Goal: Task Accomplishment & Management: Complete application form

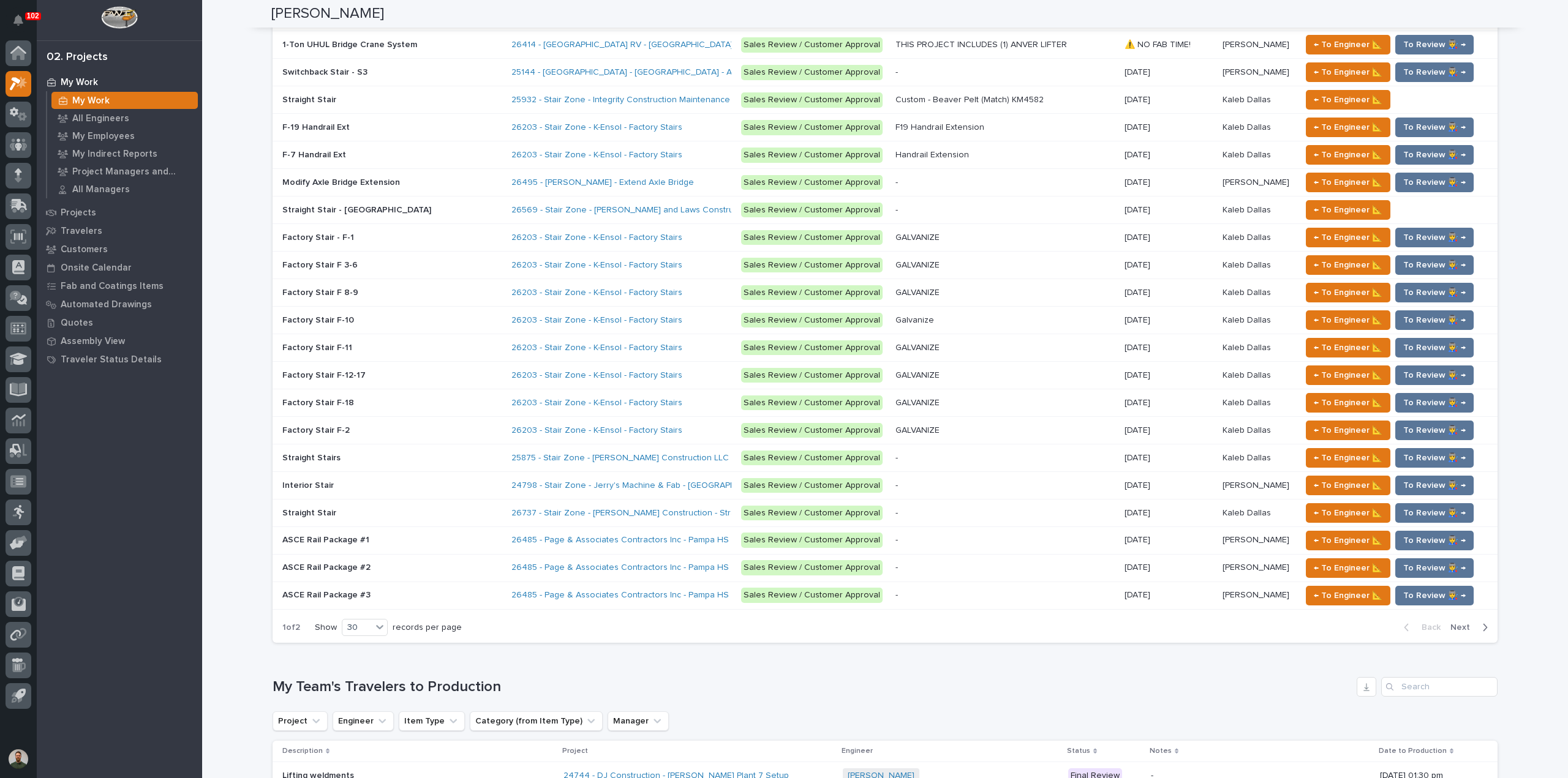
scroll to position [1960, 0]
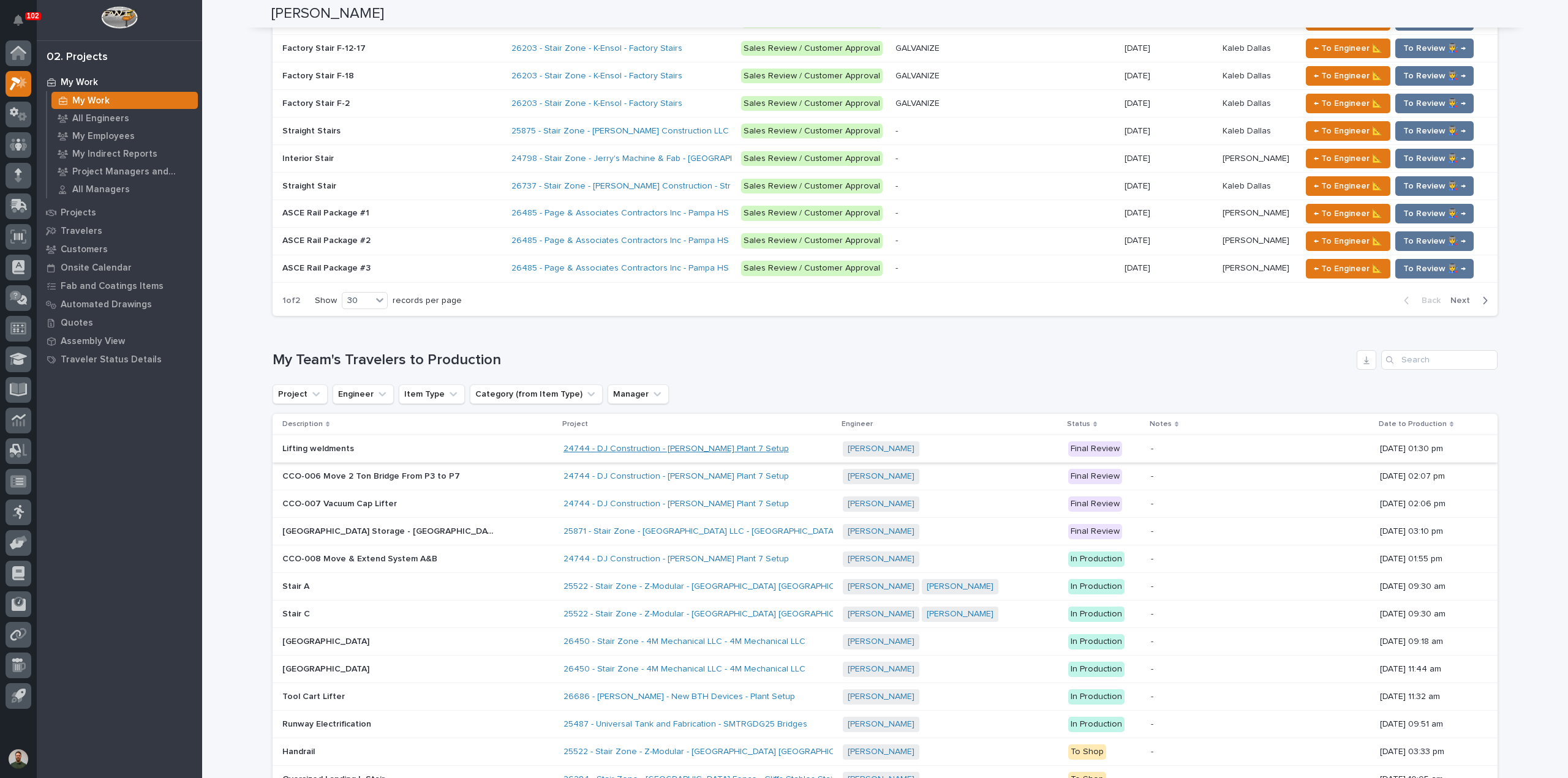
drag, startPoint x: 620, startPoint y: 412, endPoint x: 625, endPoint y: 407, distance: 7.1
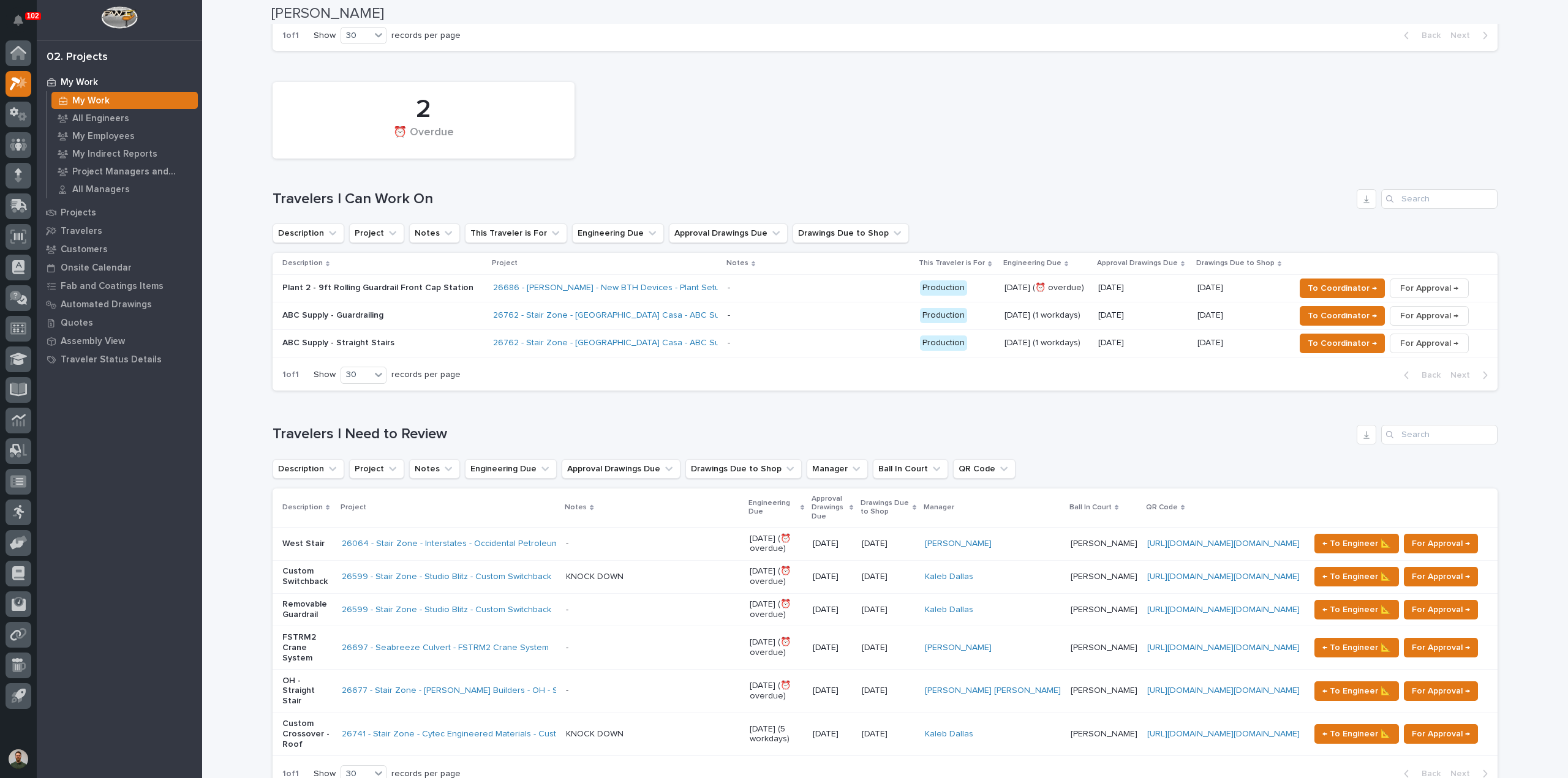
scroll to position [0, 0]
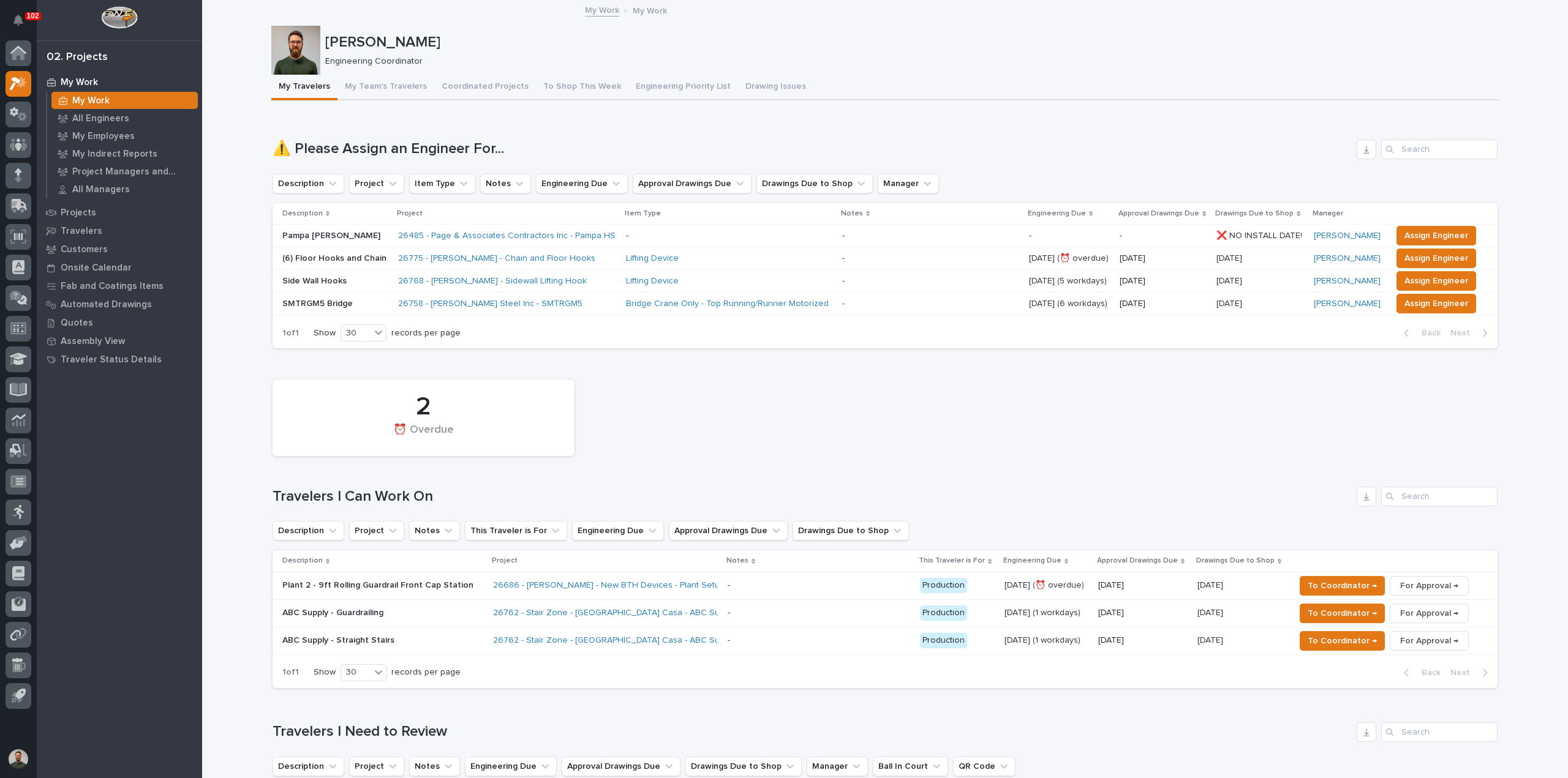
click at [408, 582] on p "Plant 2 - 9ft Rolling Guardrail Front Cap Station" at bounding box center [382, 586] width 201 height 11
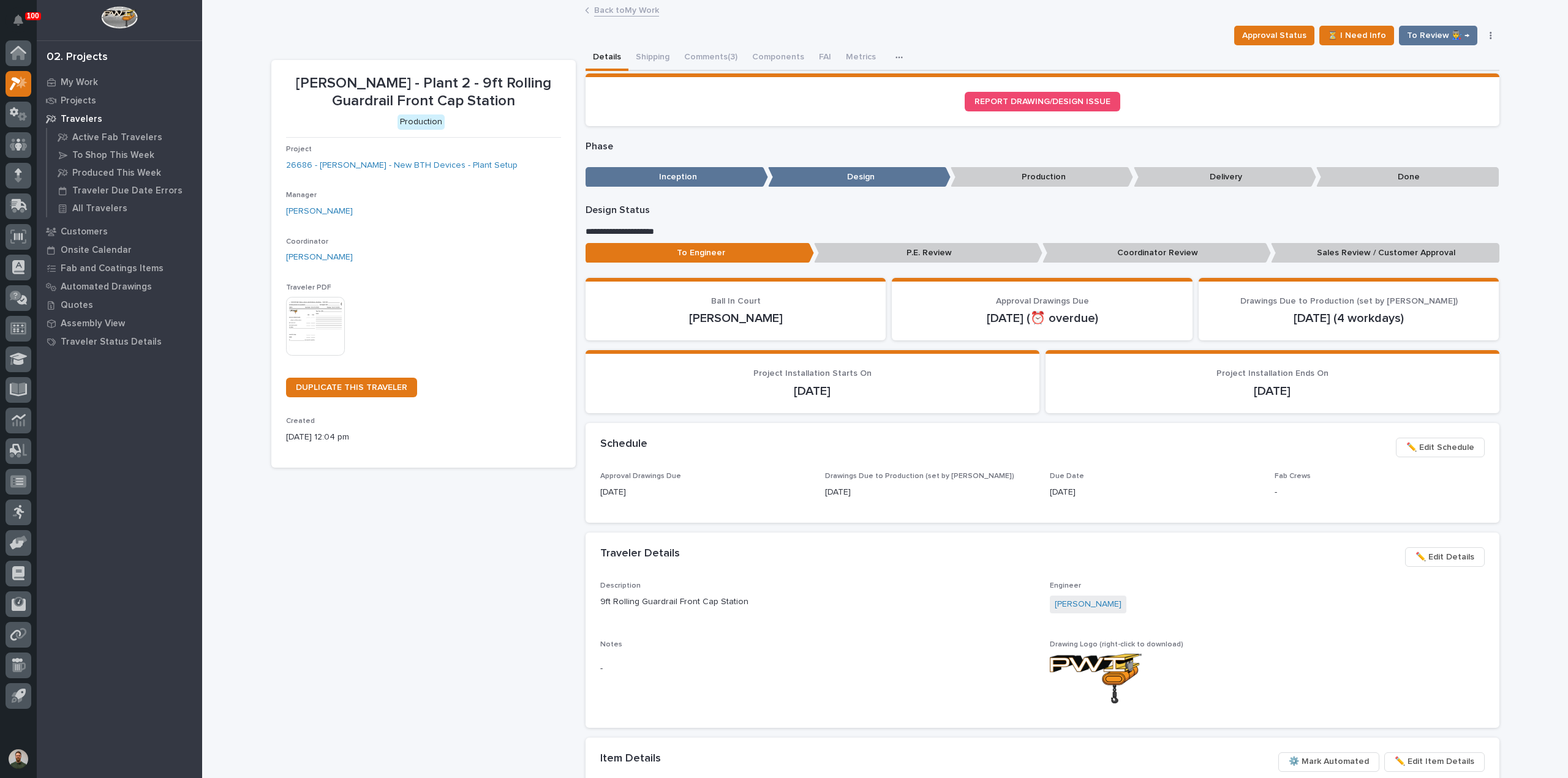
click at [1444, 551] on button "✏️ Edit Details" at bounding box center [1445, 557] width 80 height 20
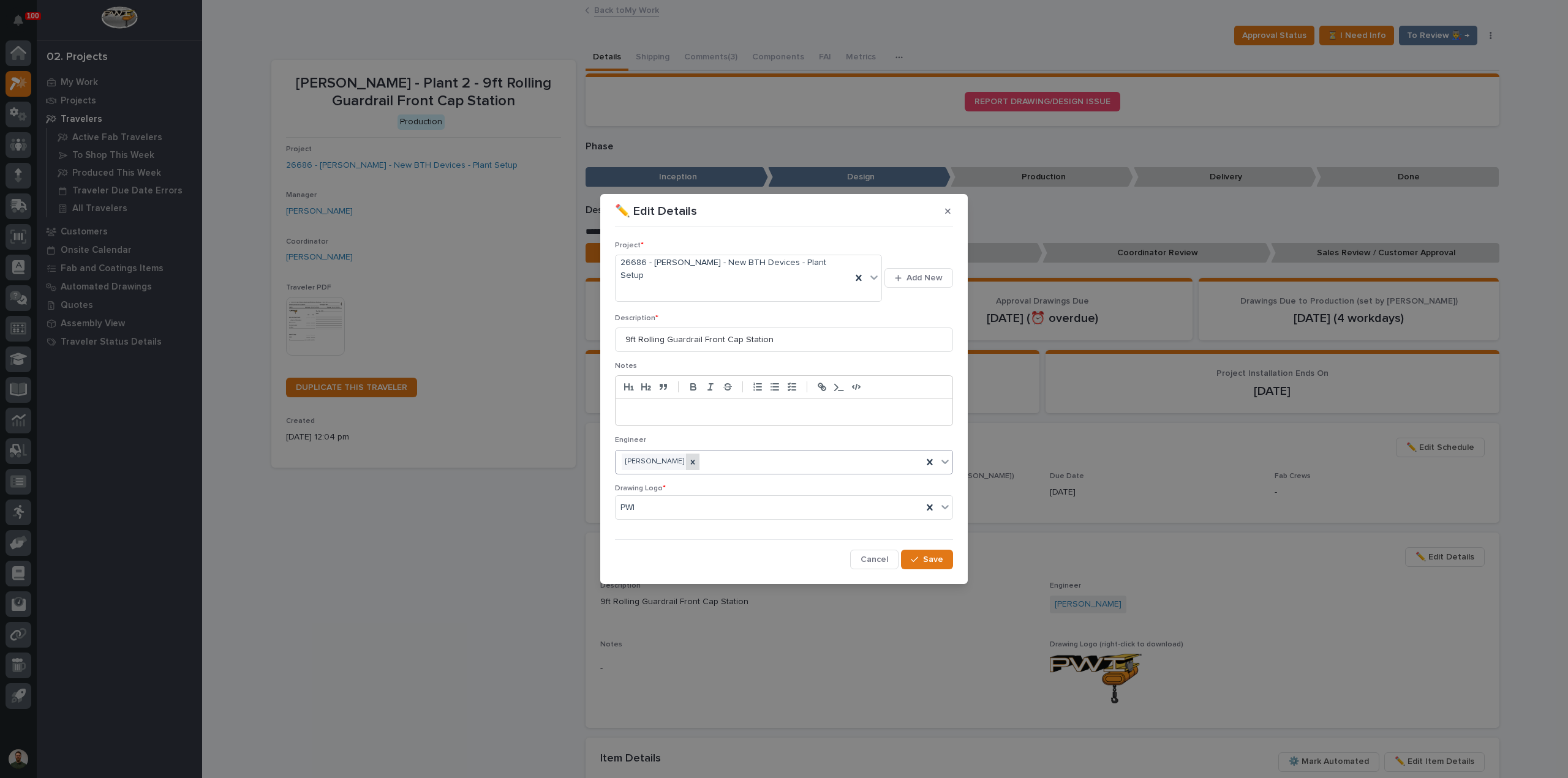
click at [694, 460] on icon at bounding box center [692, 462] width 4 height 4
click at [699, 452] on div "Select..." at bounding box center [777, 462] width 321 height 20
type input "****"
click at [944, 550] on button "Save" at bounding box center [927, 560] width 52 height 20
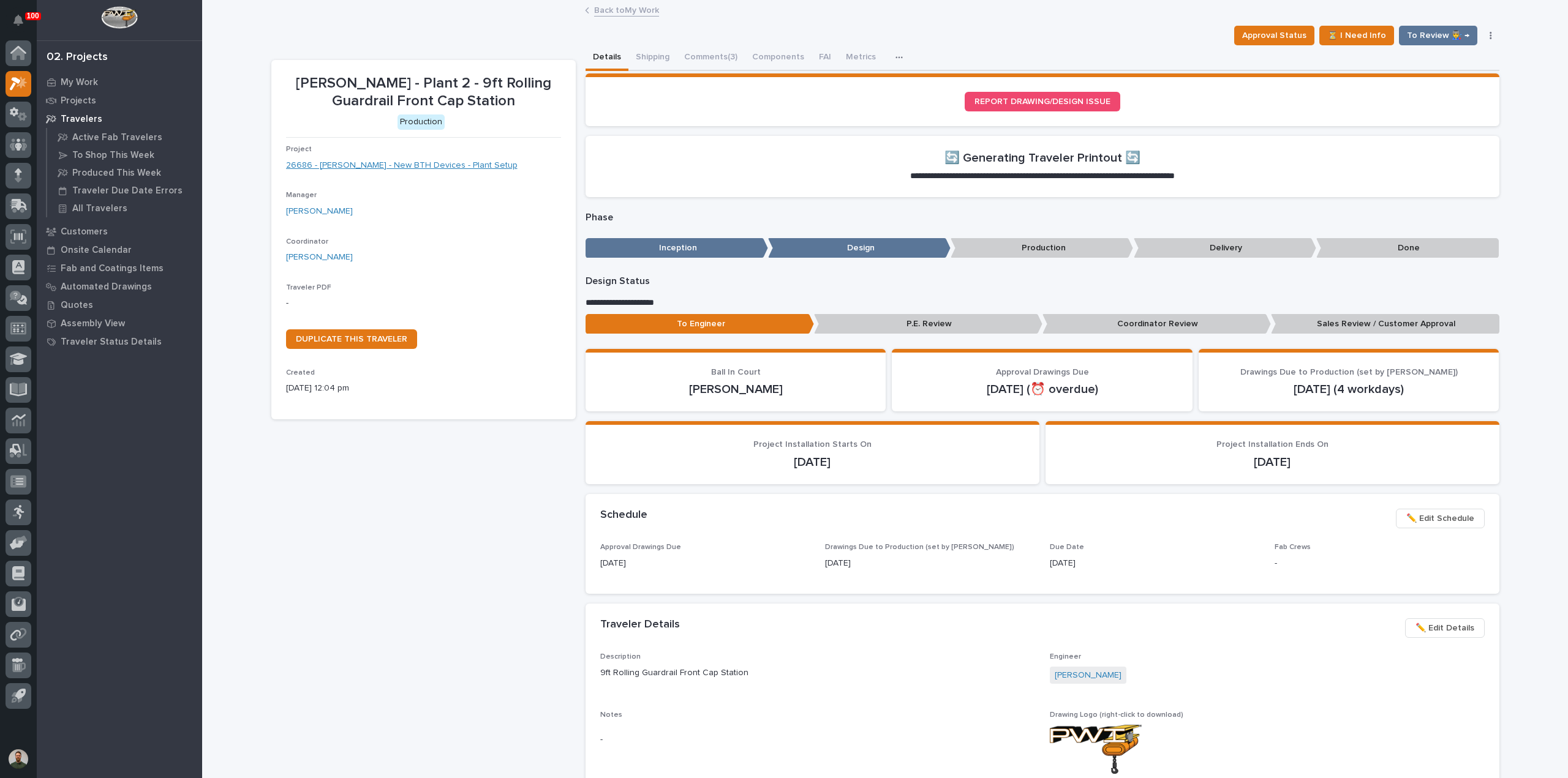
click at [430, 171] on link "26686 - [PERSON_NAME] - New BTH Devices - Plant Setup" at bounding box center [402, 165] width 231 height 12
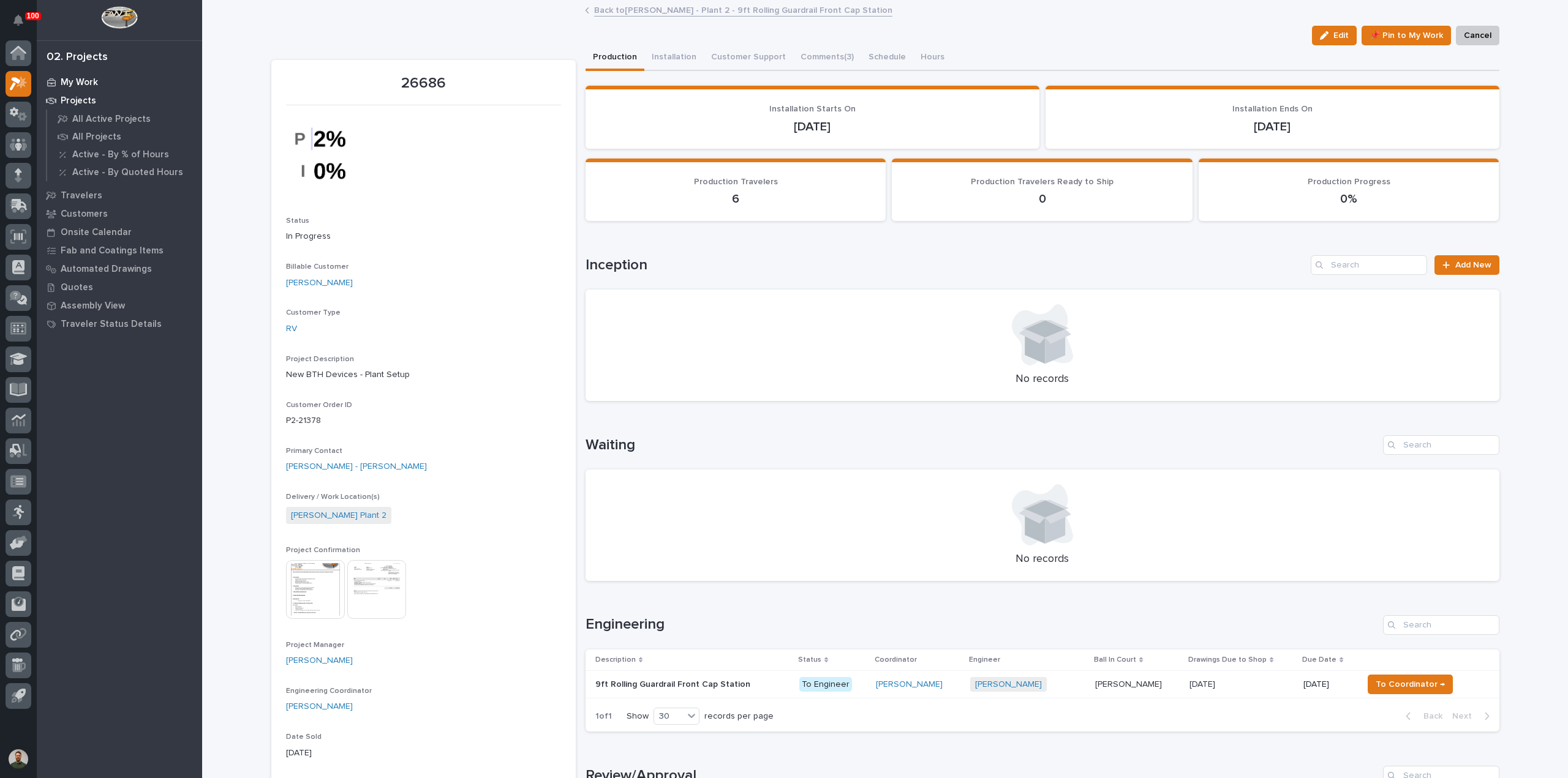
click at [81, 82] on p "My Work" at bounding box center [79, 82] width 37 height 11
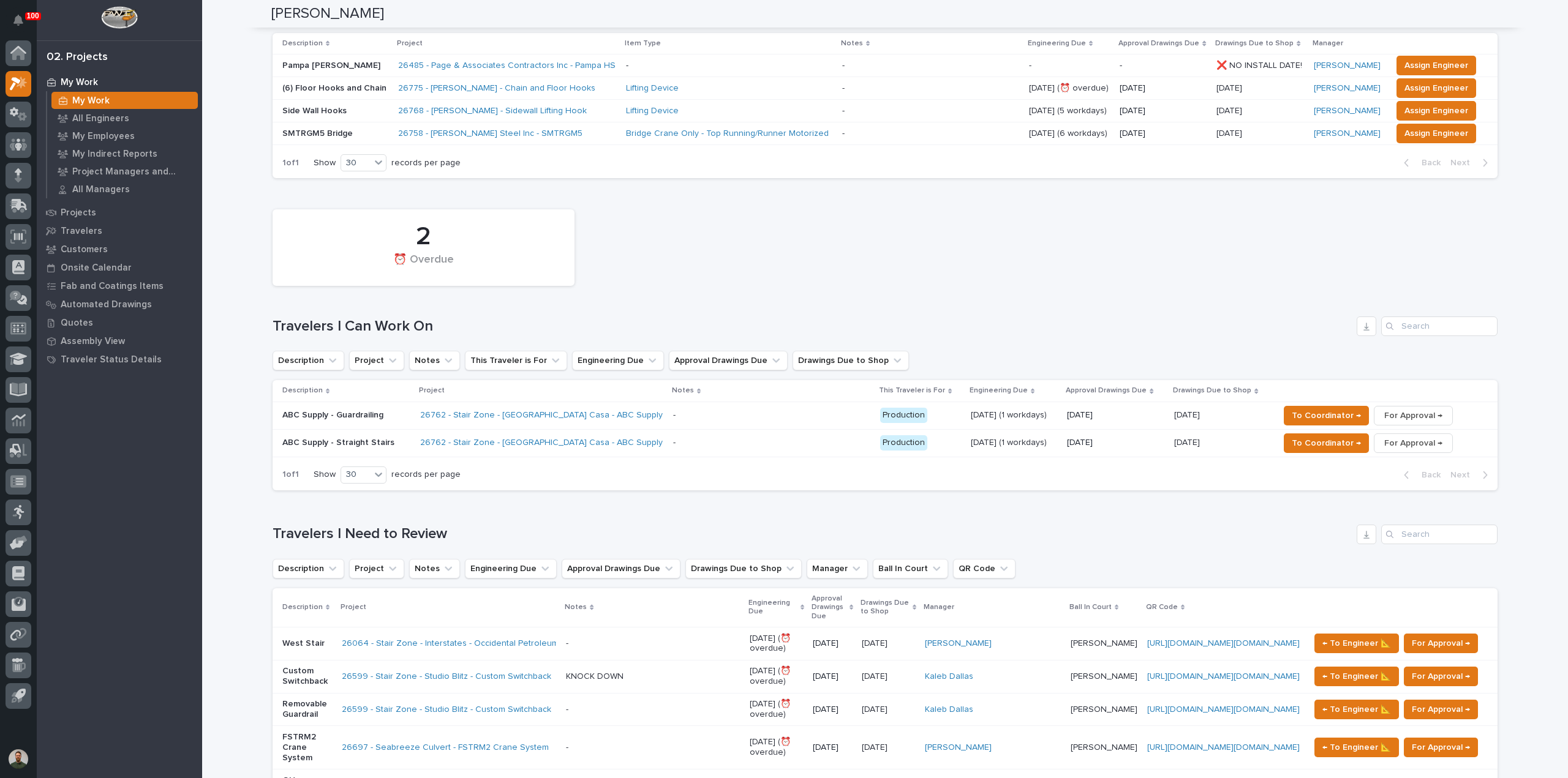
scroll to position [408, 0]
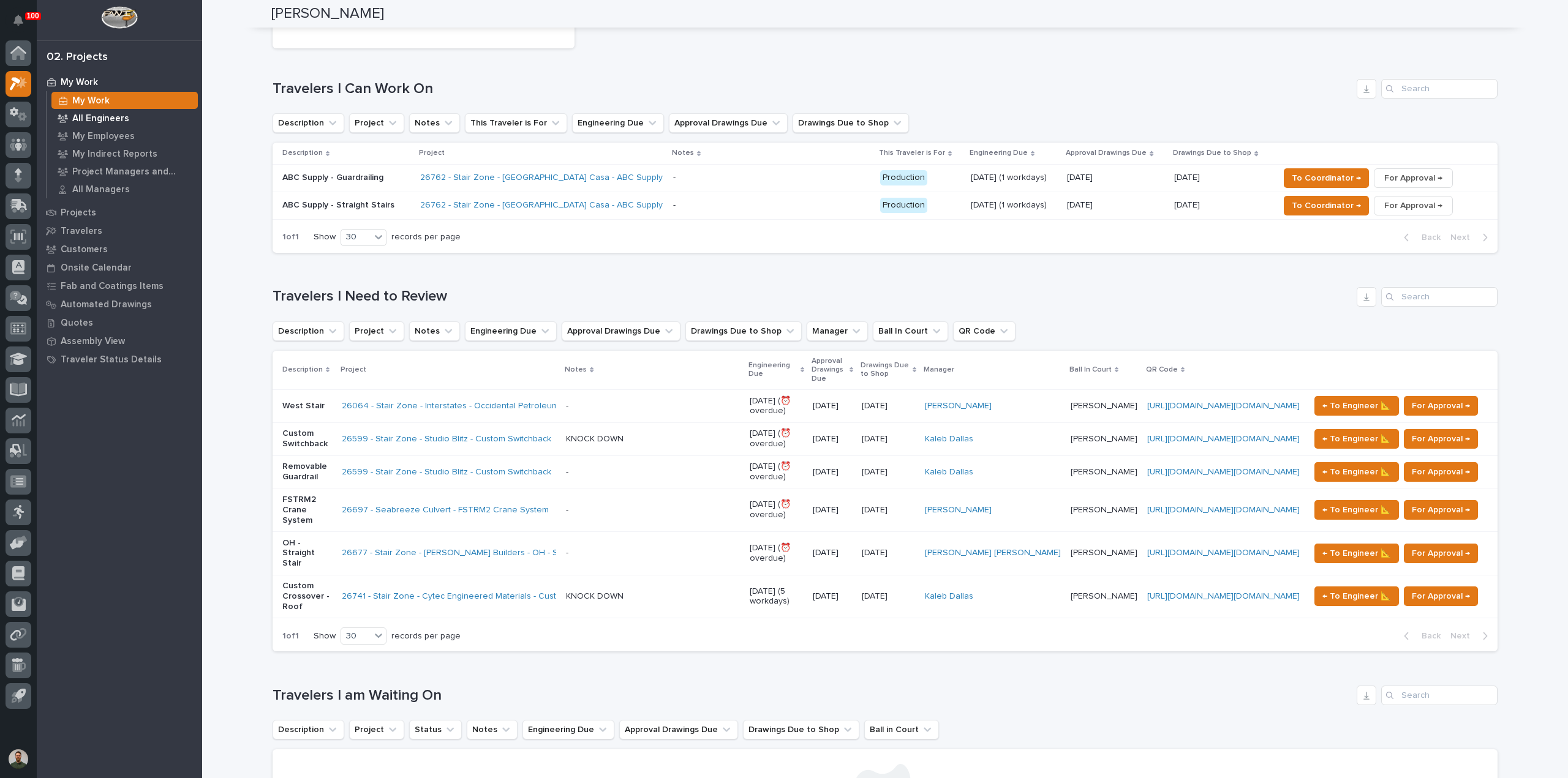
click at [84, 118] on p "All Engineers" at bounding box center [101, 118] width 57 height 11
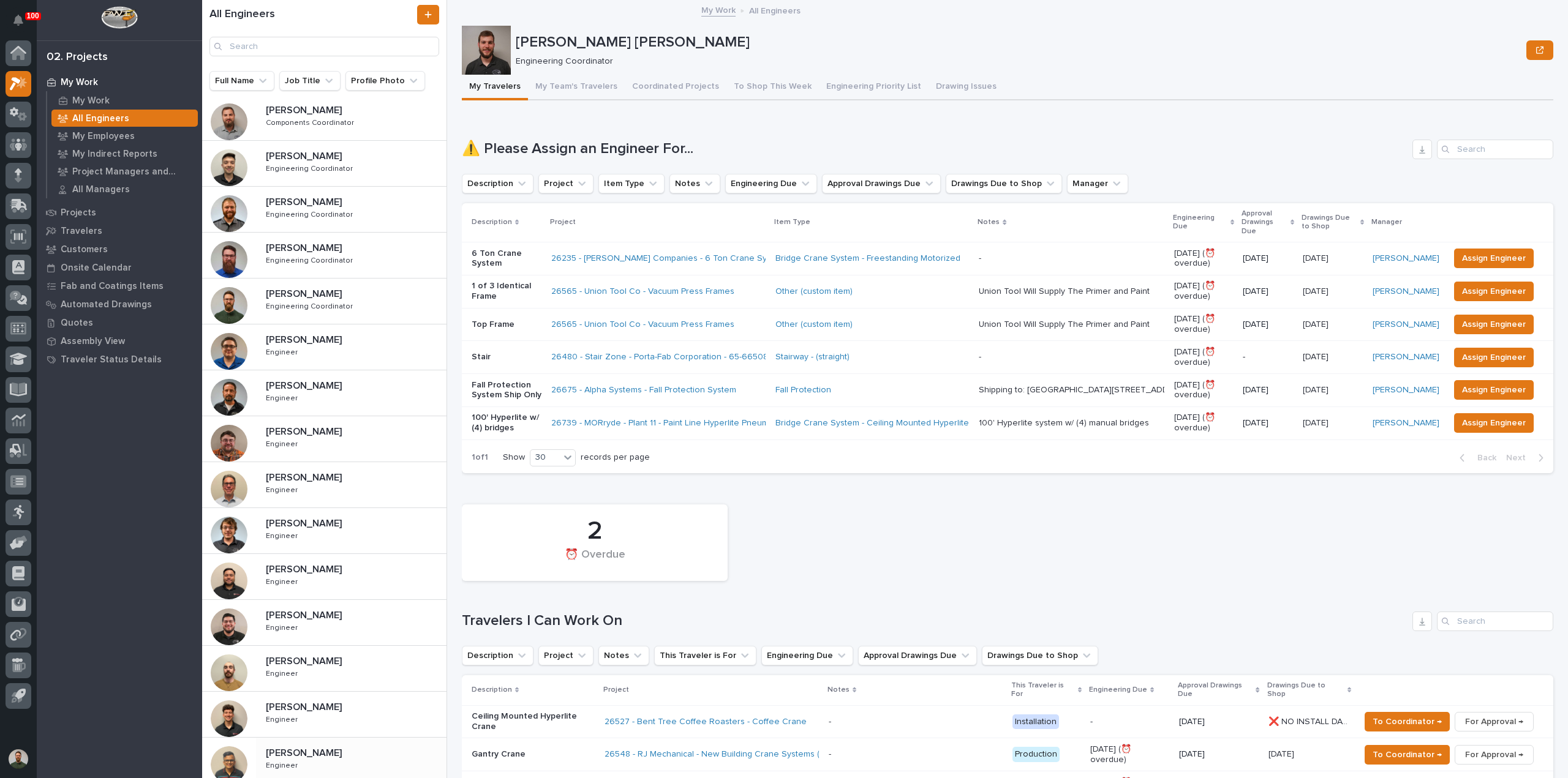
scroll to position [245, 0]
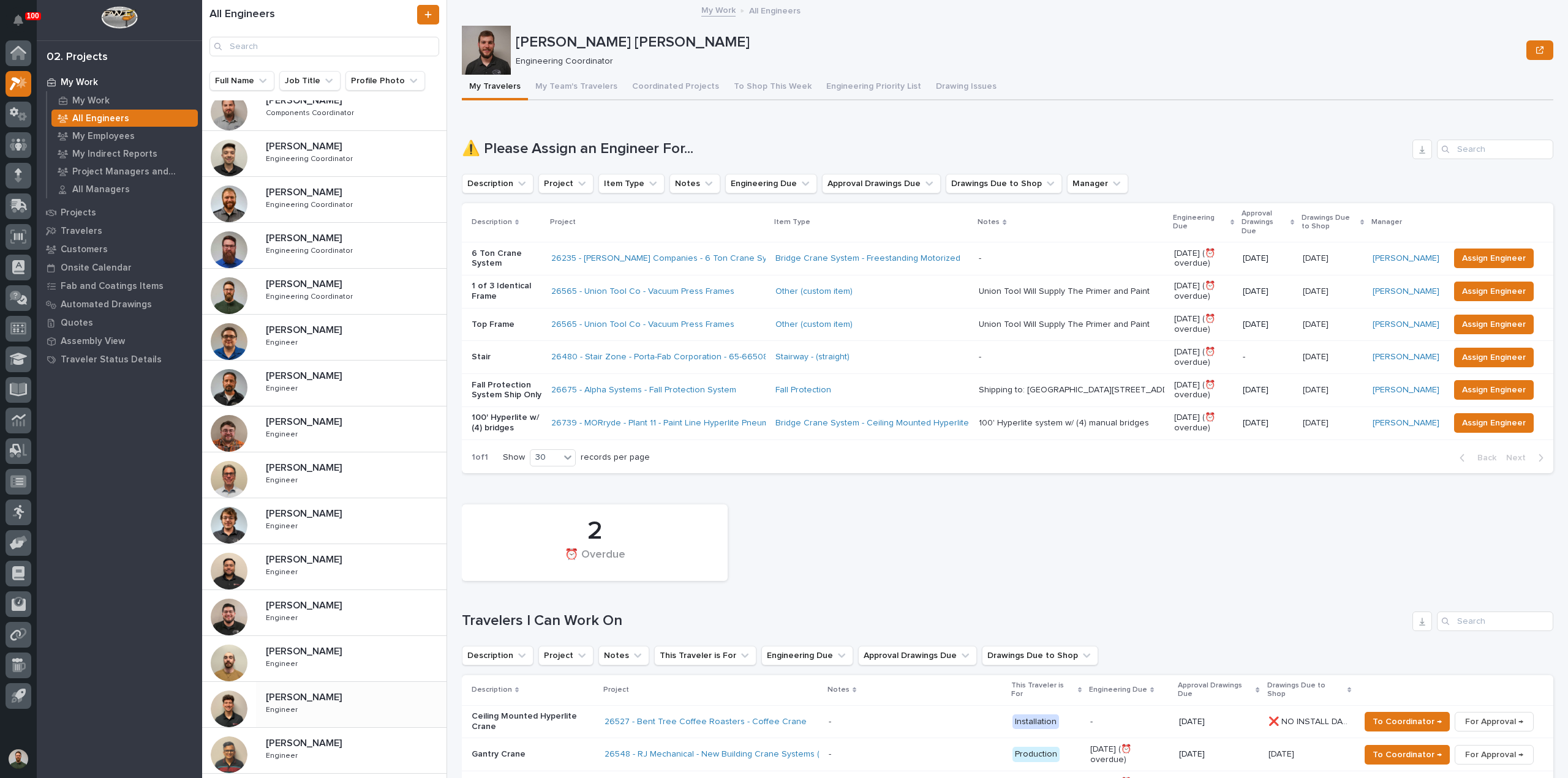
click at [315, 704] on div "[PERSON_NAME] [PERSON_NAME] Engineer Engineer" at bounding box center [351, 705] width 191 height 36
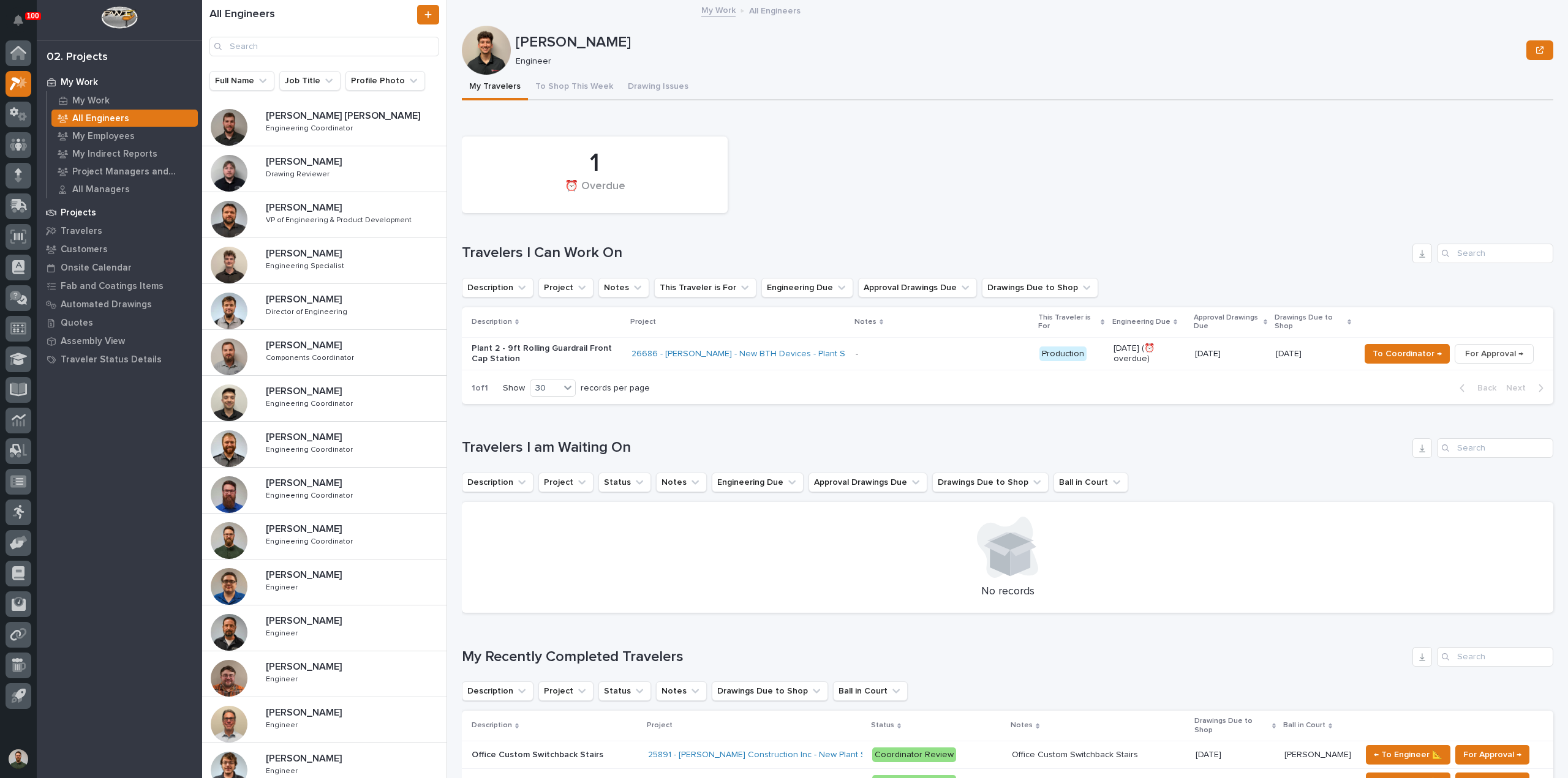
click at [81, 212] on p "Projects" at bounding box center [78, 213] width 36 height 11
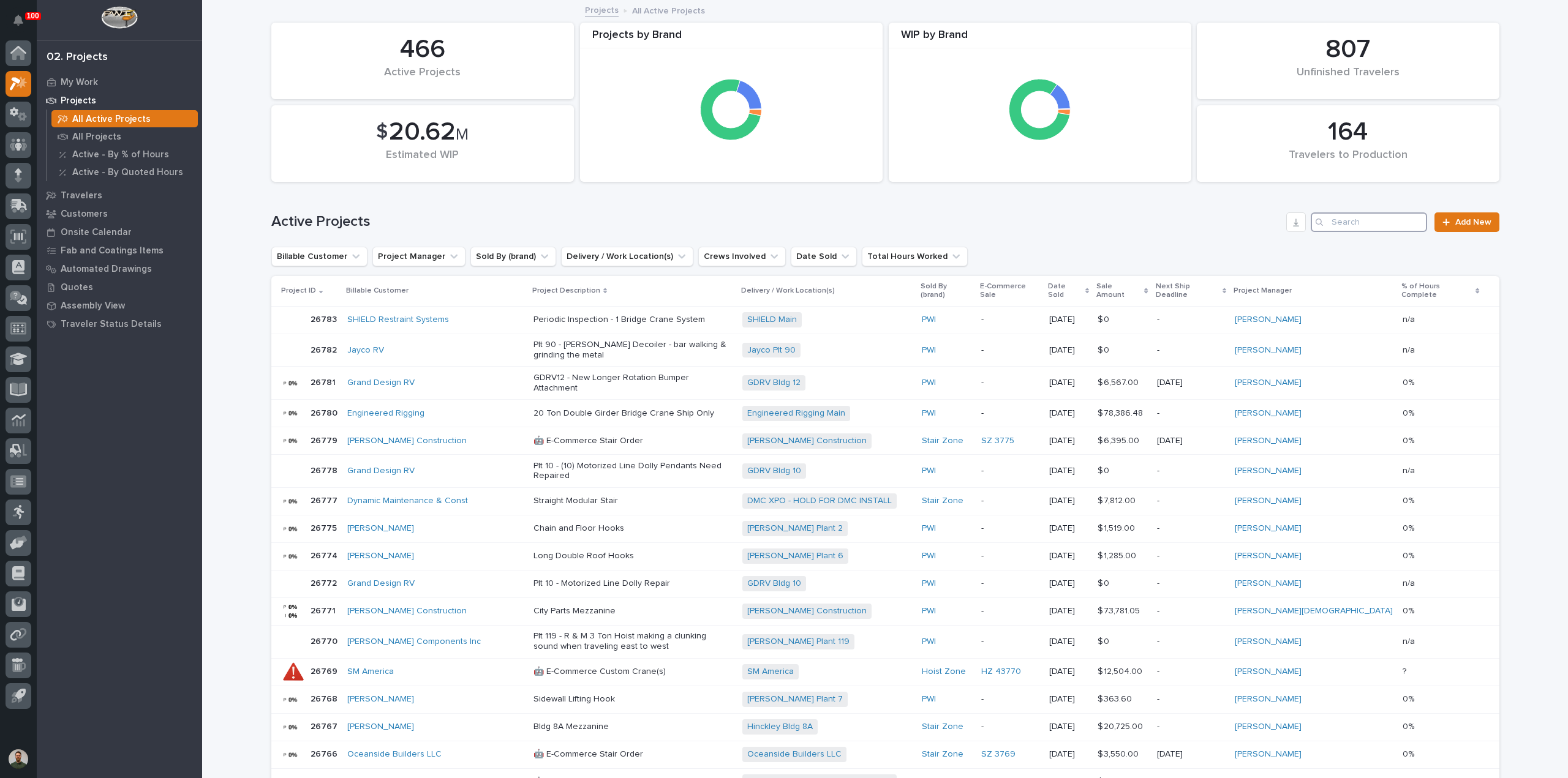
click at [1362, 226] on input "Search" at bounding box center [1369, 222] width 117 height 20
type input "lantech"
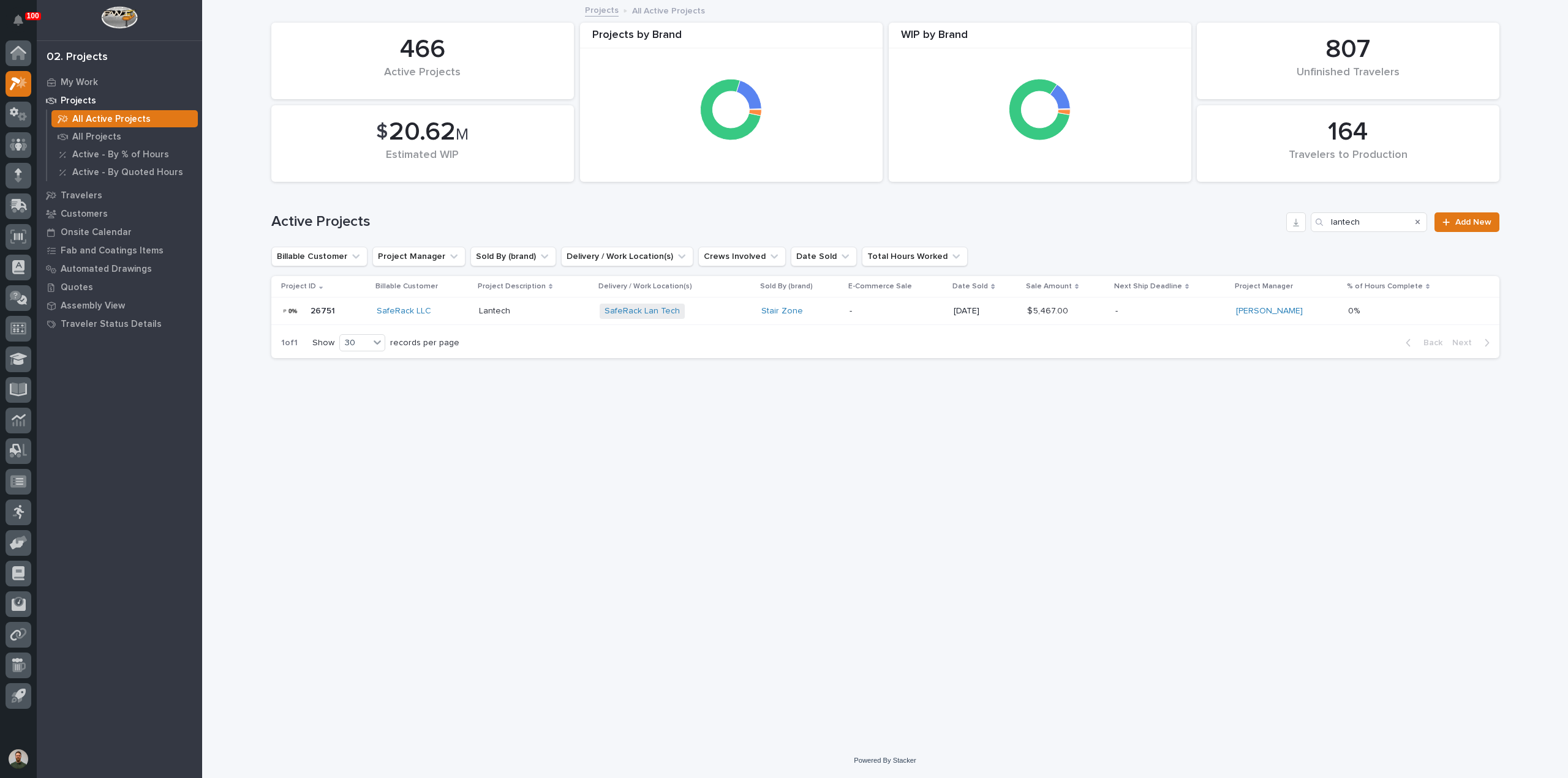
click at [332, 317] on div "26751 26751" at bounding box center [322, 311] width 24 height 20
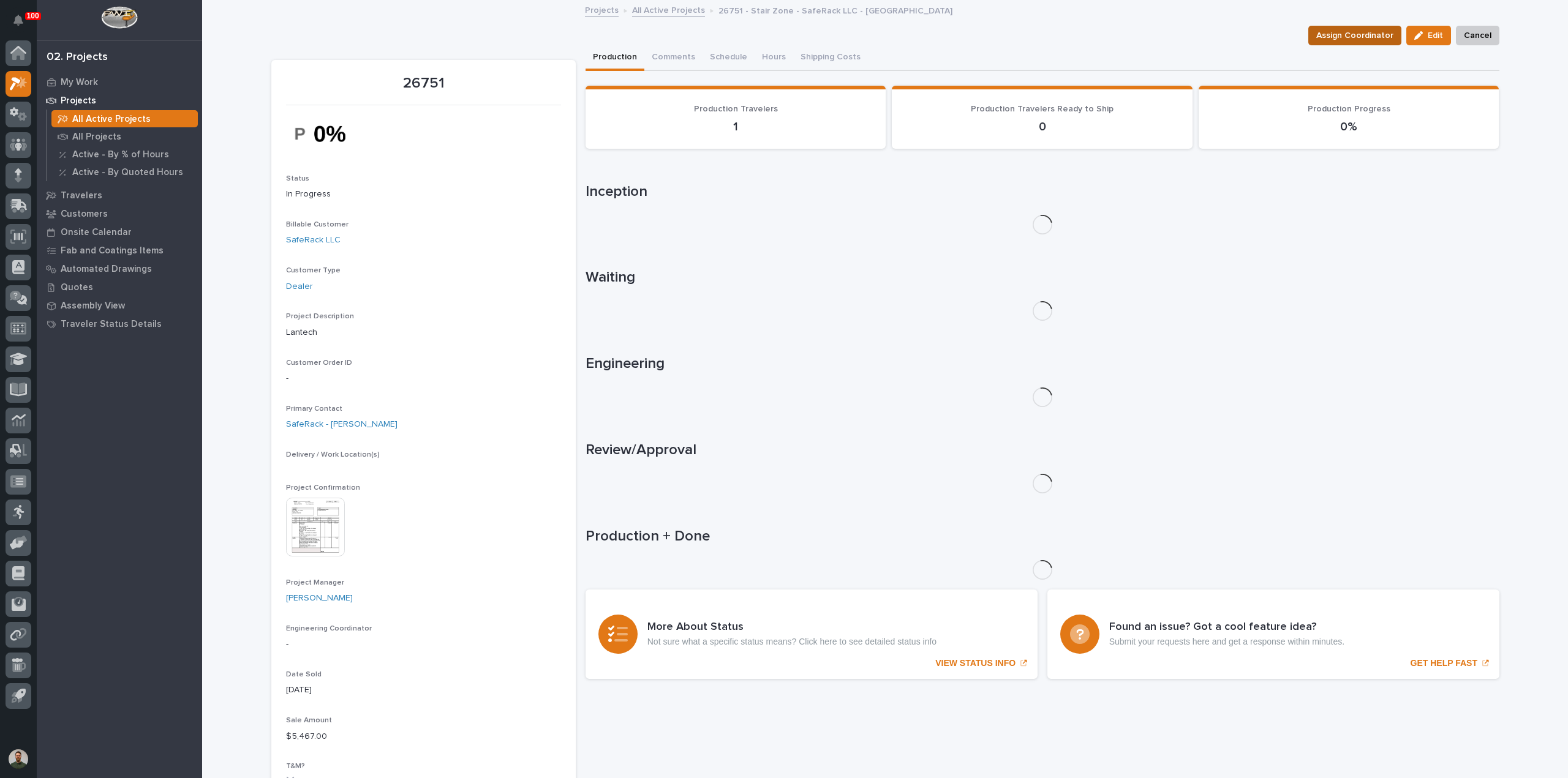
click at [1345, 36] on span "Assign Coordinator" at bounding box center [1355, 36] width 77 height 15
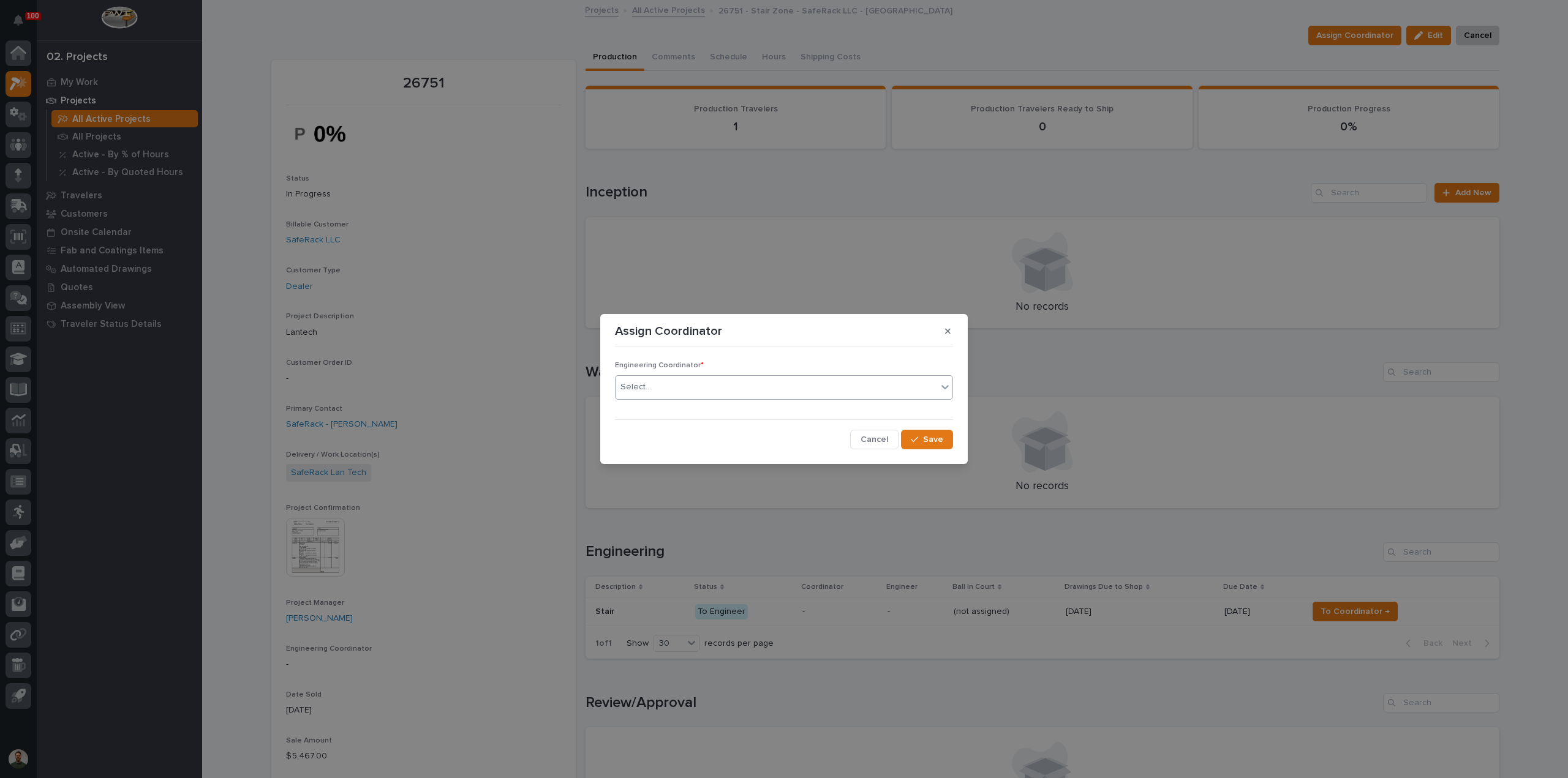
click at [702, 385] on div "Select..." at bounding box center [777, 387] width 321 height 20
type input "*"
click at [690, 429] on div "[PERSON_NAME]" at bounding box center [784, 433] width 337 height 22
click at [939, 438] on span "Save" at bounding box center [933, 439] width 20 height 11
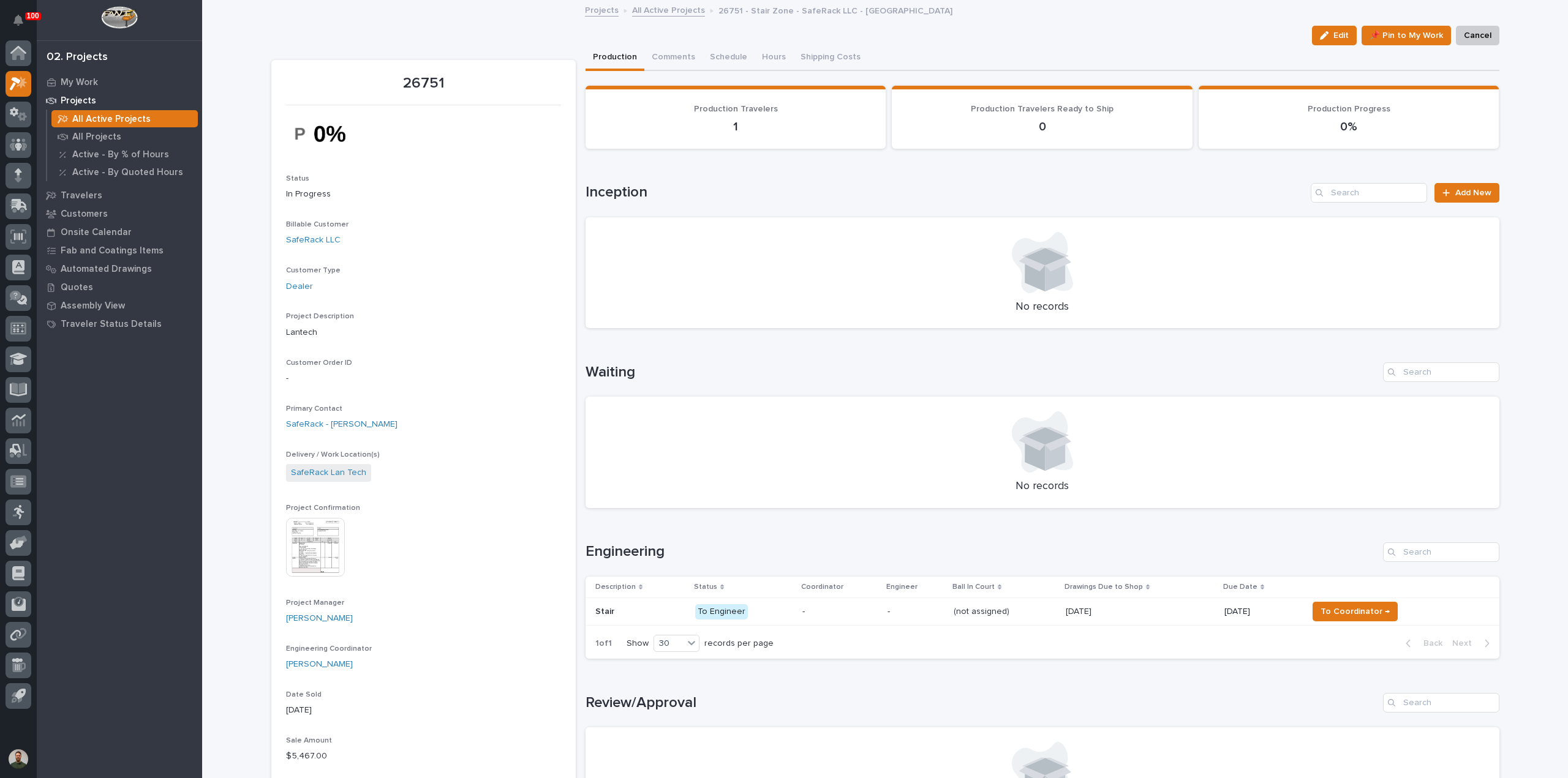
click at [652, 612] on p at bounding box center [640, 612] width 90 height 11
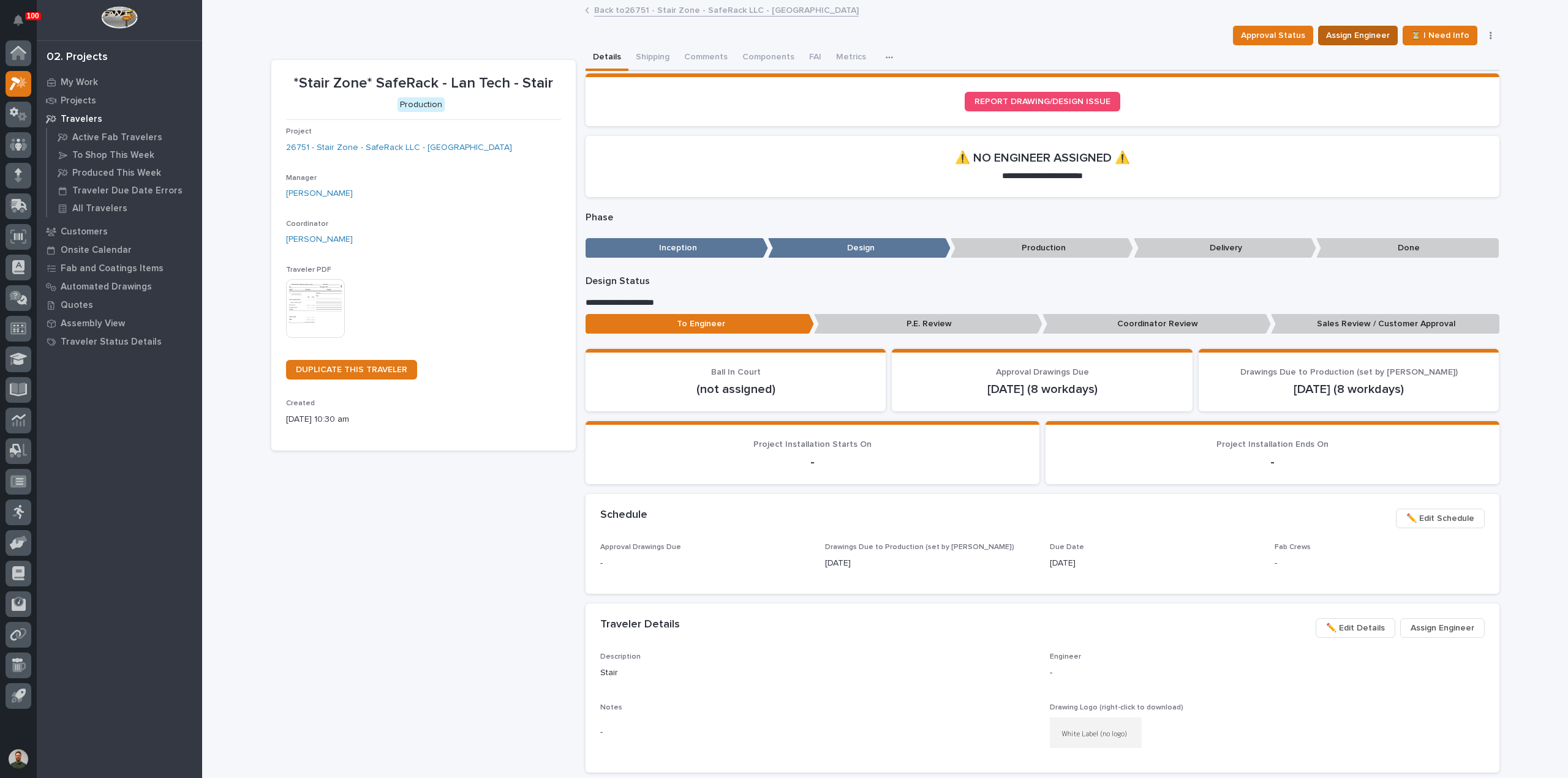
click at [1361, 32] on span "Assign Engineer" at bounding box center [1358, 36] width 64 height 15
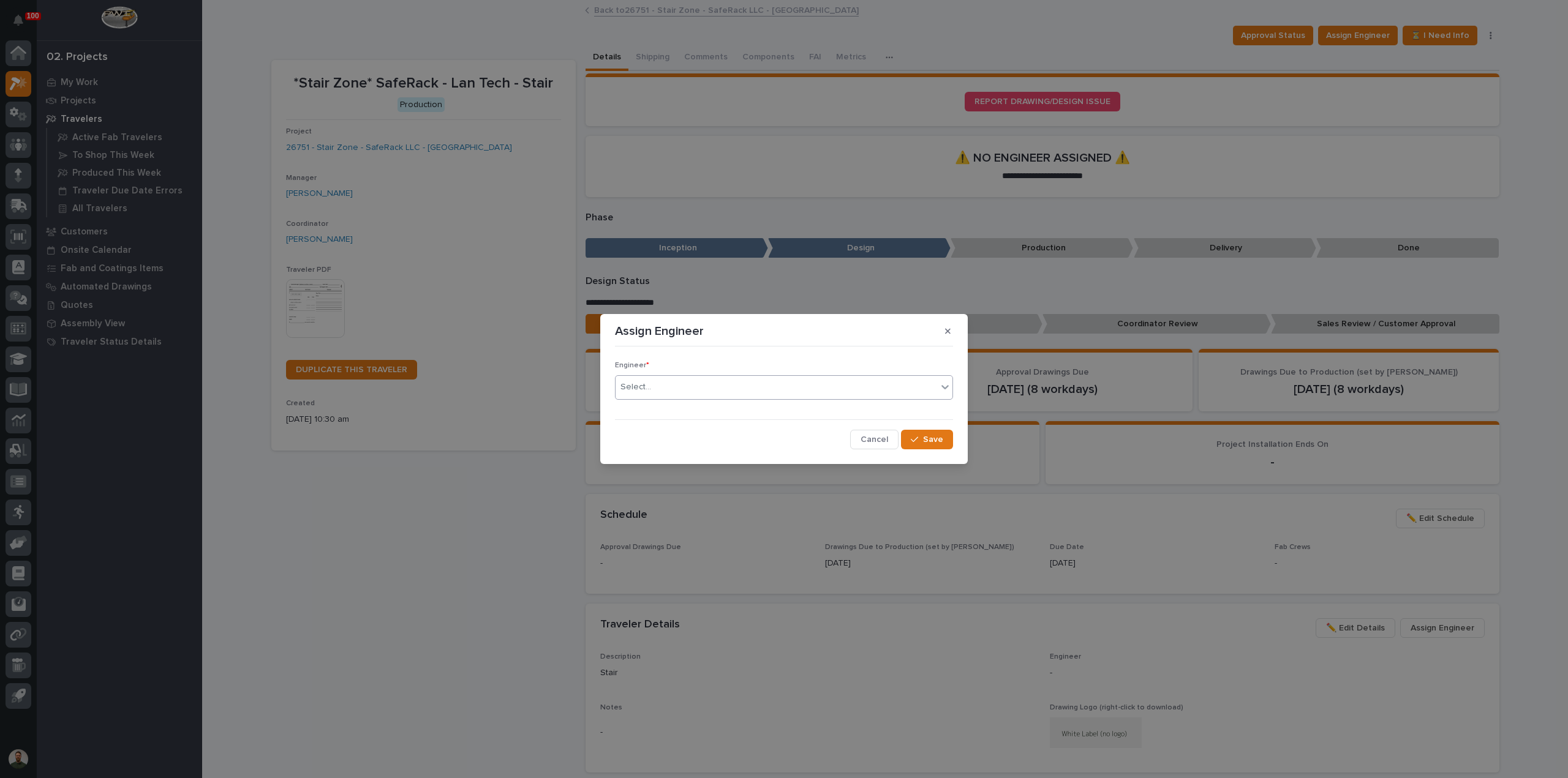
click at [732, 389] on div "Select..." at bounding box center [777, 387] width 321 height 20
type input "****"
click at [708, 407] on div "[PERSON_NAME]" at bounding box center [784, 411] width 337 height 22
click at [953, 442] on div "Engineer * option [PERSON_NAME], selected. 0 results available. Select is focus…" at bounding box center [784, 400] width 345 height 103
click at [940, 443] on span "Save" at bounding box center [933, 439] width 20 height 11
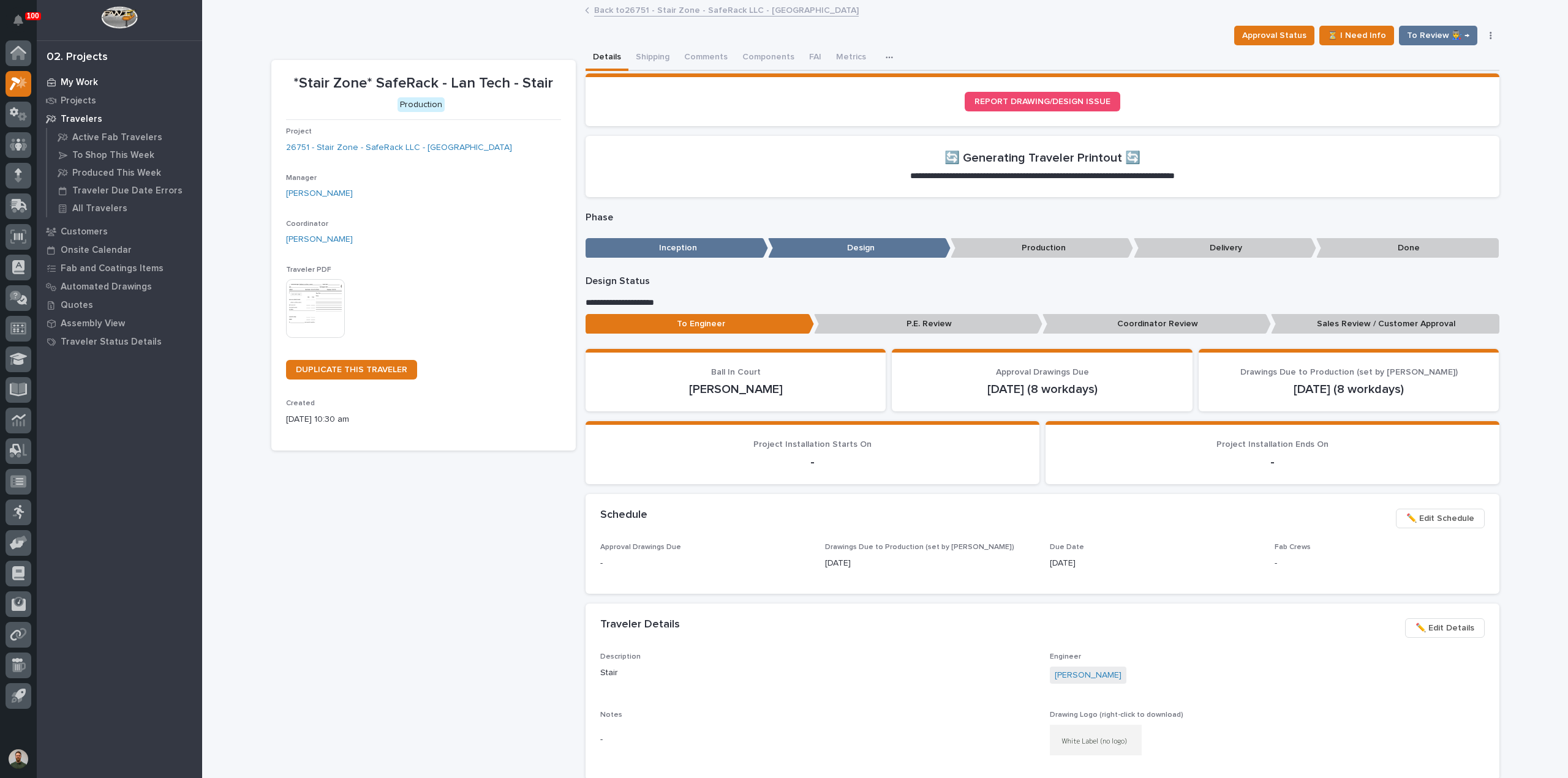
click at [71, 79] on p "My Work" at bounding box center [79, 82] width 37 height 11
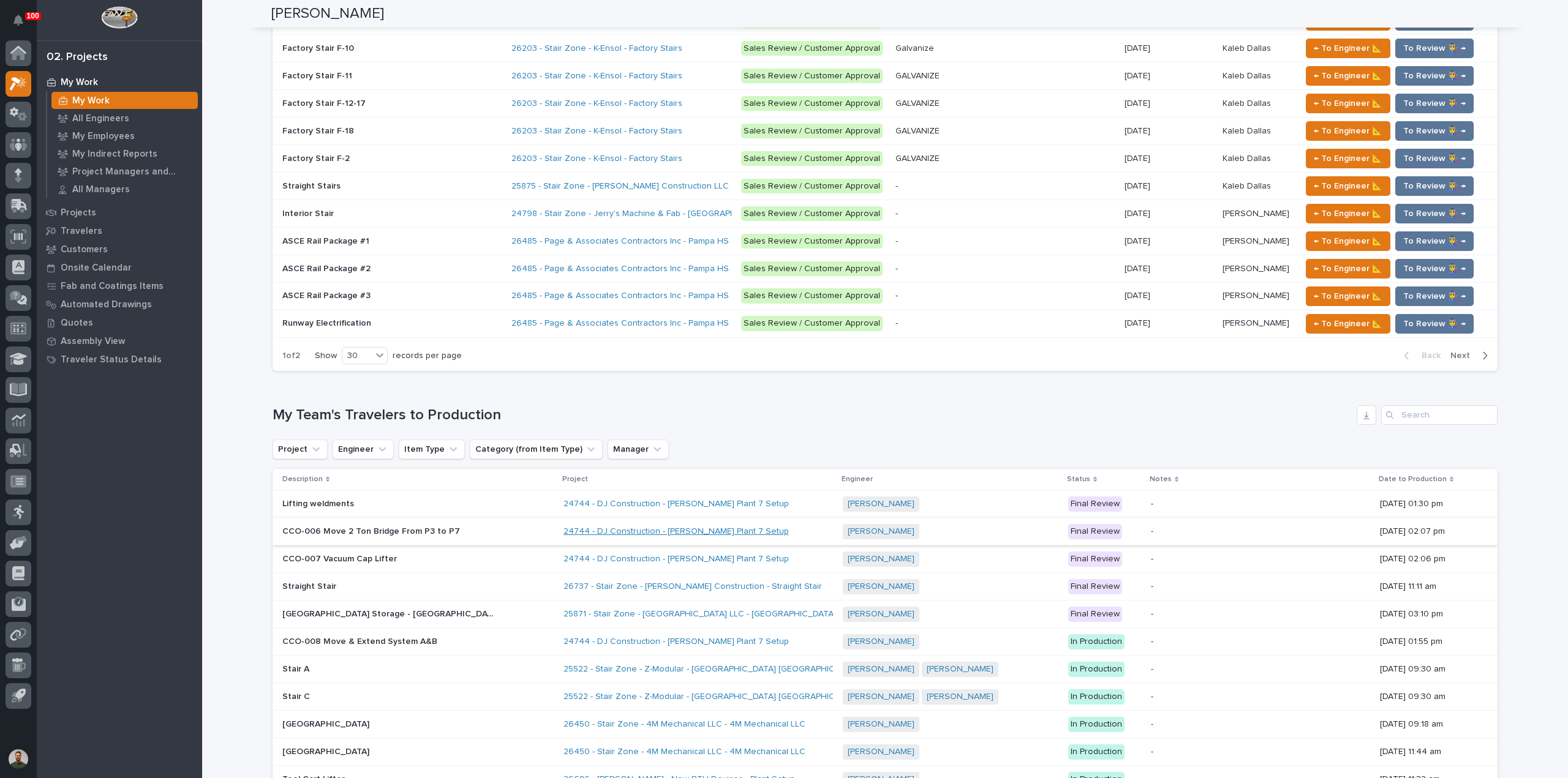
scroll to position [1878, 0]
click at [612, 498] on link "24744 - DJ Construction - [PERSON_NAME] Plant 7 Setup" at bounding box center [676, 503] width 226 height 11
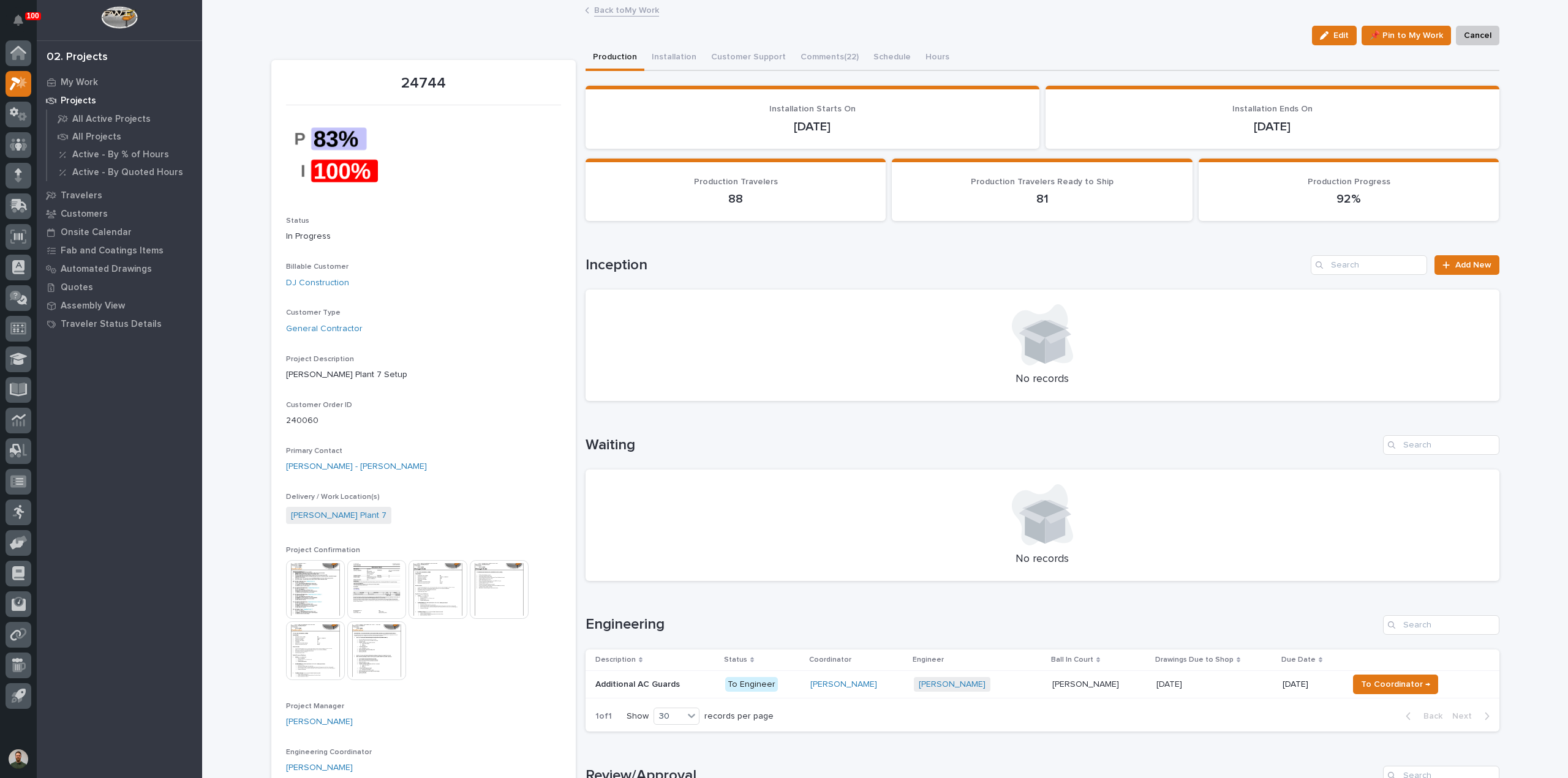
click at [694, 683] on p at bounding box center [655, 685] width 120 height 11
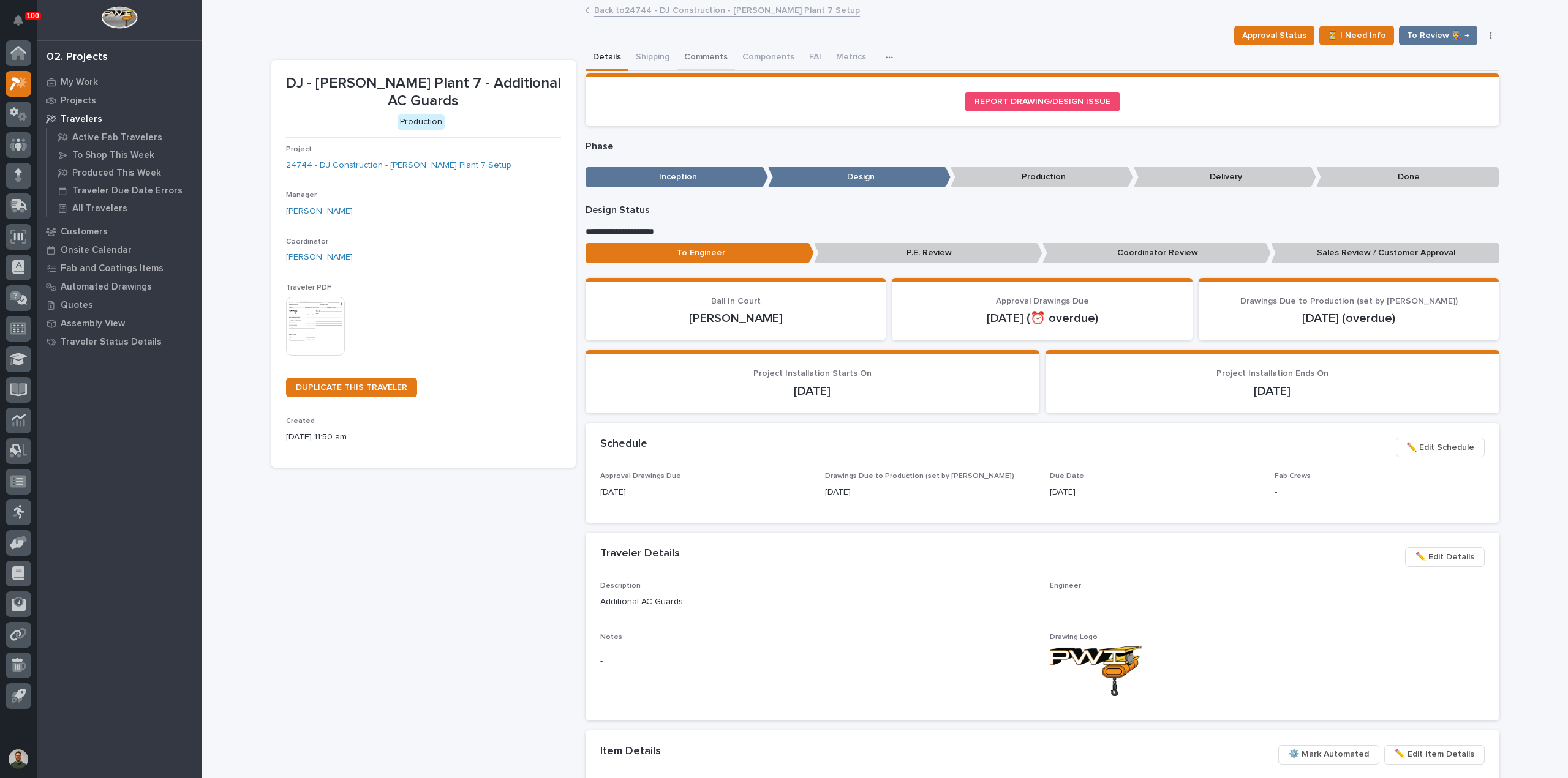
click at [701, 59] on button "Comments" at bounding box center [706, 57] width 58 height 26
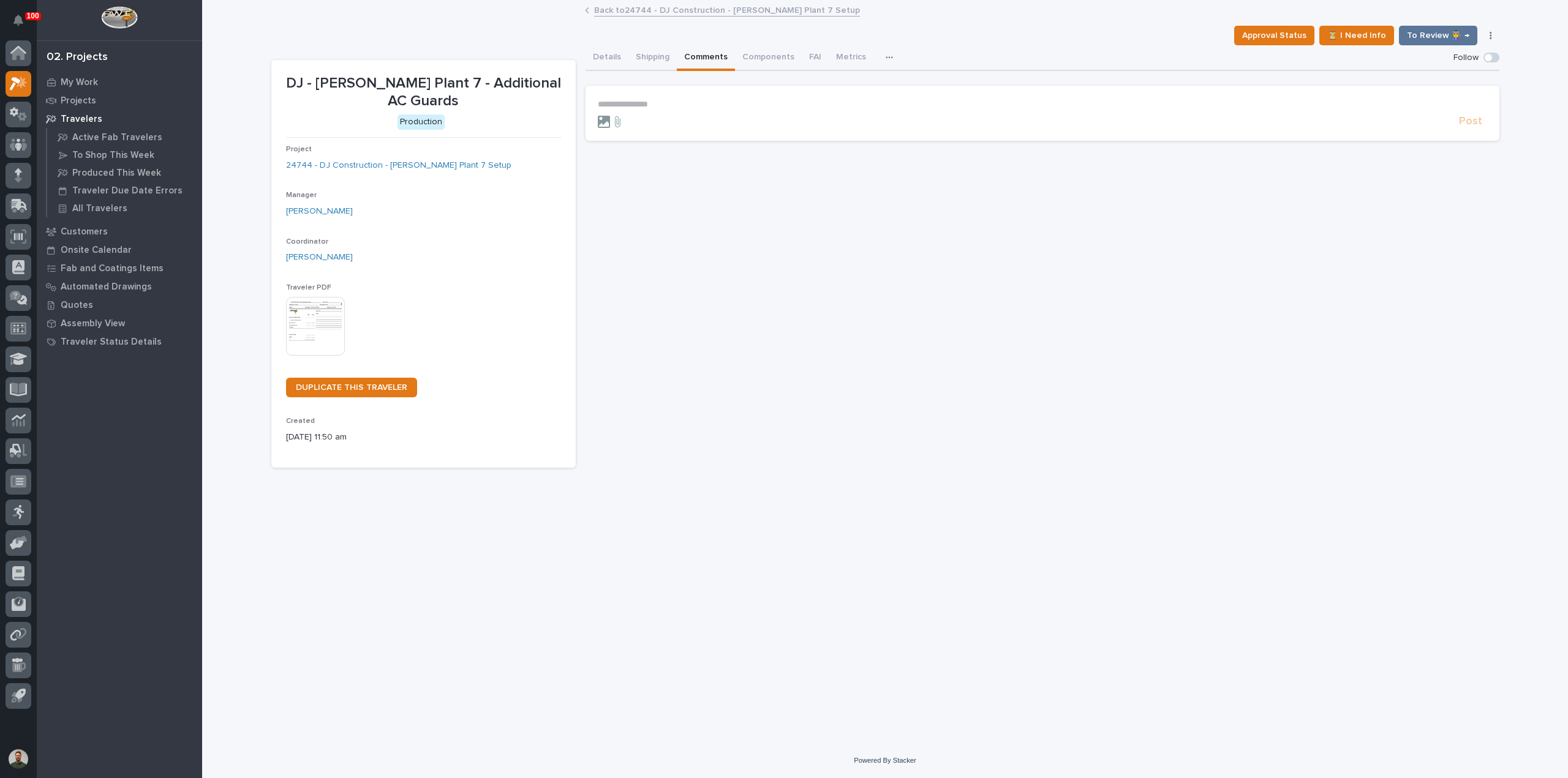
click at [599, 124] on icon at bounding box center [603, 121] width 12 height 12
click at [598, 116] on input "file" at bounding box center [598, 116] width 0 height 0
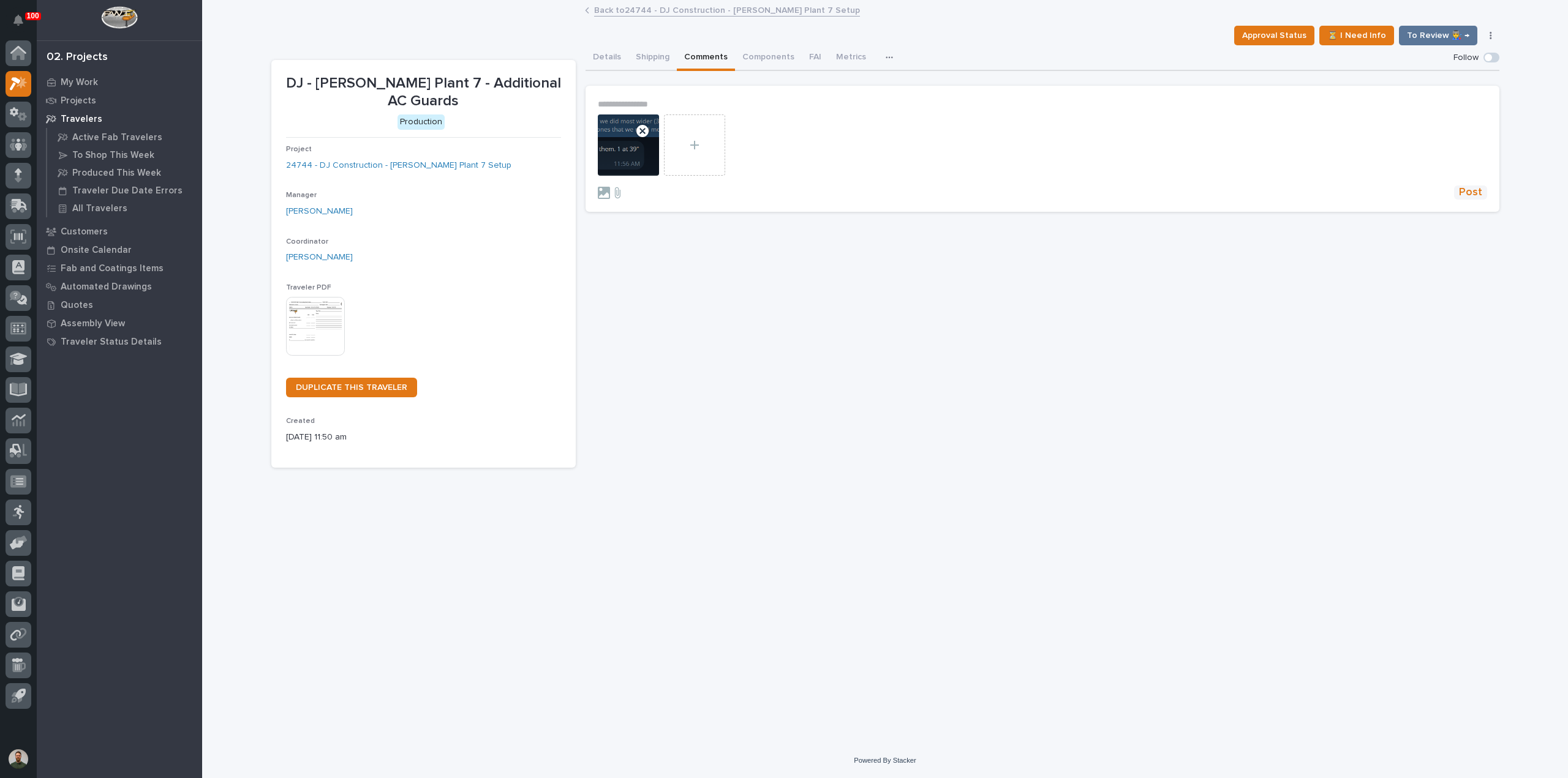
click at [1480, 201] on section "**********" at bounding box center [1043, 149] width 914 height 126
click at [1477, 196] on span "Post" at bounding box center [1471, 192] width 23 height 14
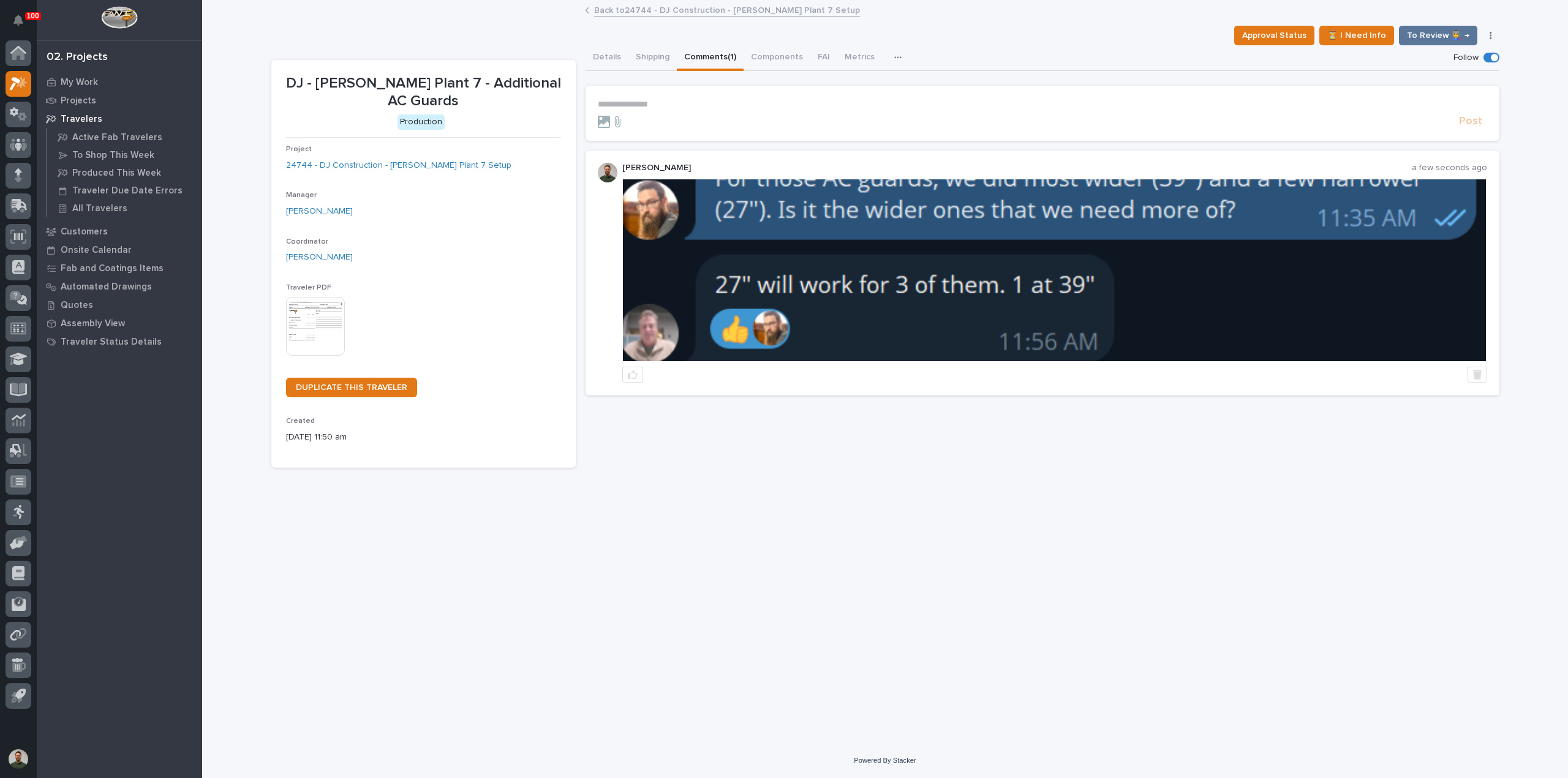
click at [828, 319] on img at bounding box center [1054, 270] width 863 height 182
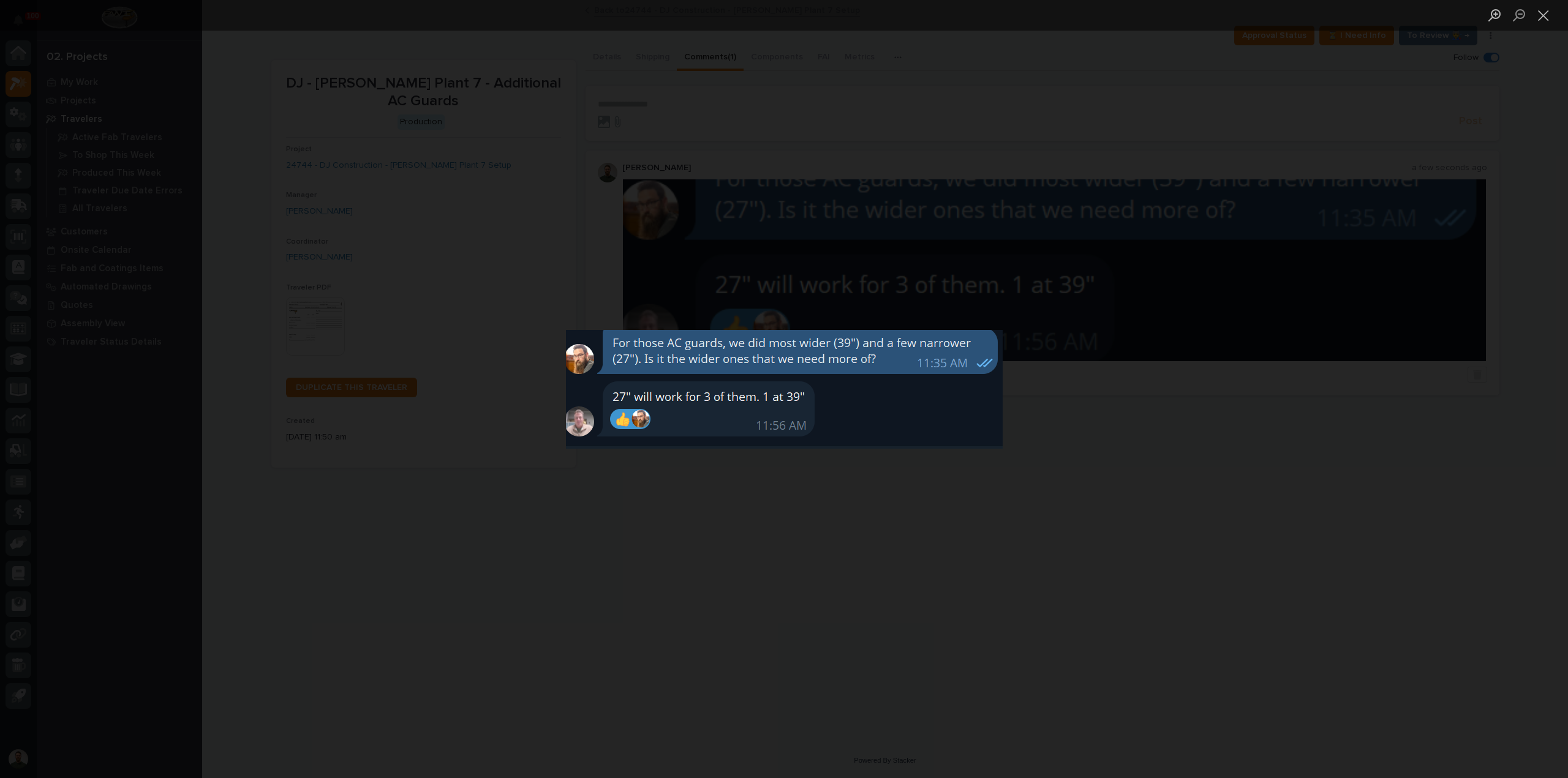
click at [1046, 396] on div "Lightbox" at bounding box center [784, 389] width 1568 height 778
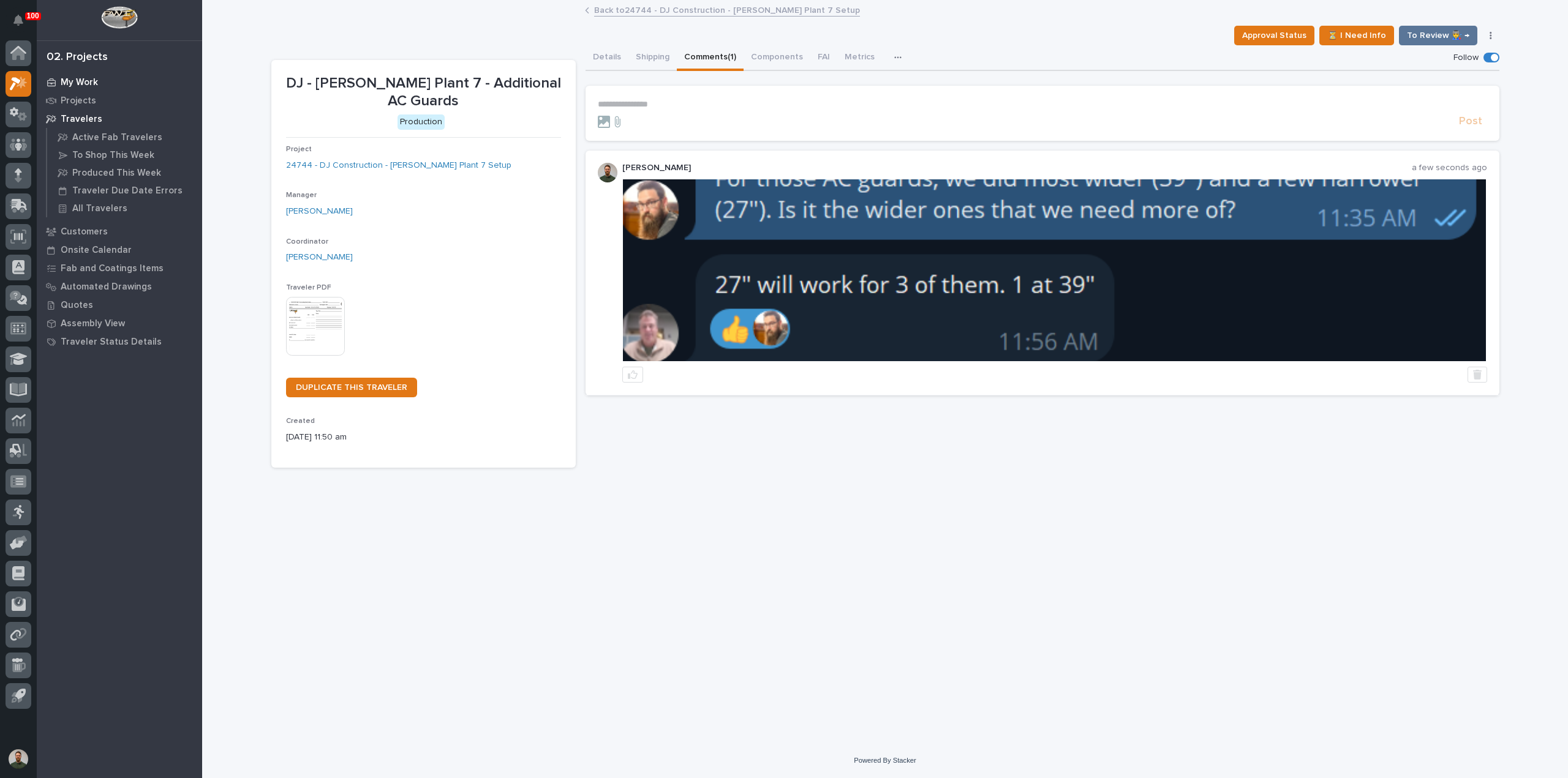
click at [82, 77] on p "My Work" at bounding box center [79, 82] width 37 height 11
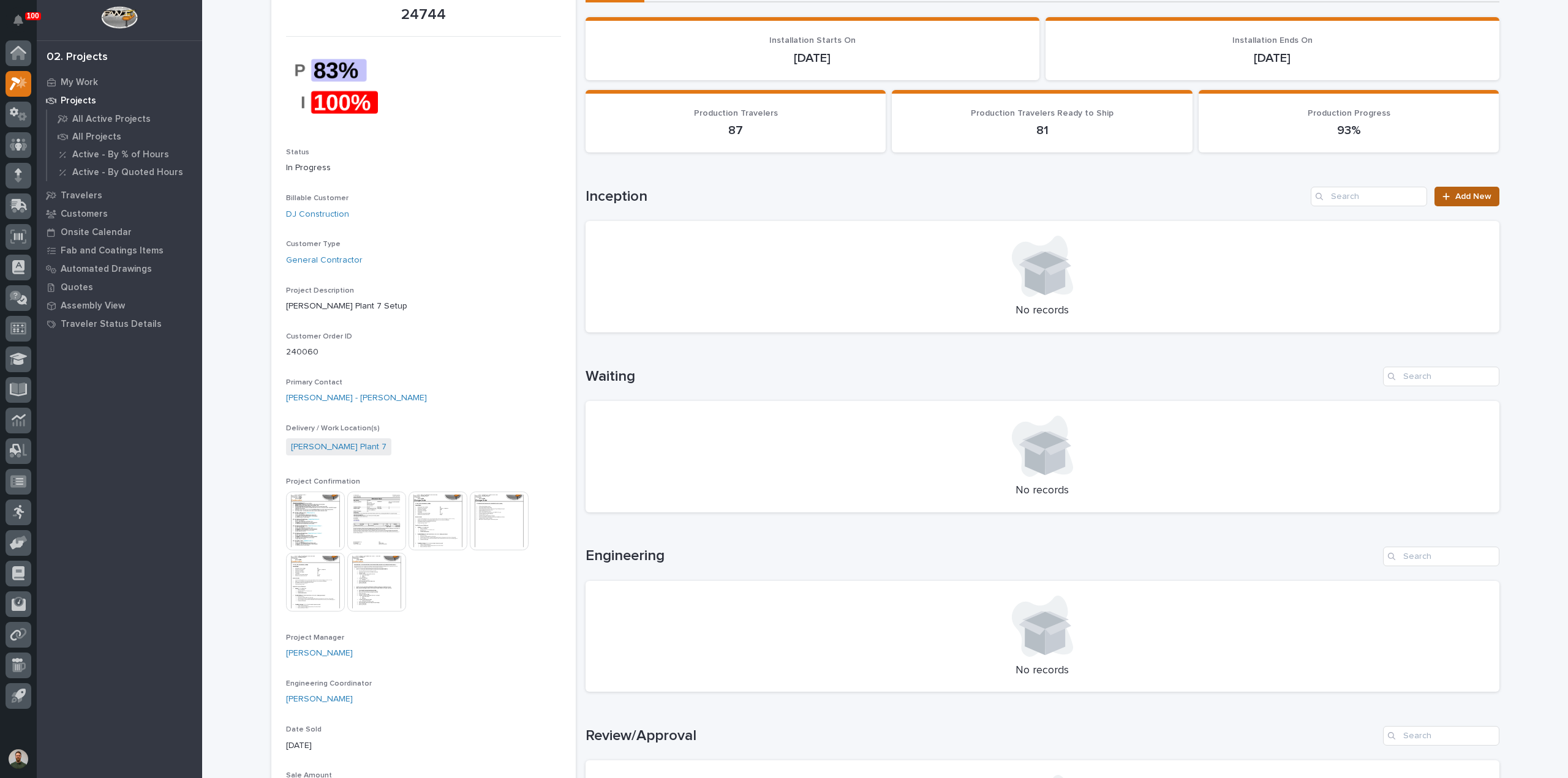
scroll to position [82, 0]
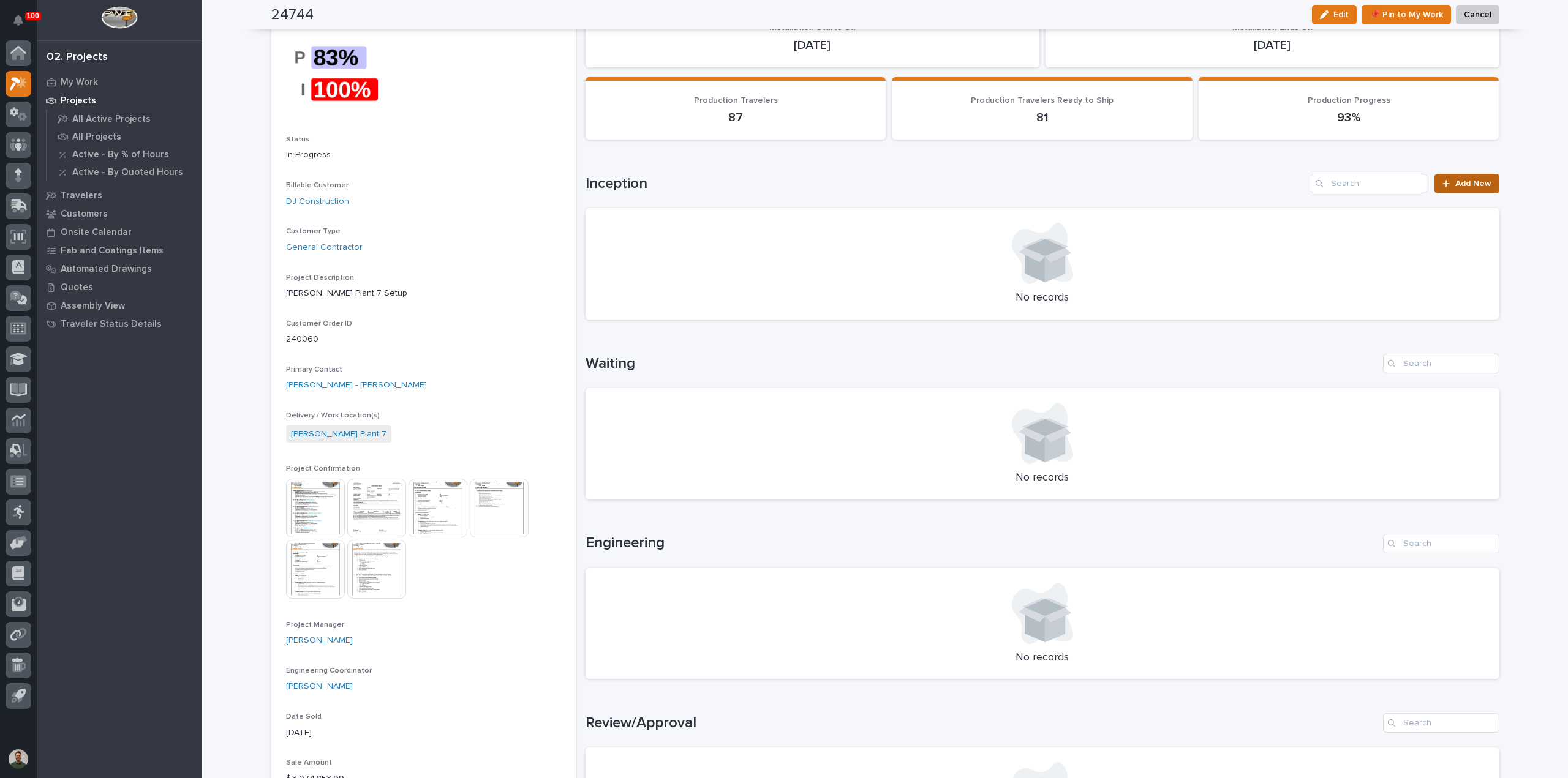
click at [1477, 186] on span "Add New" at bounding box center [1473, 184] width 36 height 8
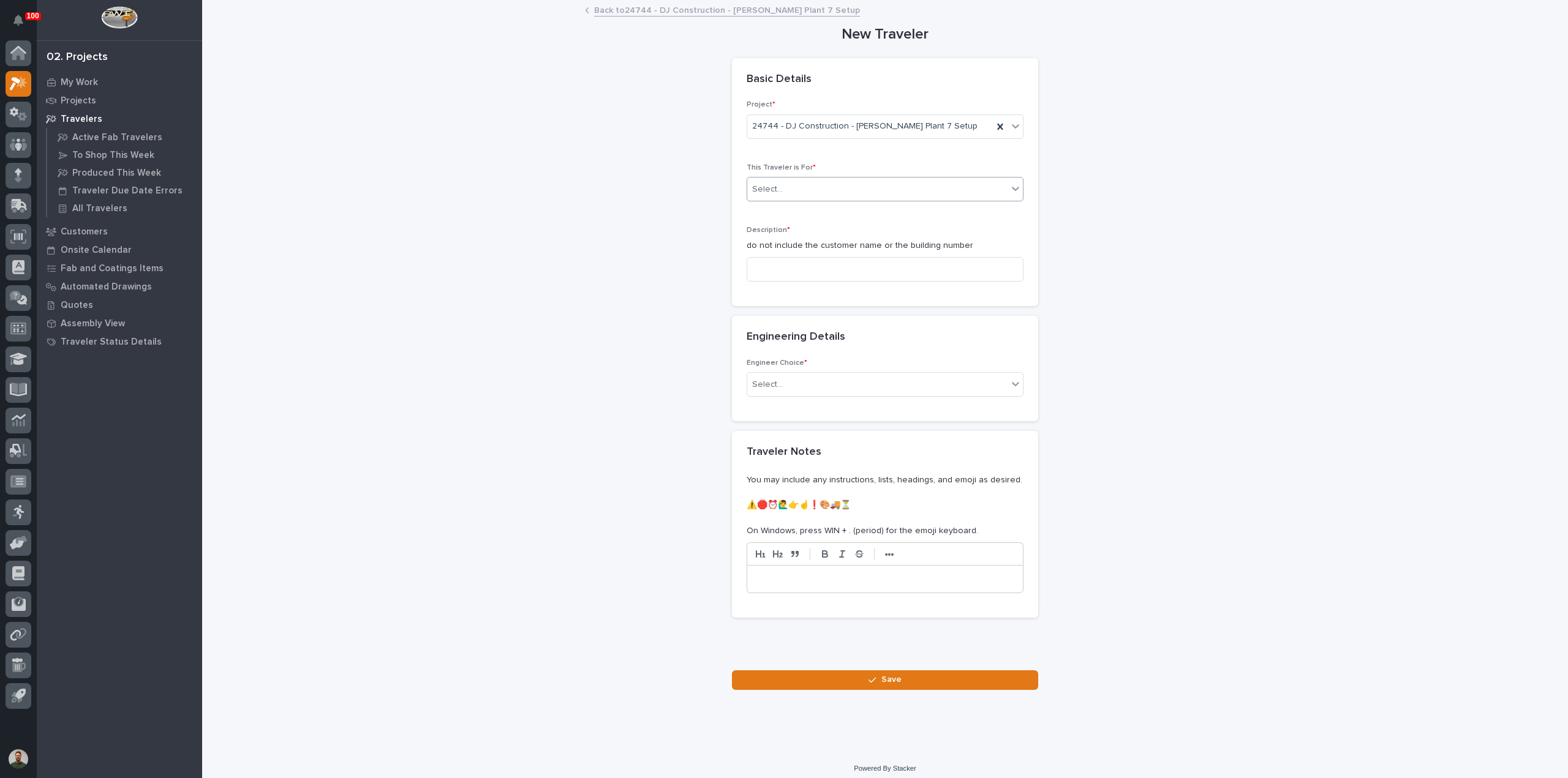
click at [801, 186] on div "Select..." at bounding box center [877, 190] width 261 height 20
type input "*"
type input "***"
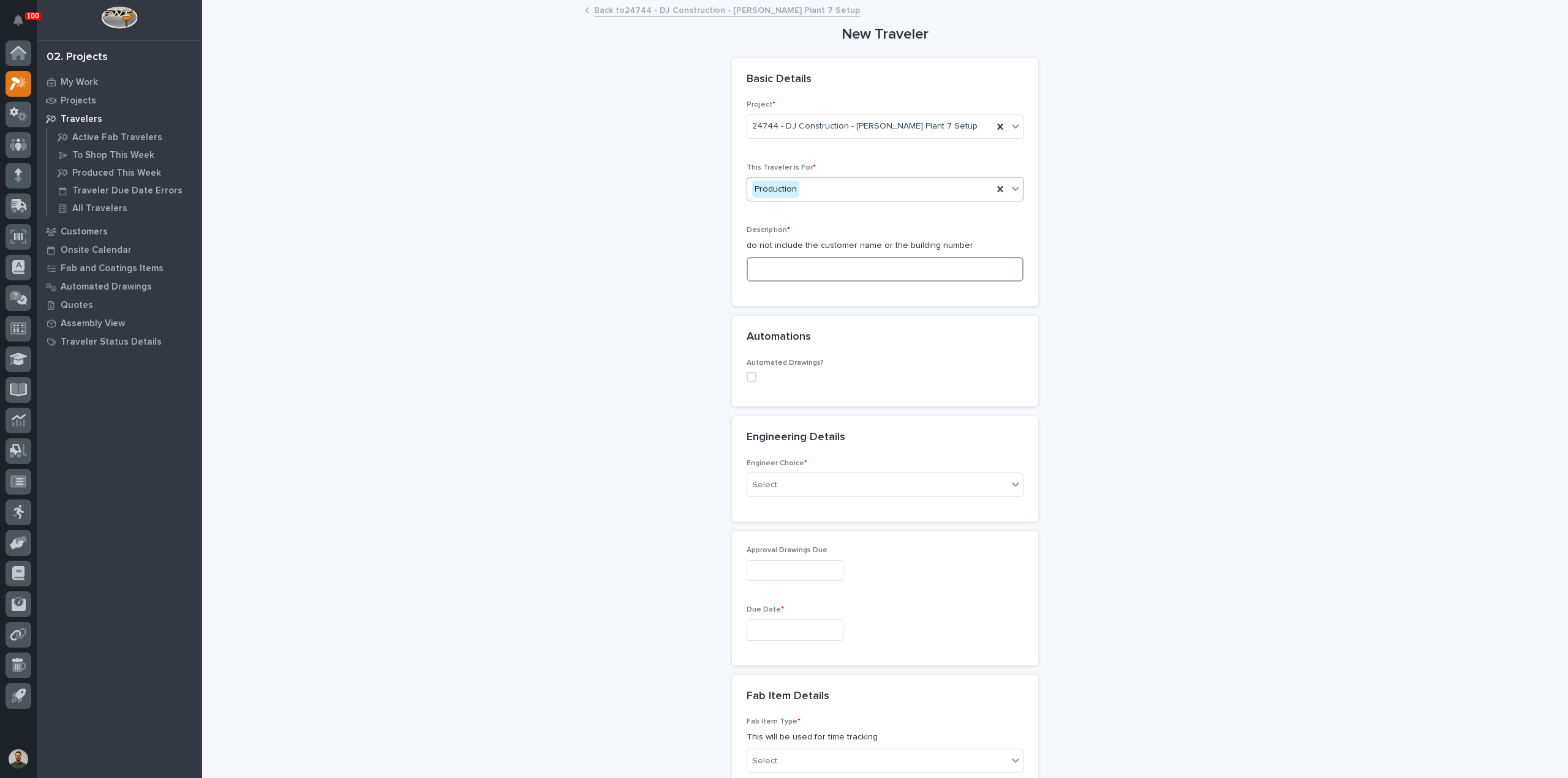
drag, startPoint x: 830, startPoint y: 275, endPoint x: 836, endPoint y: 247, distance: 28.6
click at [830, 275] on input at bounding box center [885, 269] width 277 height 24
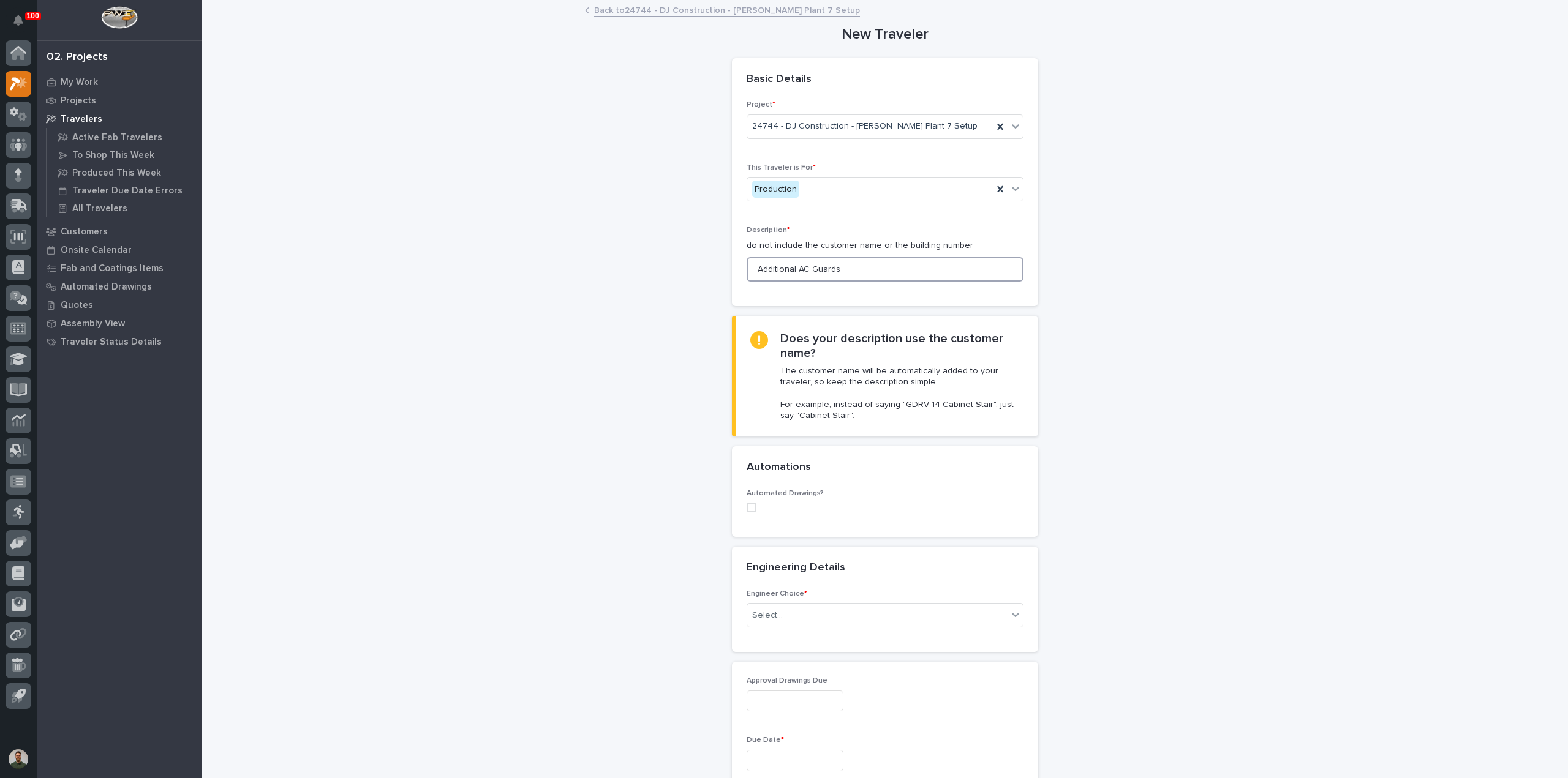
type input "Additional AC Guards"
click at [807, 610] on div "Select..." at bounding box center [877, 616] width 261 height 20
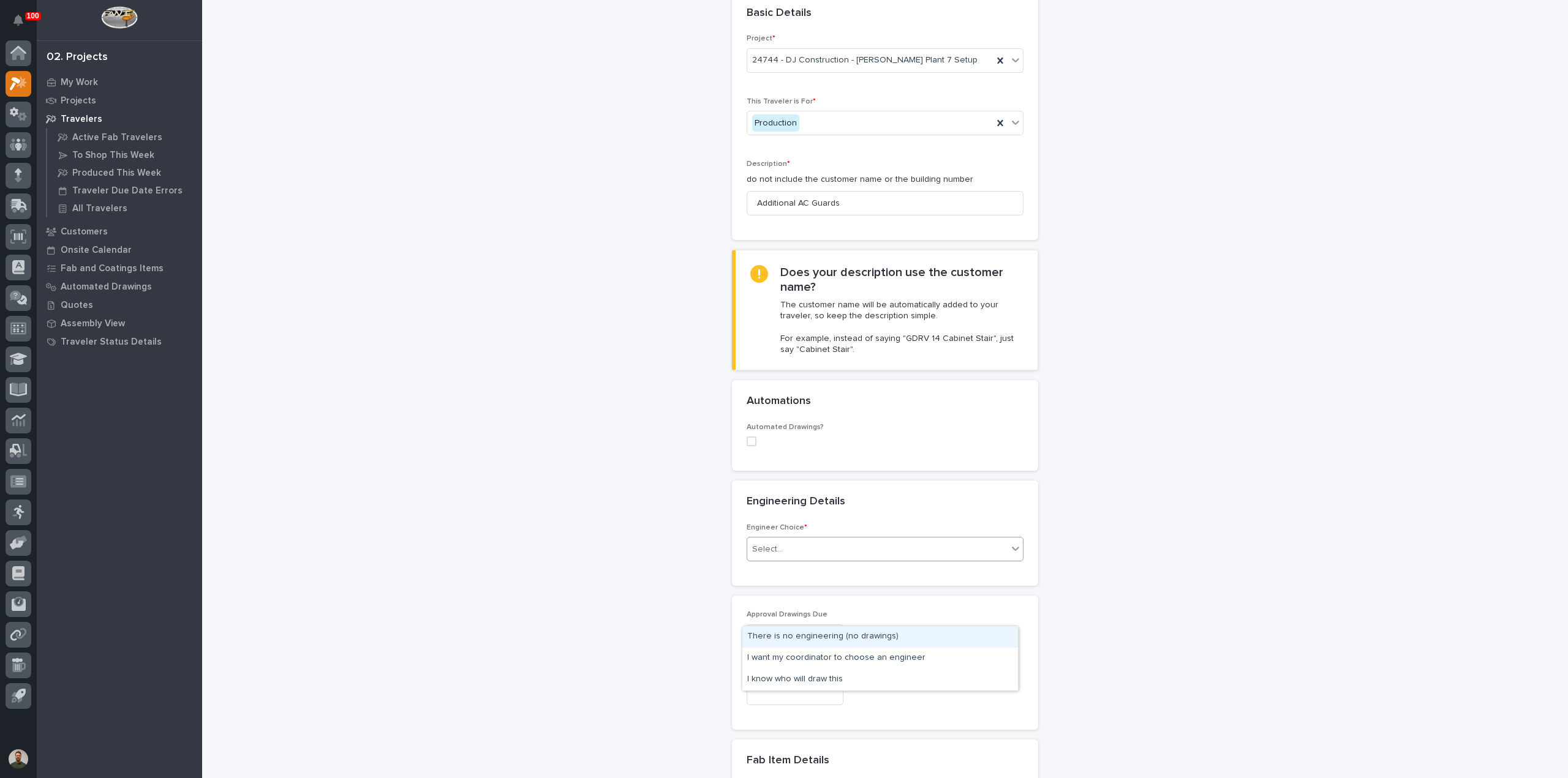
scroll to position [82, 0]
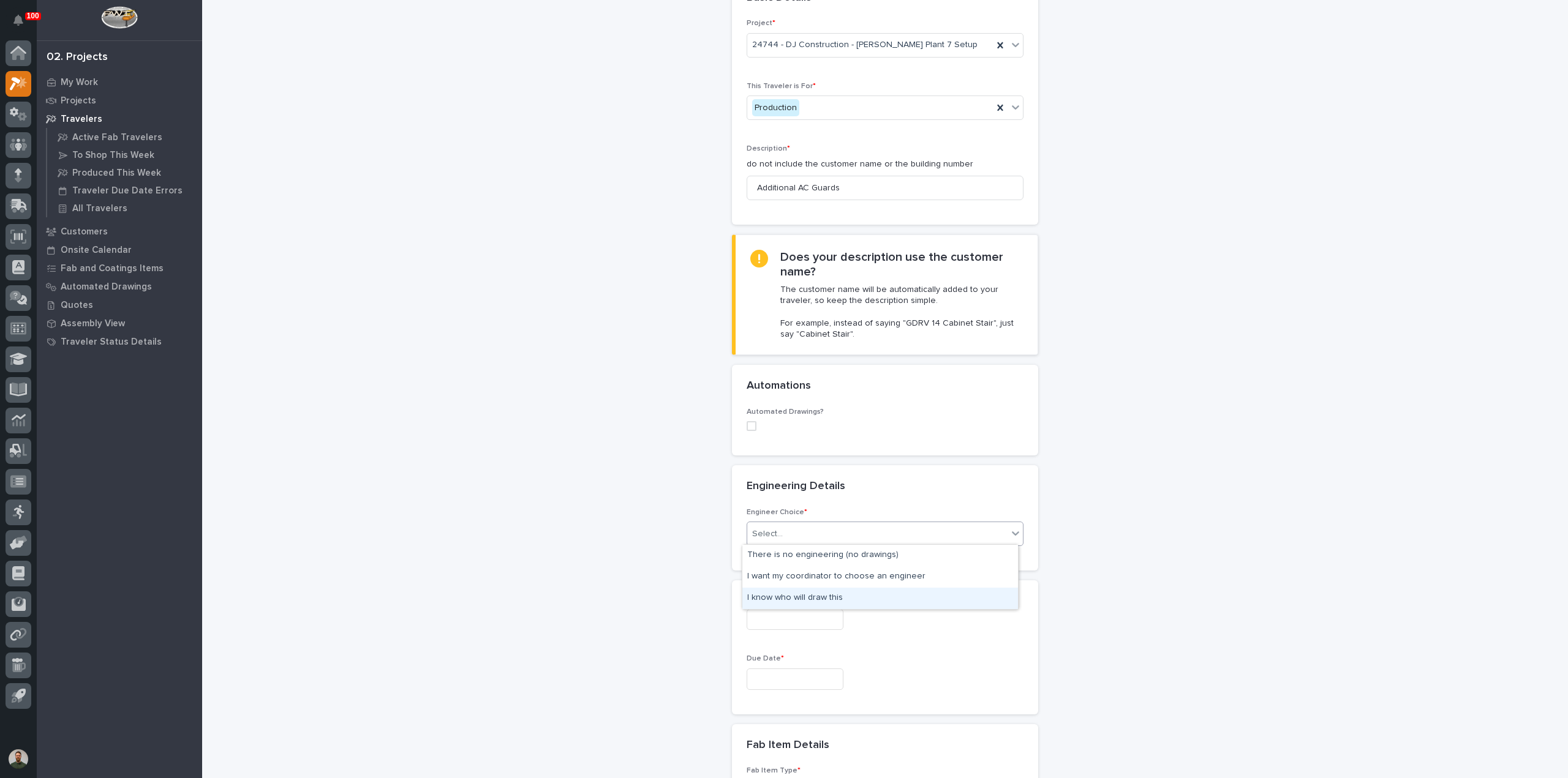
click at [805, 602] on div "I know who will draw this" at bounding box center [880, 599] width 275 height 22
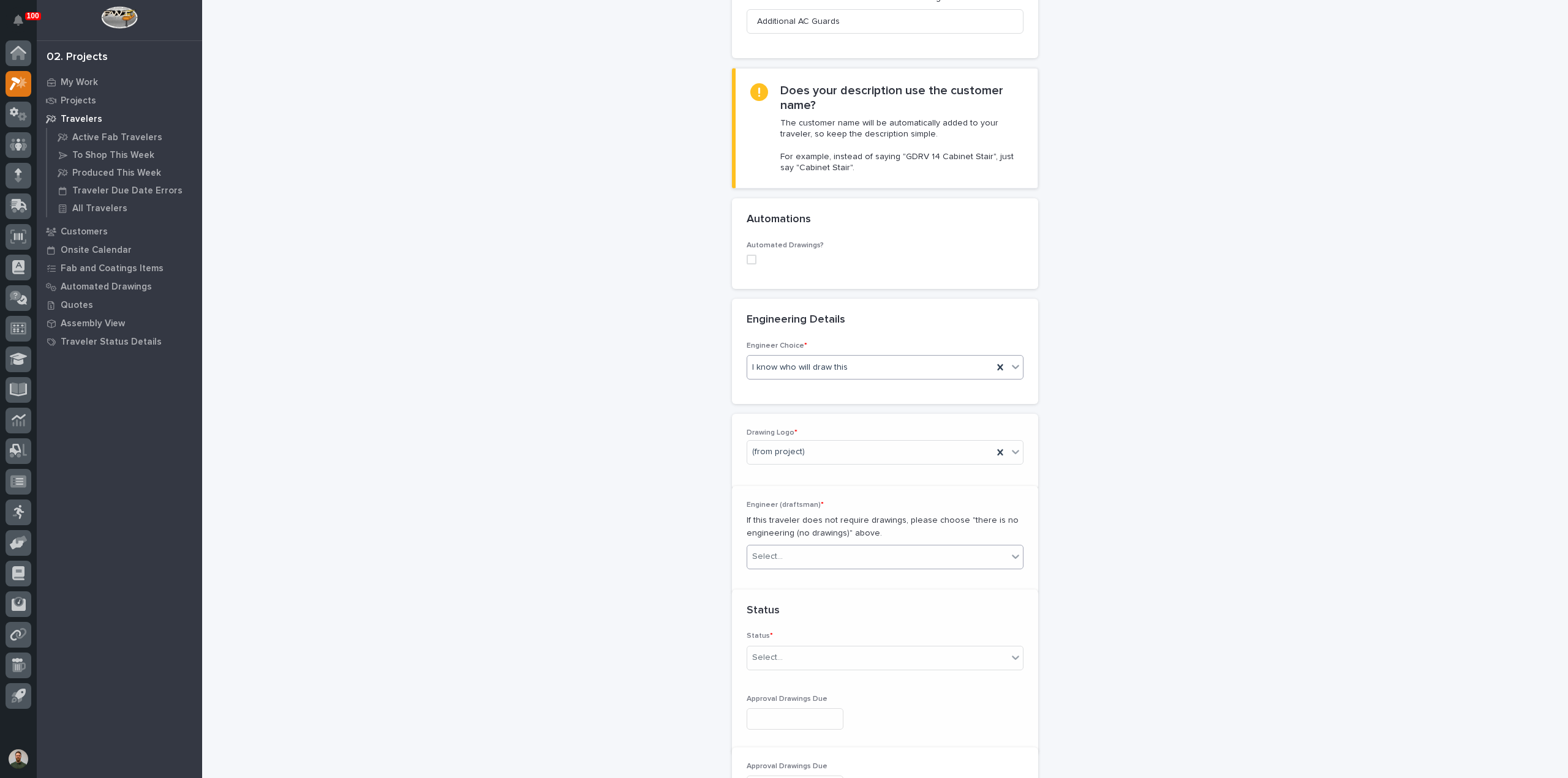
scroll to position [270, 0]
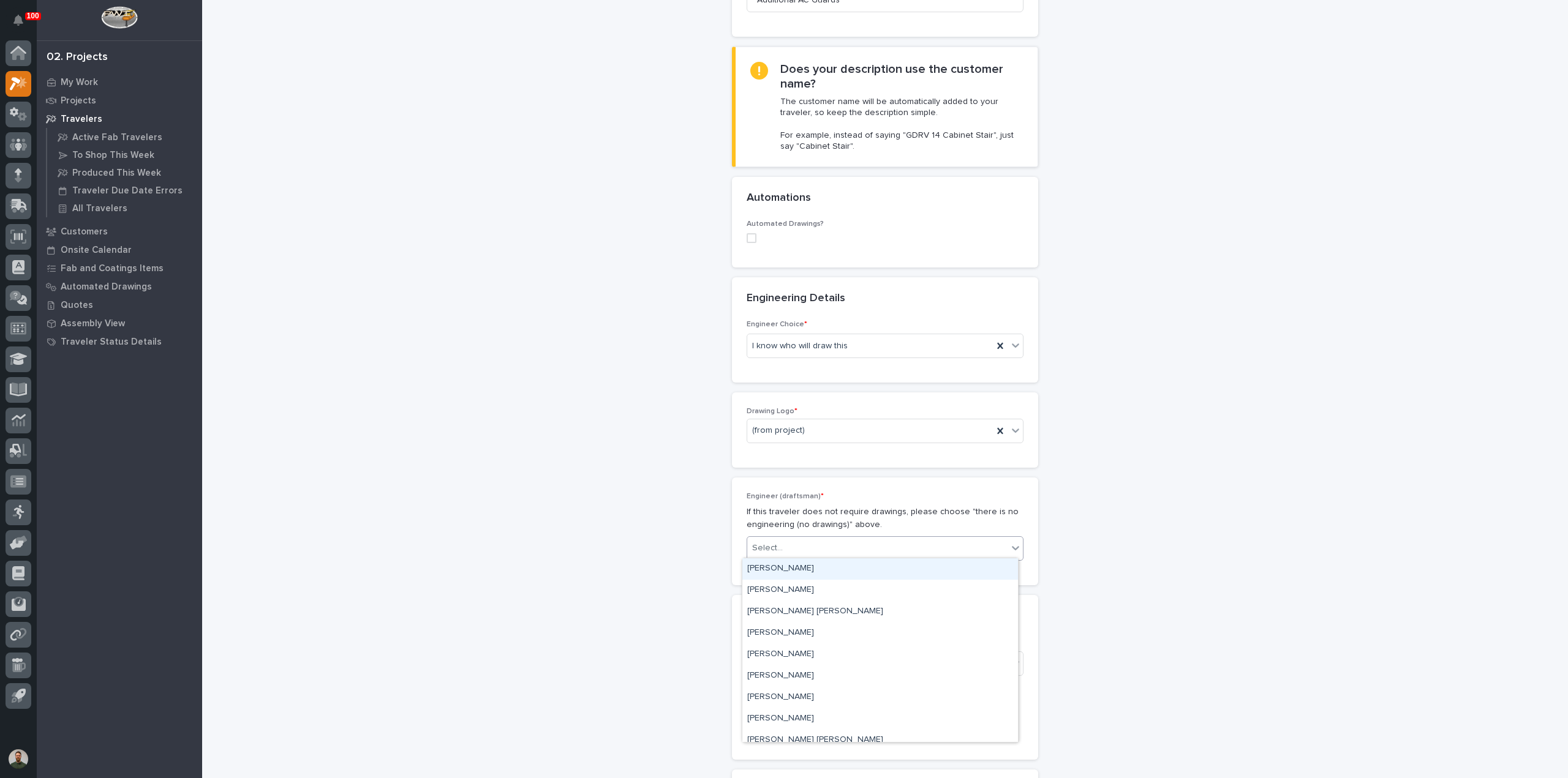
click at [805, 548] on div "Select..." at bounding box center [877, 548] width 261 height 20
type input "****"
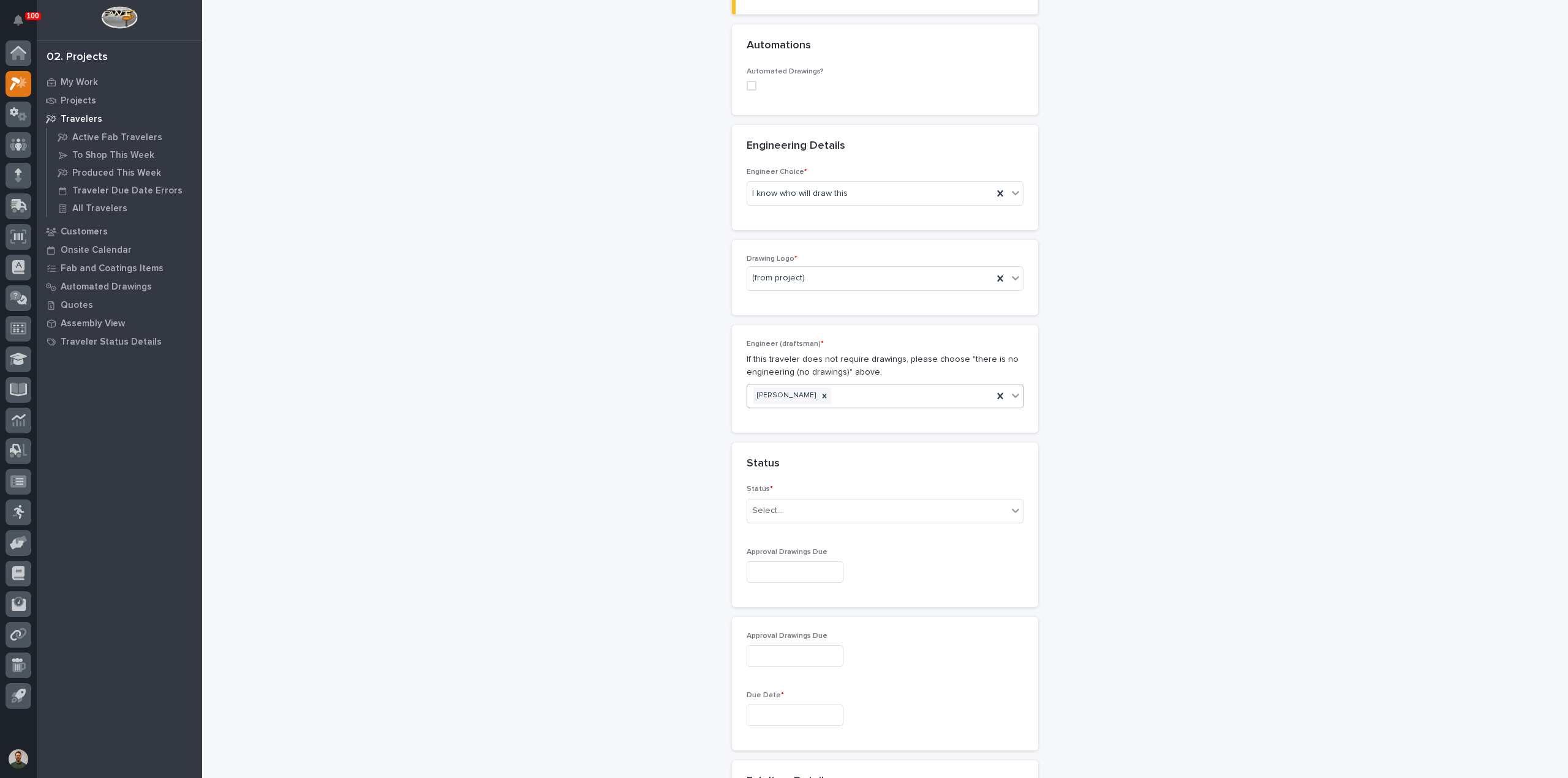
scroll to position [433, 0]
click at [789, 501] on div "Select..." at bounding box center [877, 501] width 261 height 20
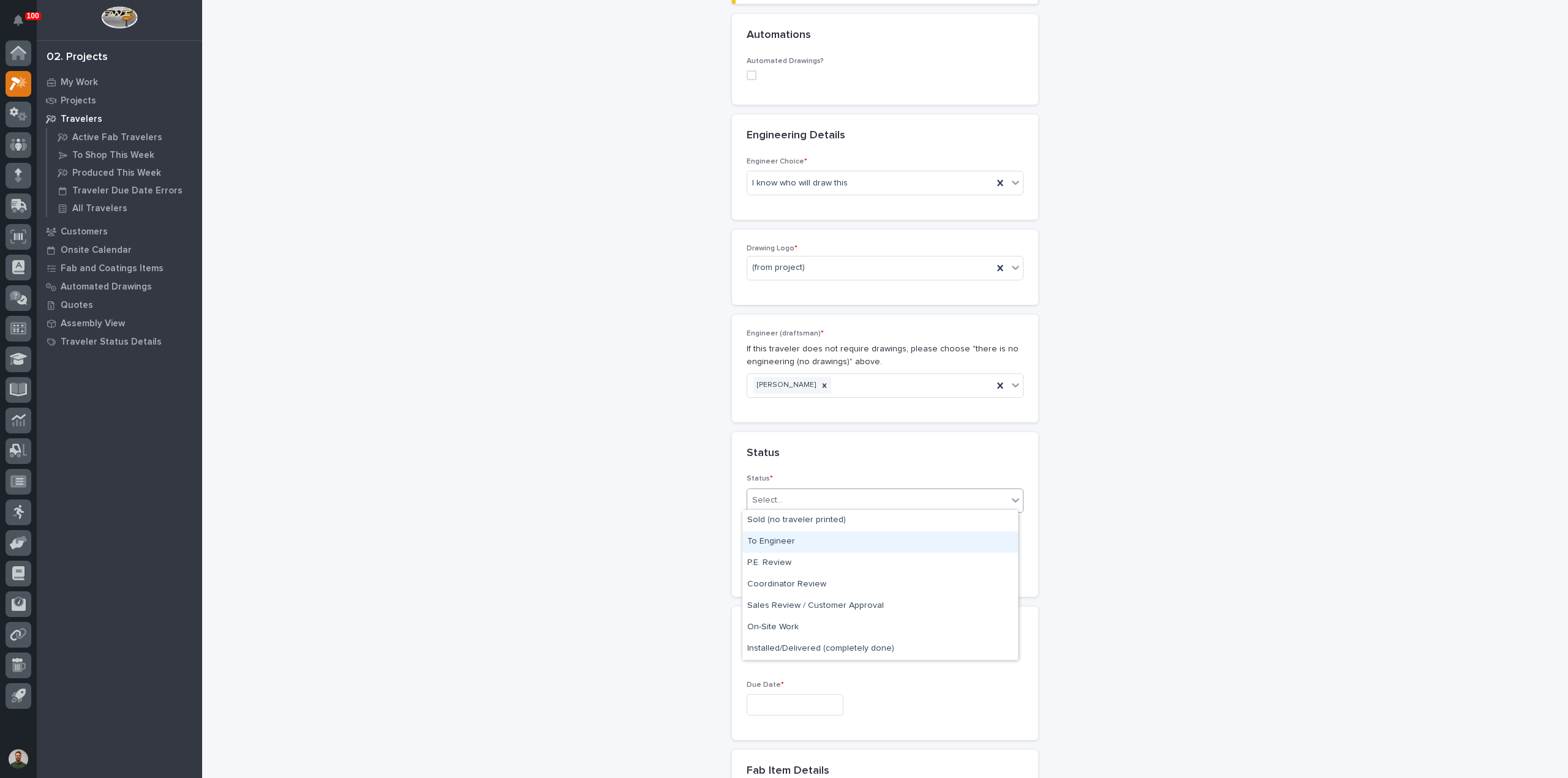
click at [791, 540] on div "To Engineer" at bounding box center [880, 543] width 275 height 22
click at [791, 554] on input "text" at bounding box center [795, 562] width 97 height 22
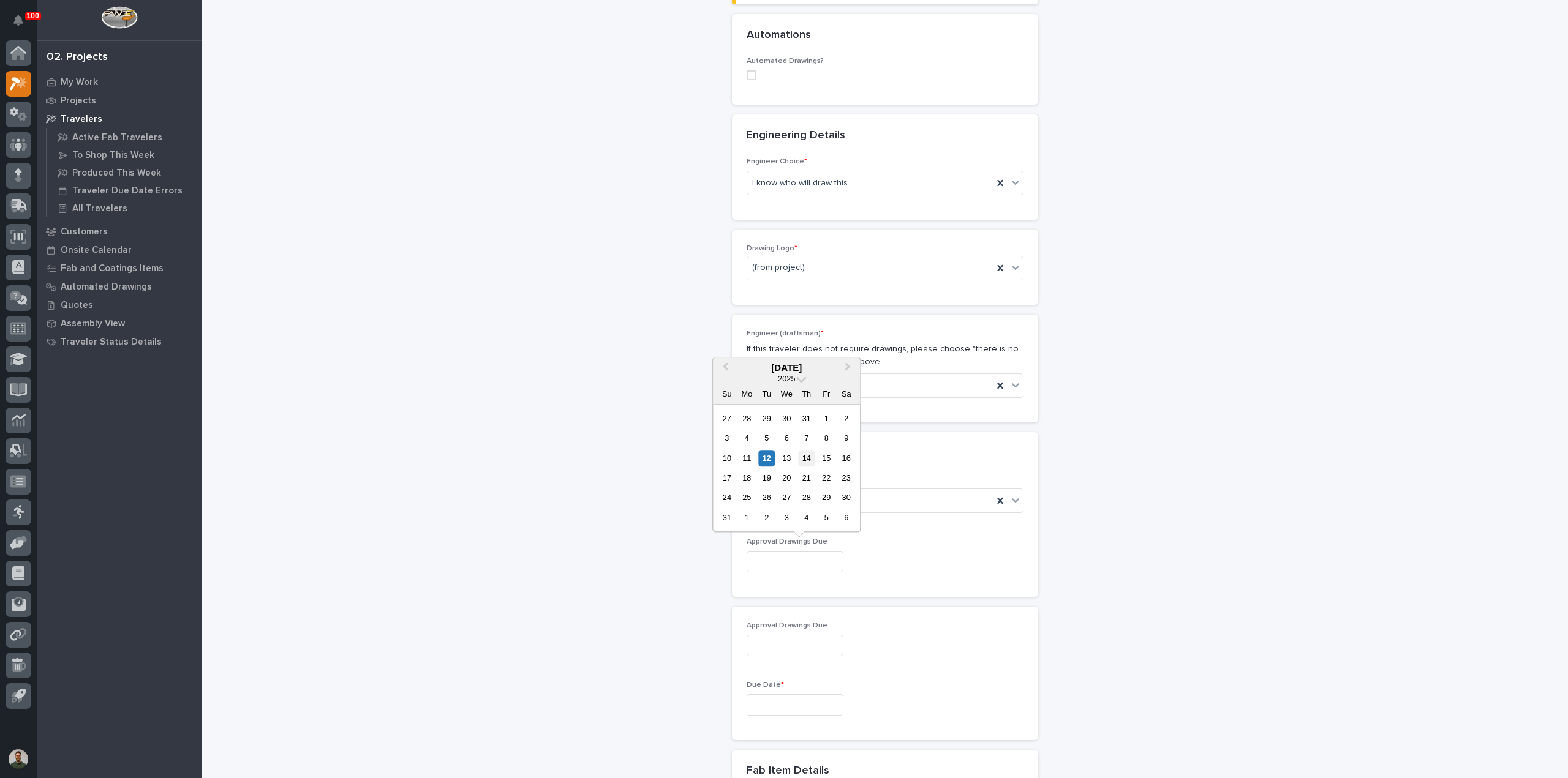
click at [809, 460] on div "14" at bounding box center [806, 458] width 17 height 17
type input "**********"
click at [781, 644] on input "**********" at bounding box center [795, 646] width 97 height 22
click at [808, 706] on input "text" at bounding box center [795, 706] width 97 height 22
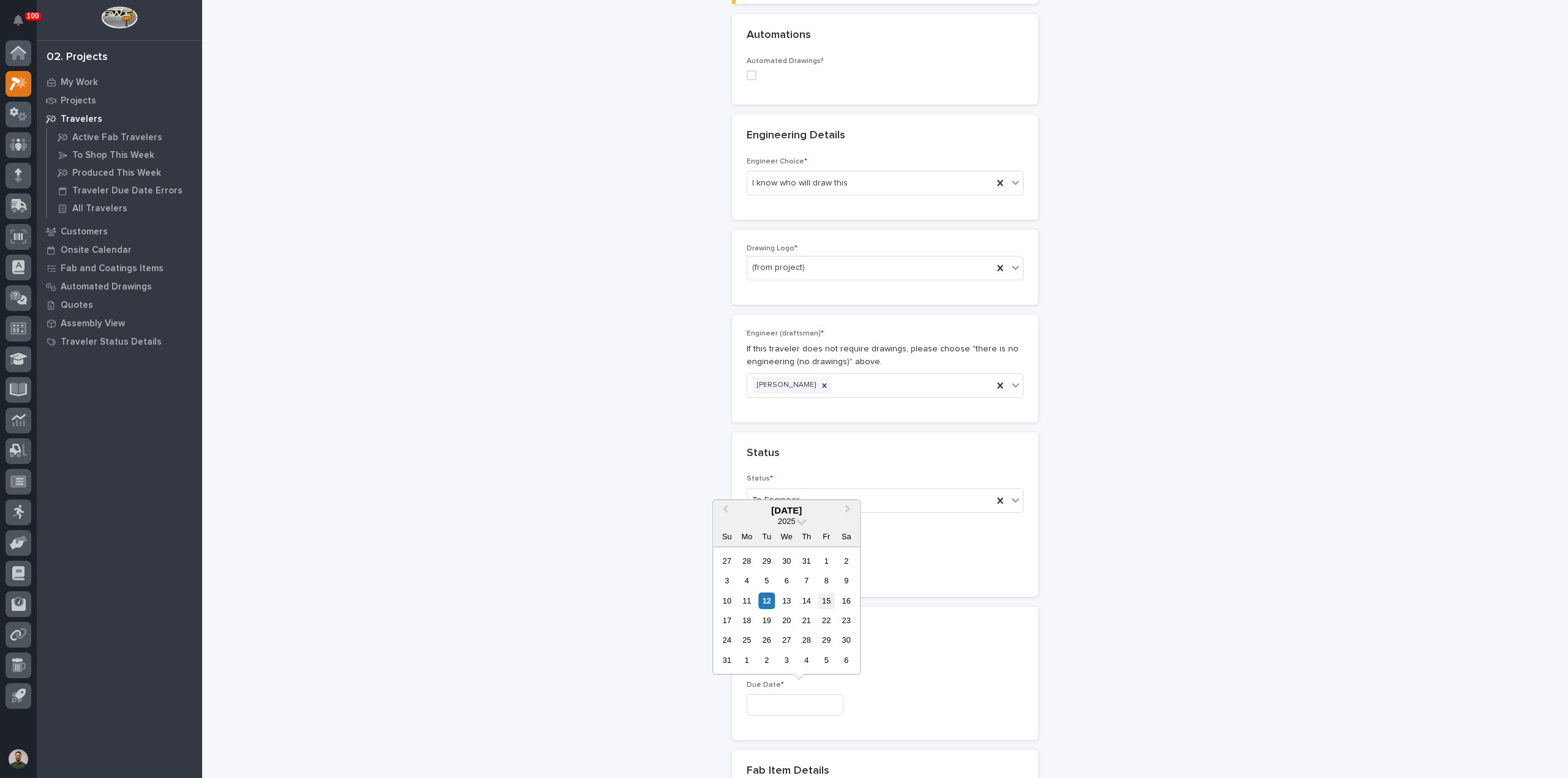
click at [827, 604] on div "15" at bounding box center [826, 601] width 17 height 17
type input "**********"
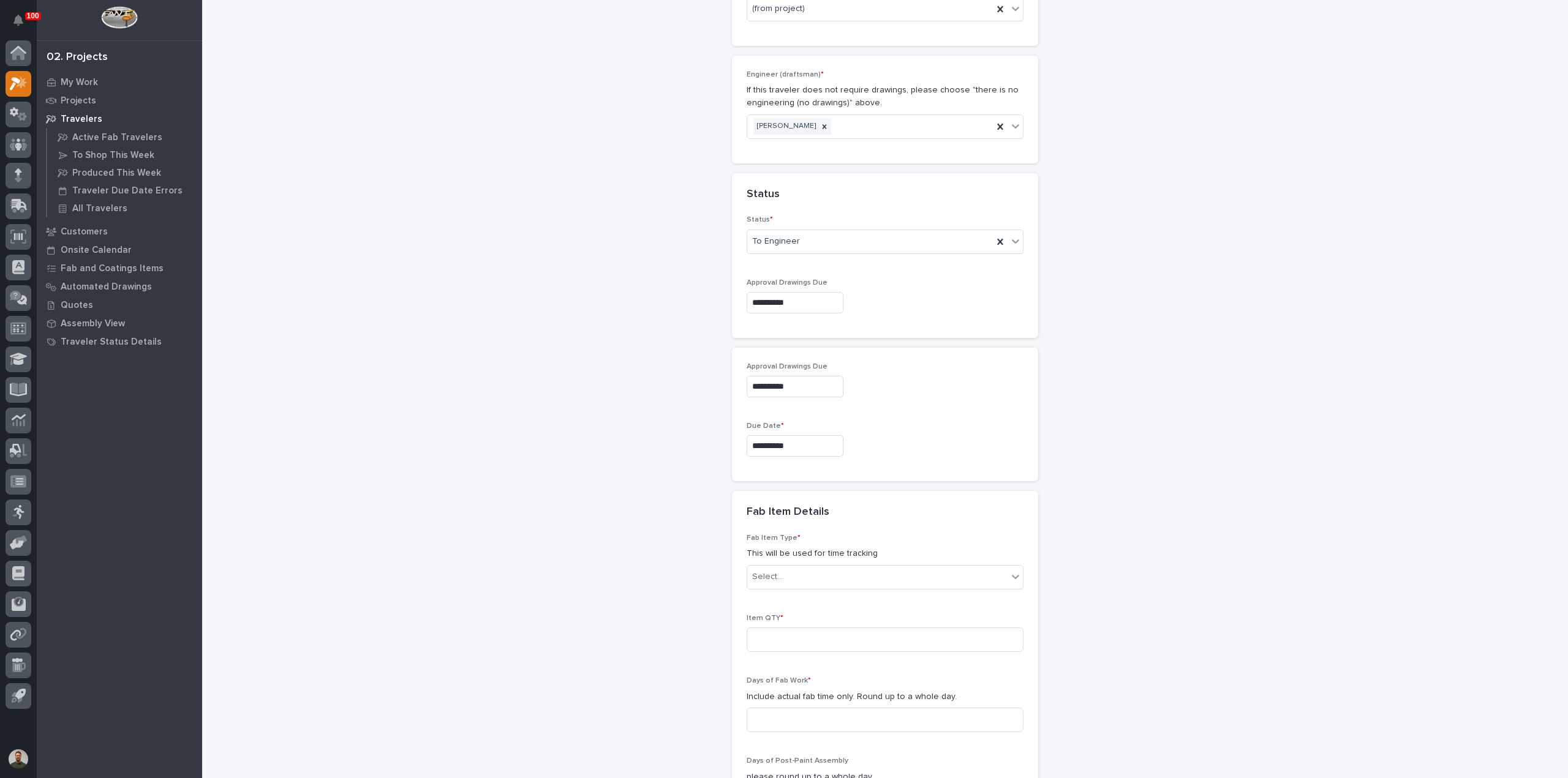
scroll to position [760, 0]
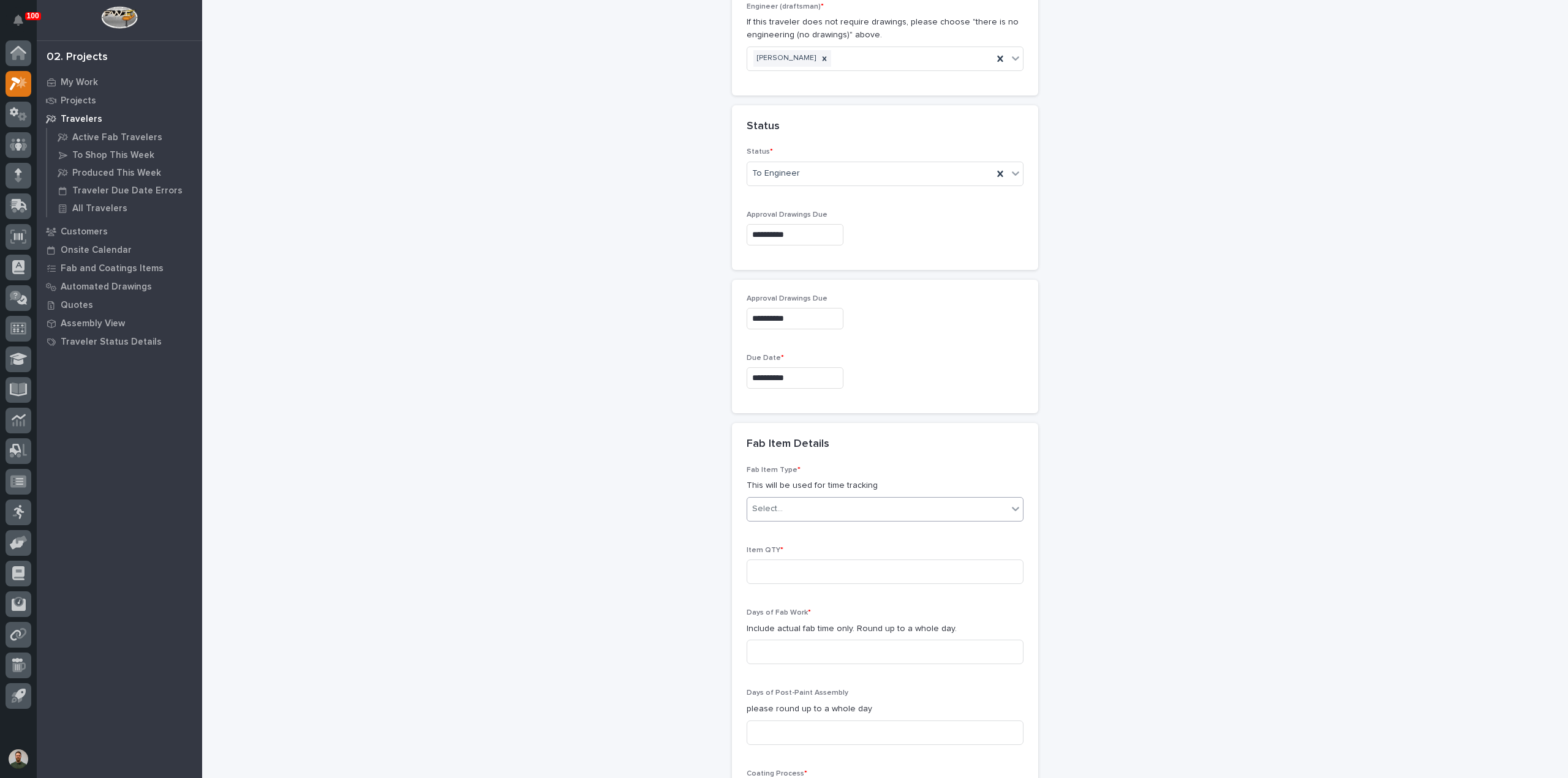
click at [777, 503] on div "Select..." at bounding box center [767, 508] width 31 height 12
type input "***"
click at [786, 526] on div "Guardrail" at bounding box center [880, 528] width 275 height 22
click at [786, 574] on input at bounding box center [885, 572] width 277 height 24
type input "4"
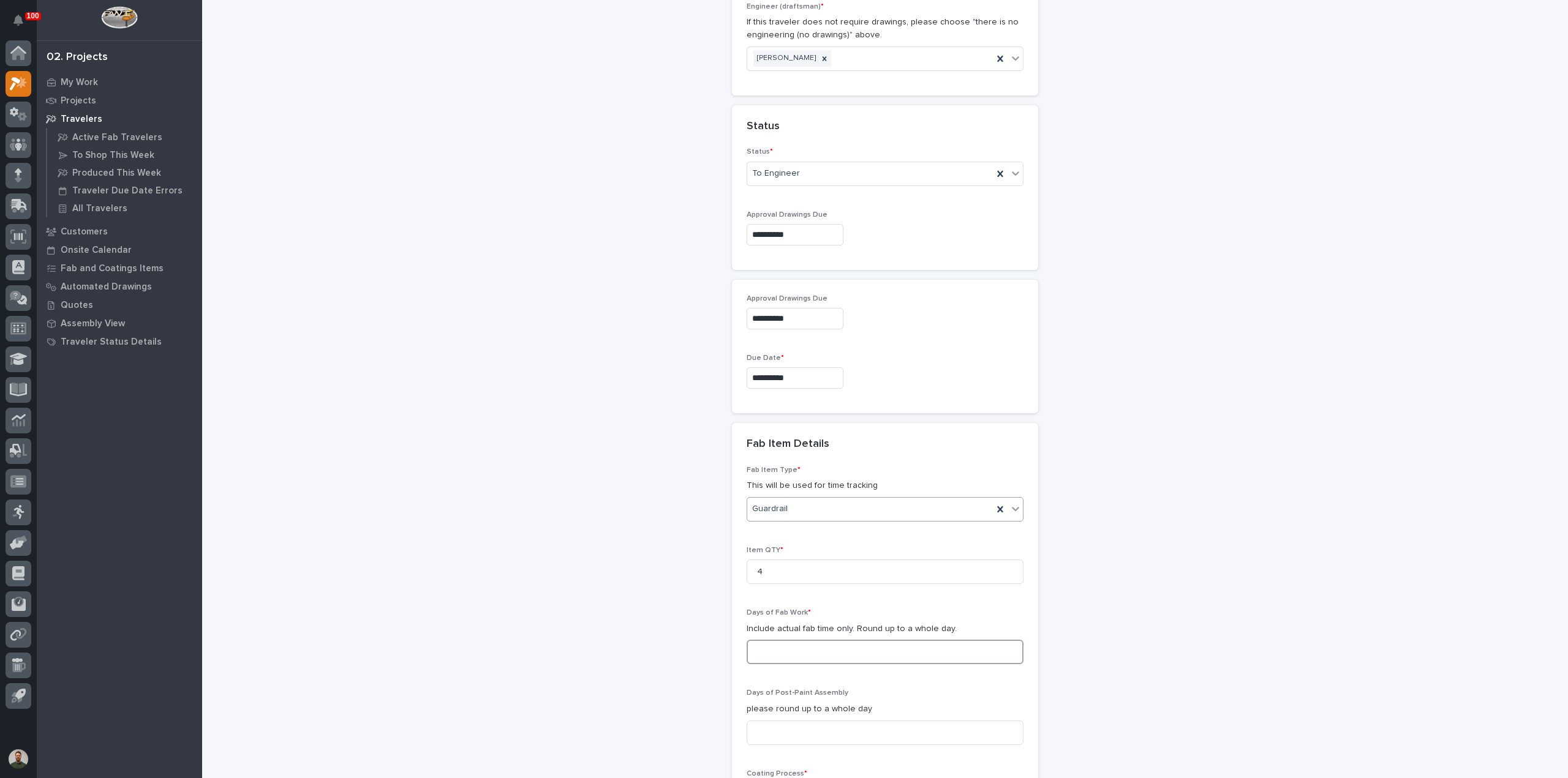
drag, startPoint x: 792, startPoint y: 657, endPoint x: 790, endPoint y: 651, distance: 6.3
click at [792, 657] on input at bounding box center [885, 652] width 277 height 24
type input "1"
click at [640, 618] on div "**********" at bounding box center [886, 211] width 1228 height 1940
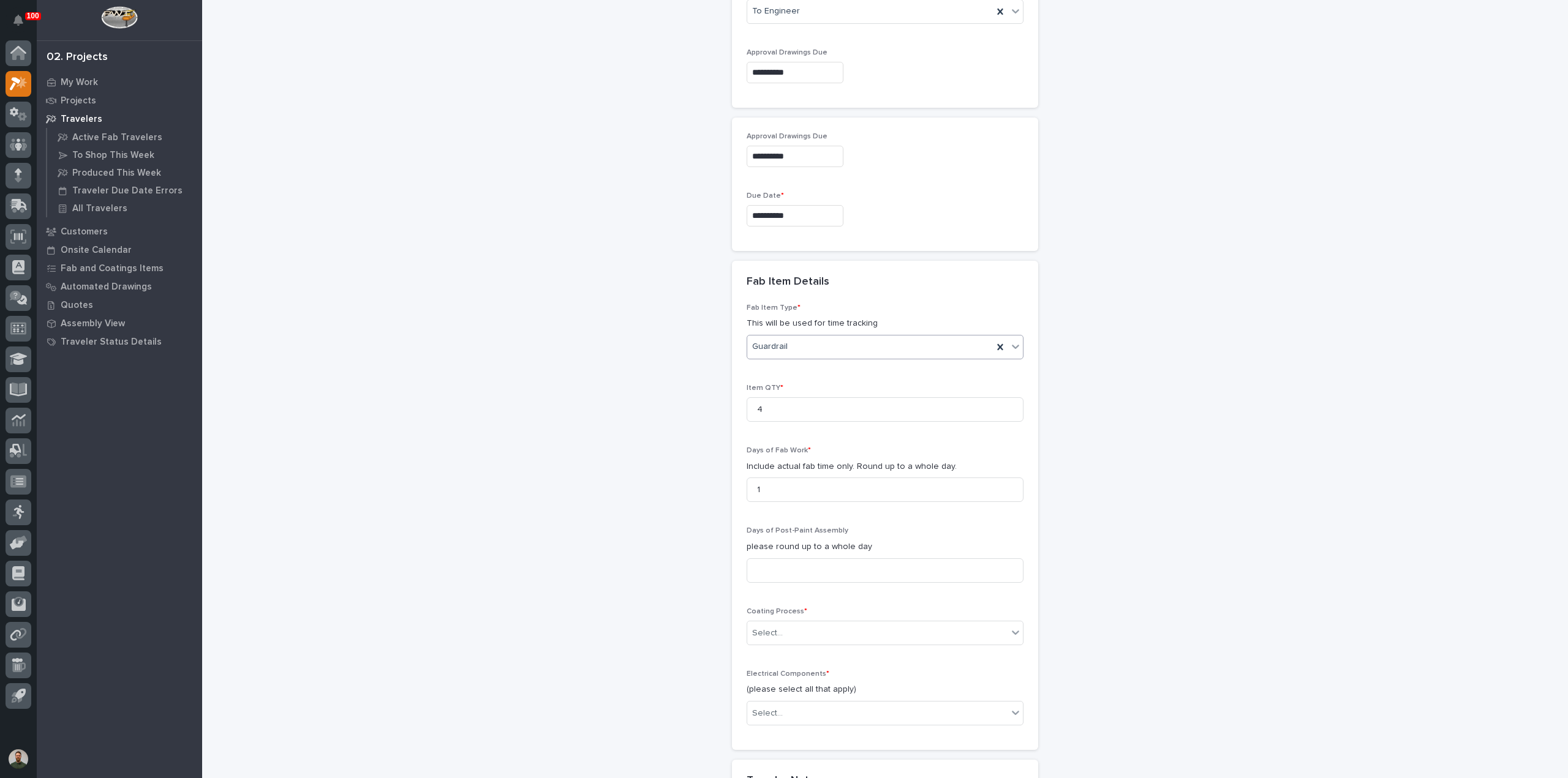
scroll to position [922, 0]
drag, startPoint x: 825, startPoint y: 562, endPoint x: 826, endPoint y: 574, distance: 12.0
click at [825, 564] on input at bounding box center [885, 570] width 277 height 24
type input "1"
click at [806, 623] on div "Select..." at bounding box center [877, 633] width 261 height 20
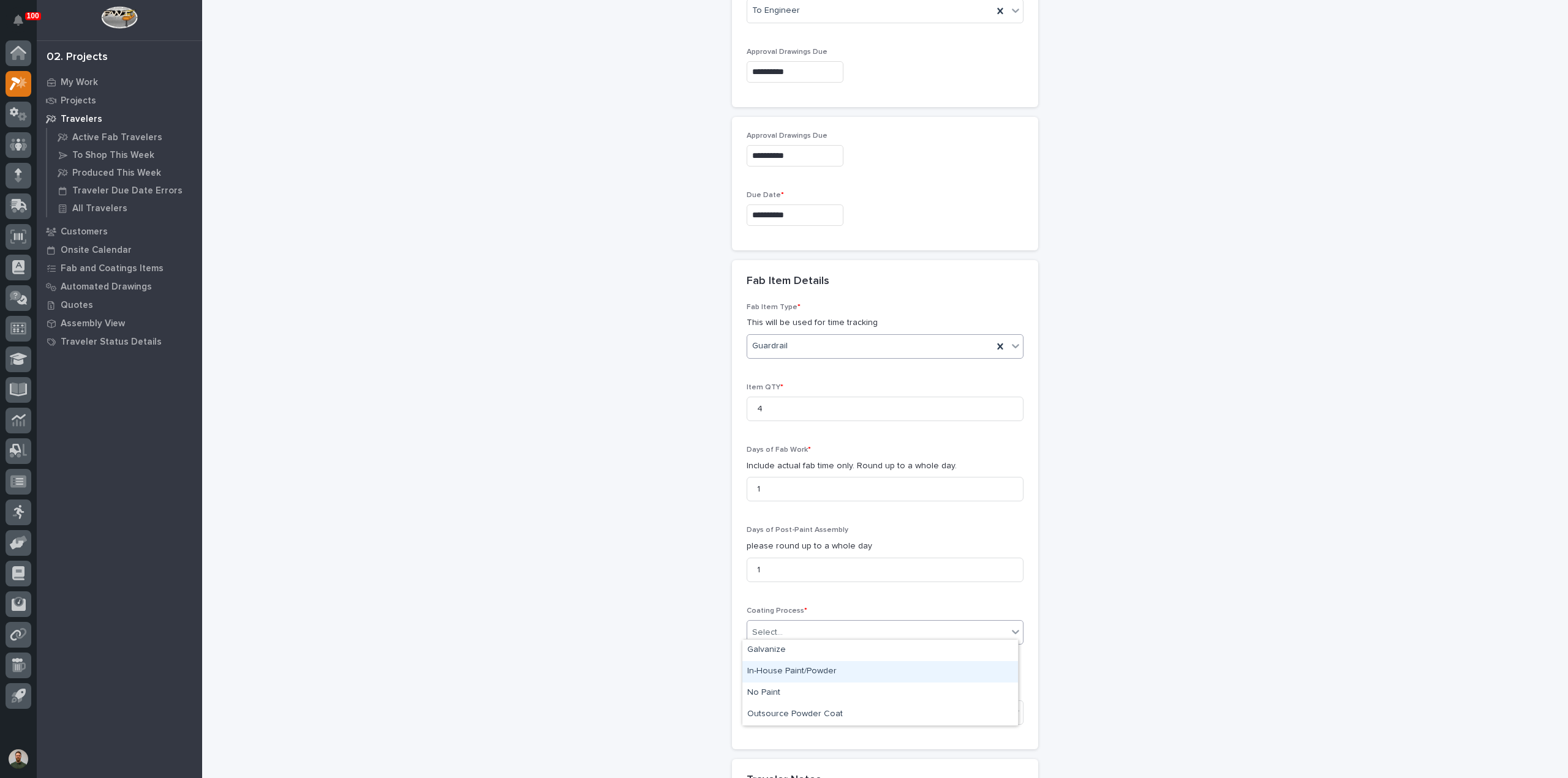
click at [805, 671] on div "In-House Paint/Powder" at bounding box center [880, 672] width 275 height 22
drag, startPoint x: 709, startPoint y: 660, endPoint x: 778, endPoint y: 710, distance: 85.2
click at [713, 661] on div "**********" at bounding box center [886, 48] width 1228 height 1940
click at [797, 727] on div "Electrical Components * (please select all that apply) Select..." at bounding box center [885, 701] width 277 height 66
click at [797, 712] on div "Select..." at bounding box center [877, 713] width 261 height 20
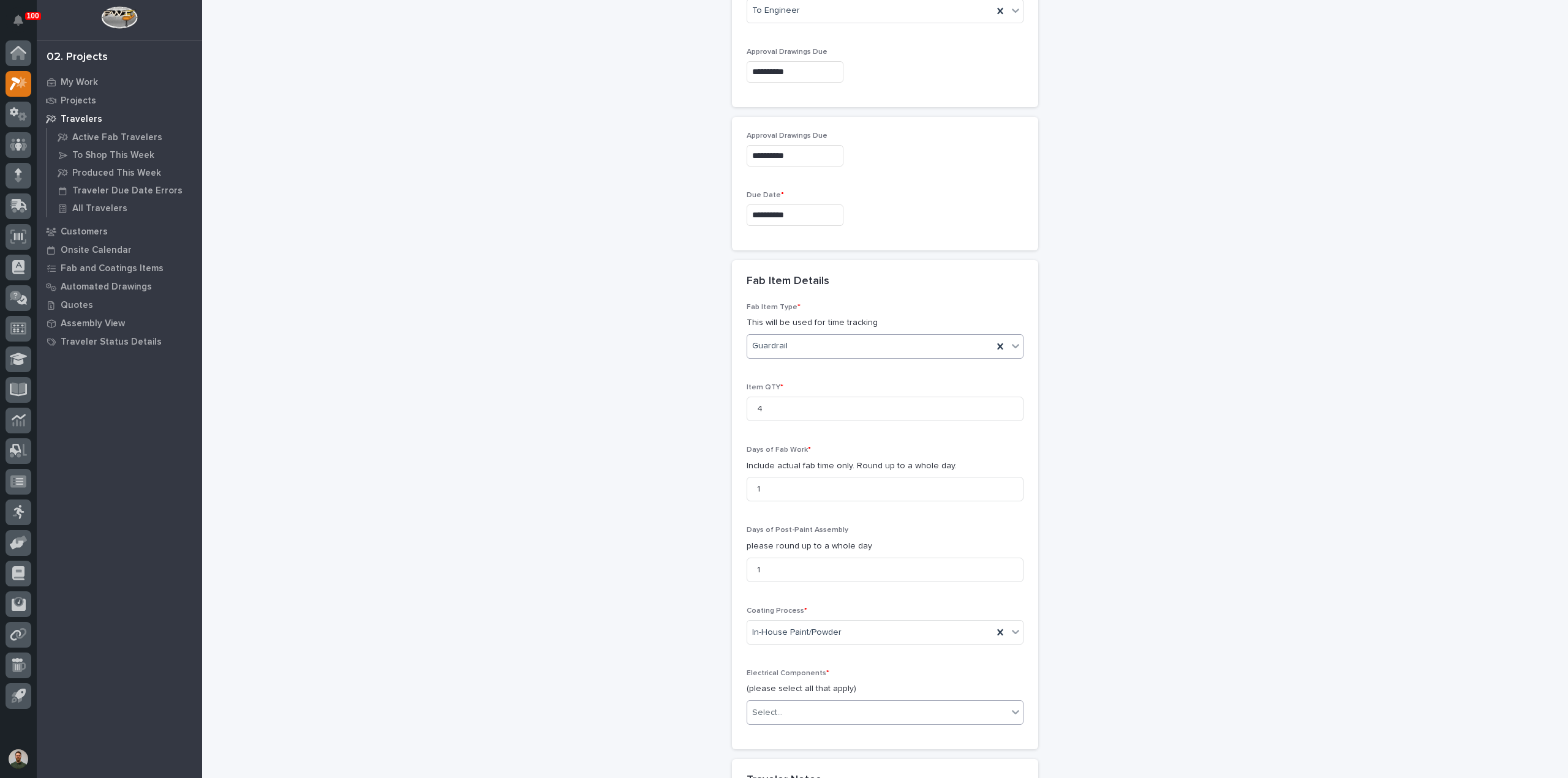
click at [657, 530] on div "**********" at bounding box center [886, 48] width 1228 height 1940
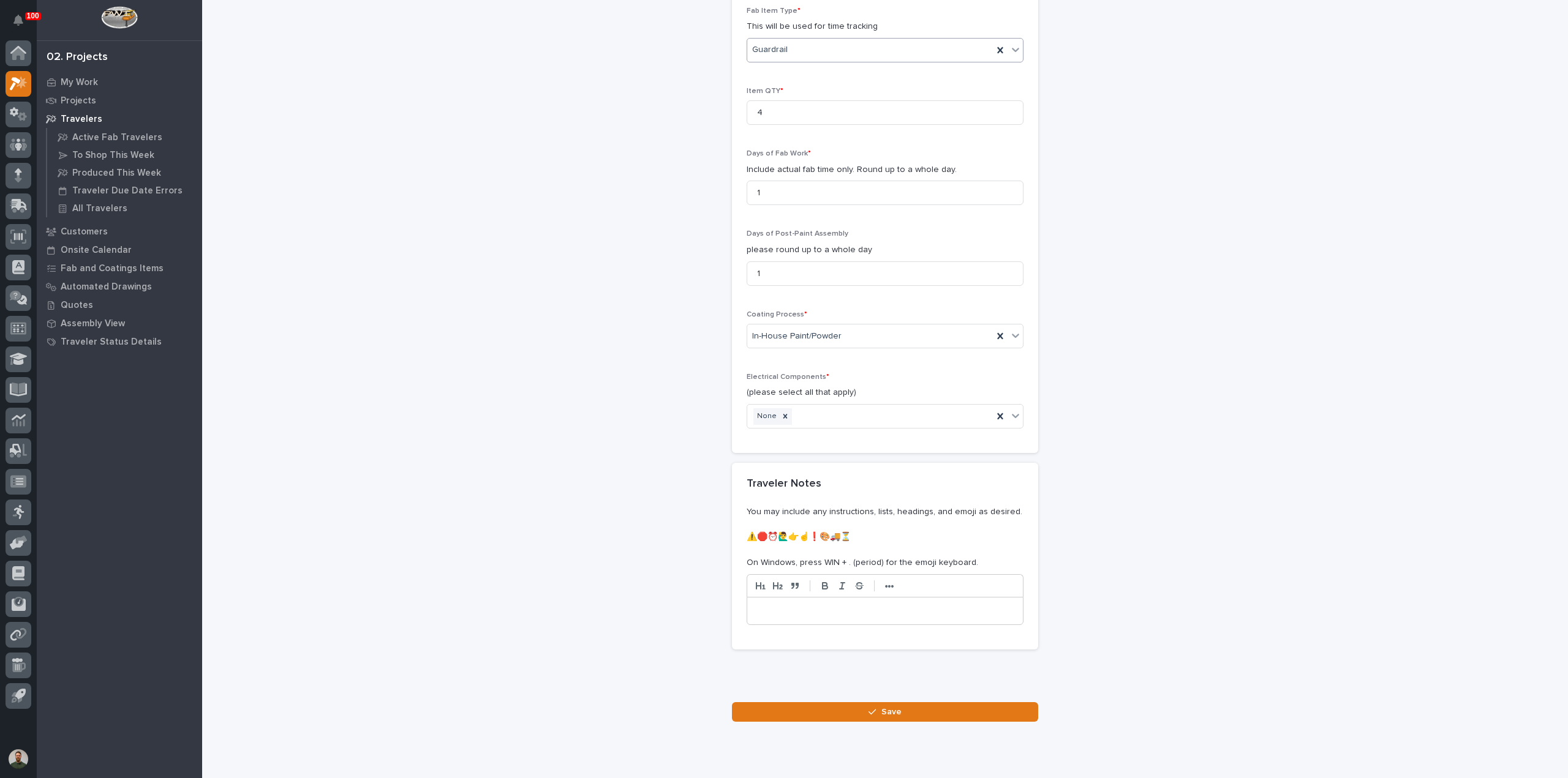
scroll to position [1251, 0]
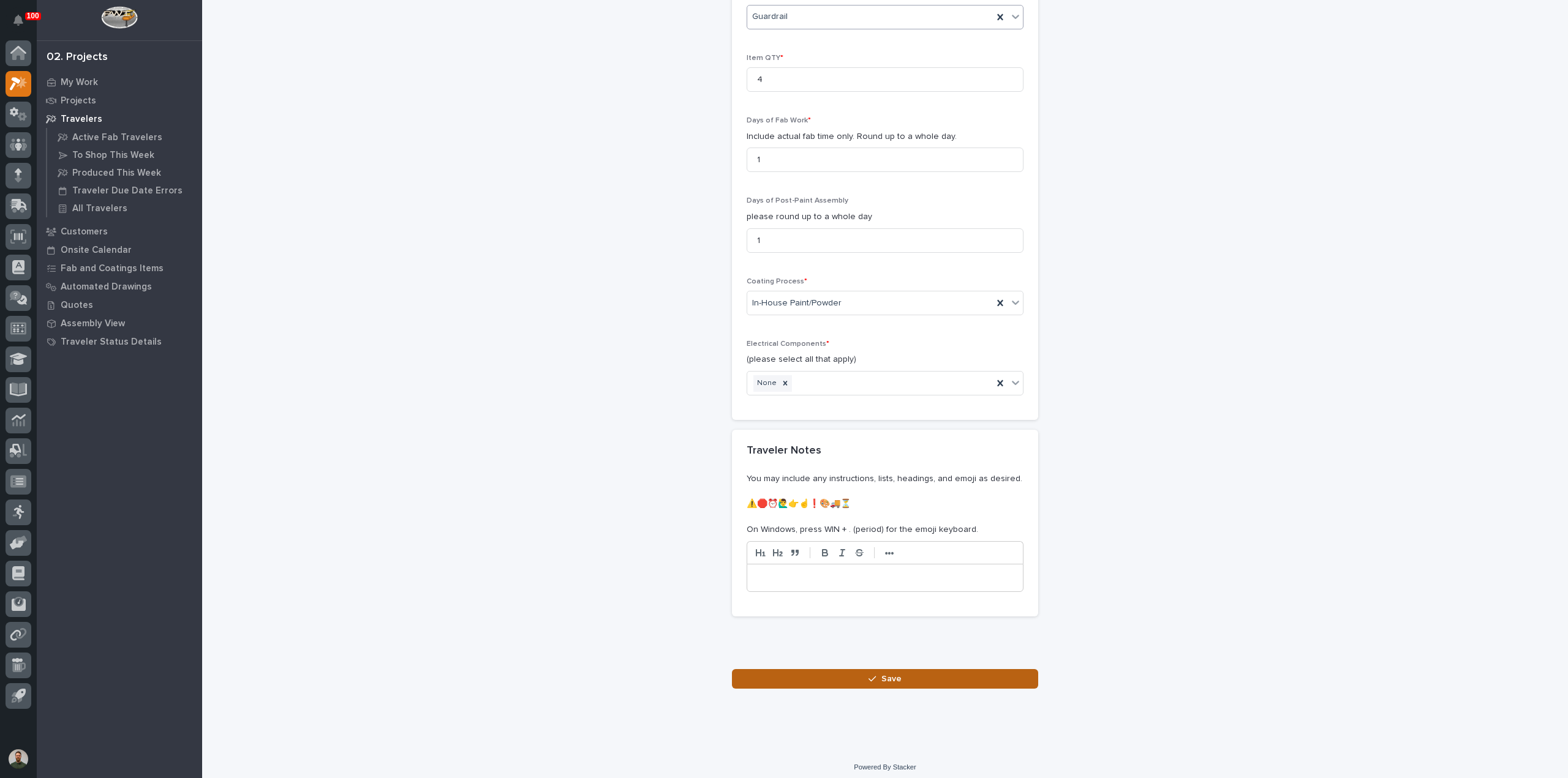
click at [871, 676] on icon "button" at bounding box center [872, 679] width 7 height 8
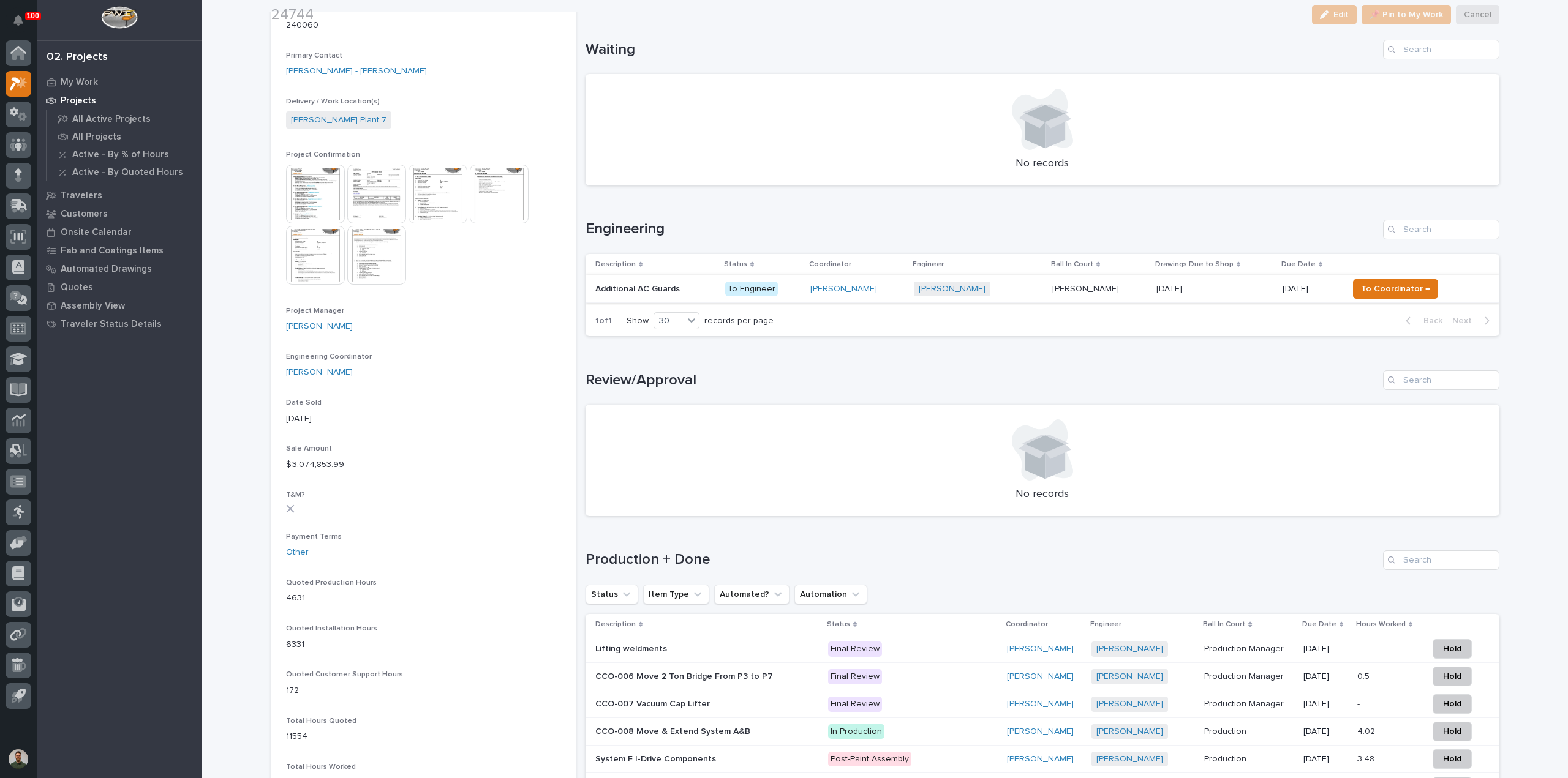
scroll to position [572, 0]
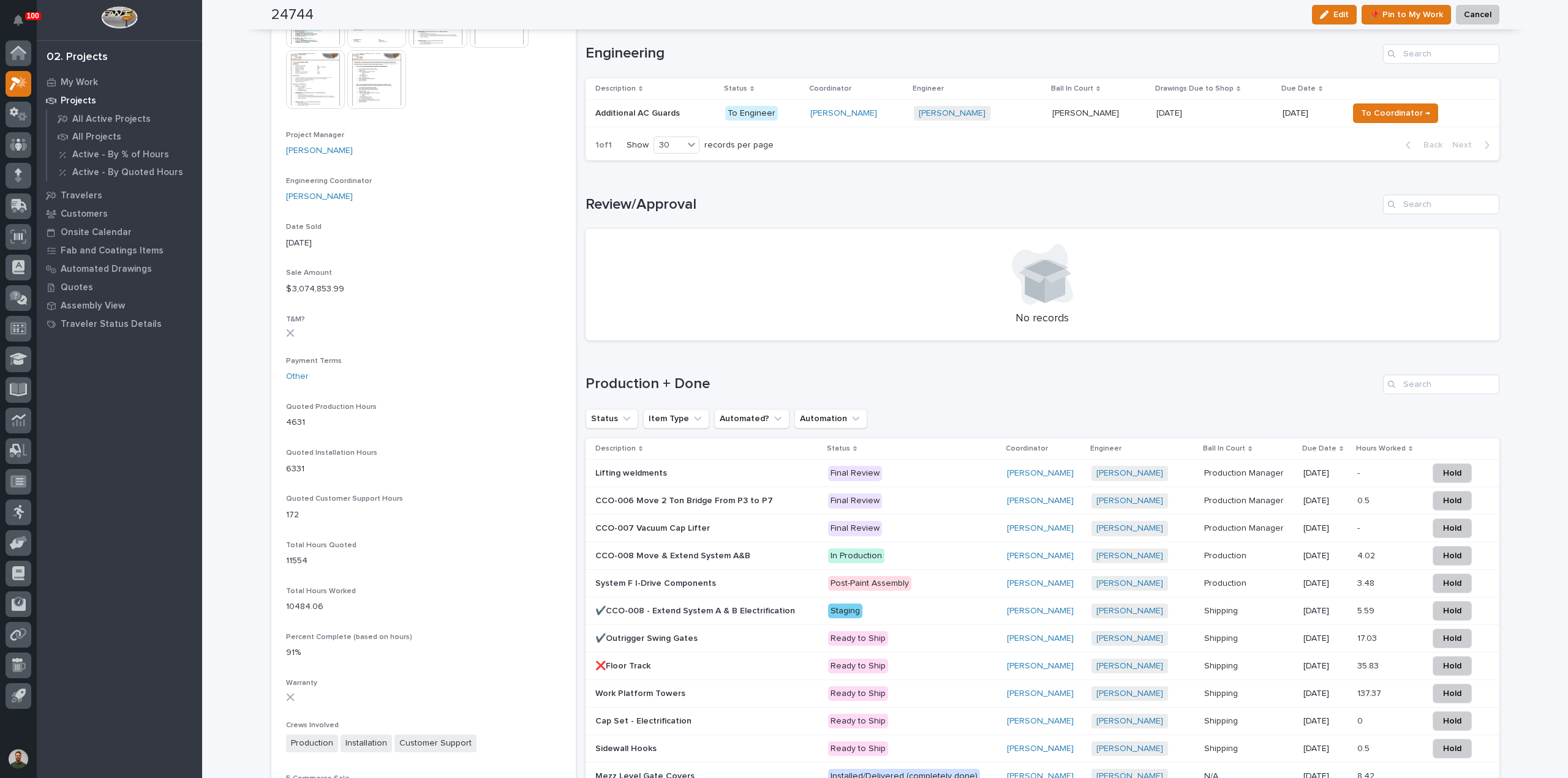
click at [674, 113] on p "Additional AC Guards" at bounding box center [638, 111] width 87 height 12
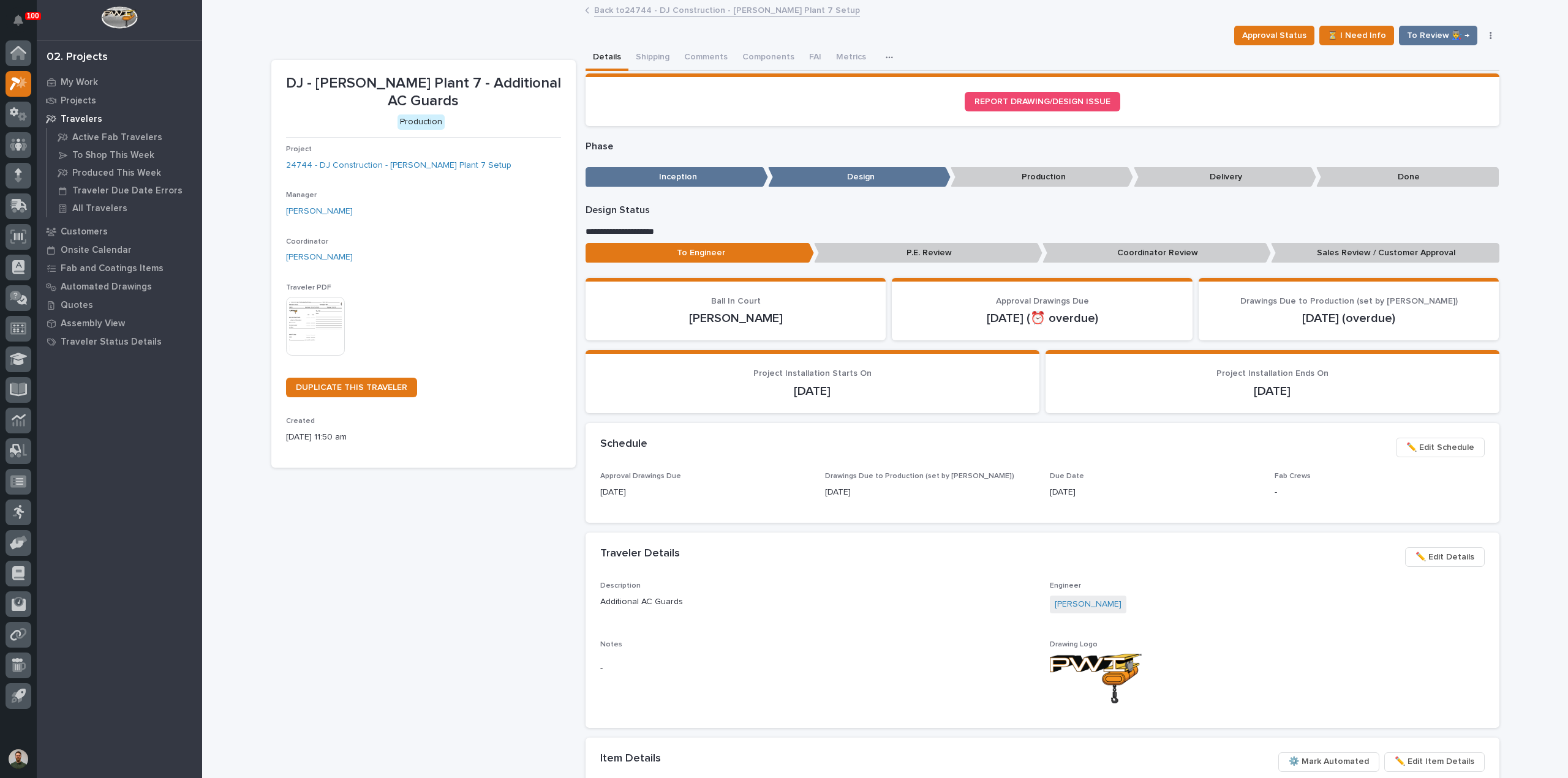
click at [325, 307] on img at bounding box center [315, 326] width 59 height 59
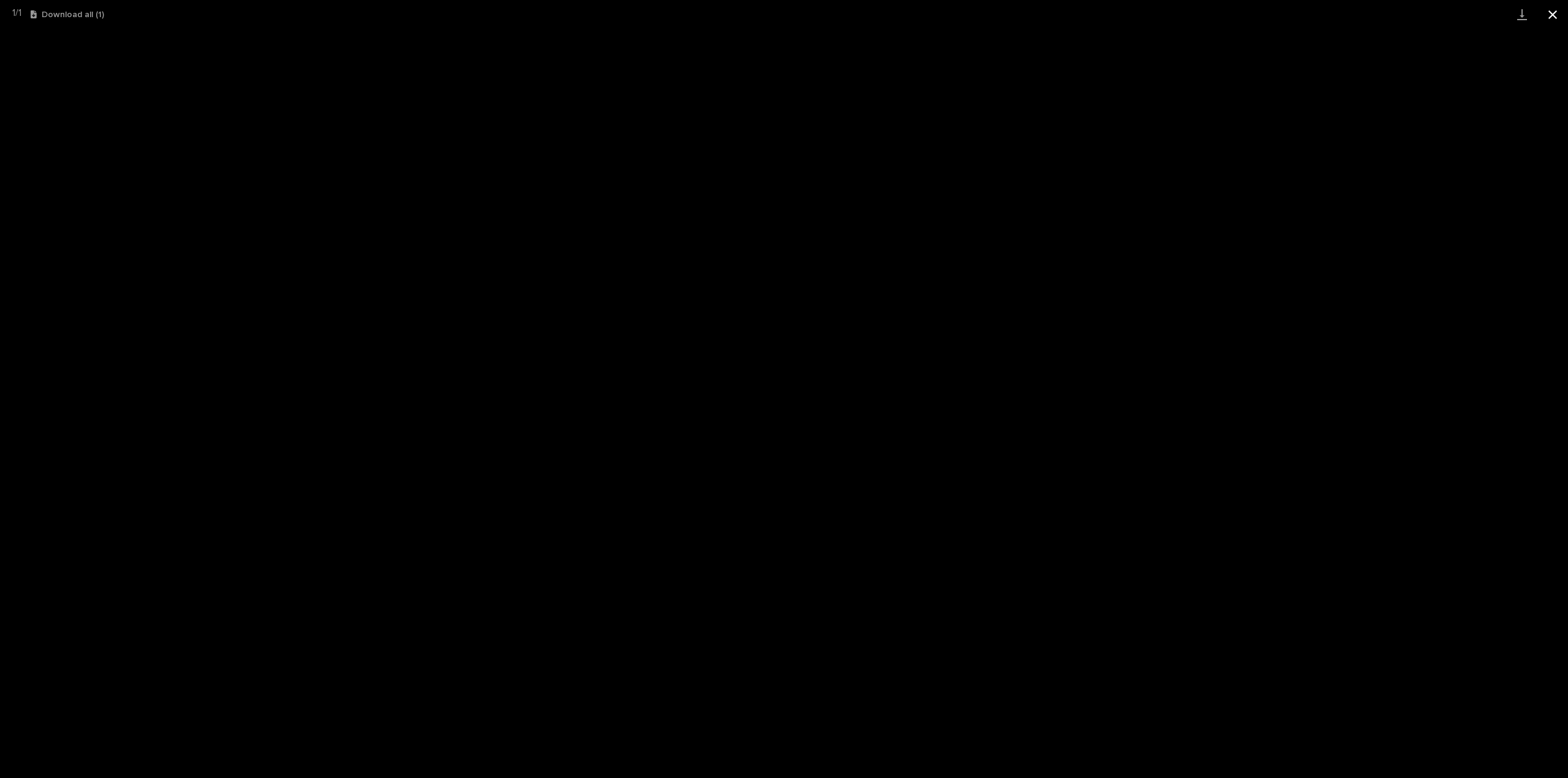
click at [1546, 12] on button "Close gallery" at bounding box center [1552, 14] width 31 height 29
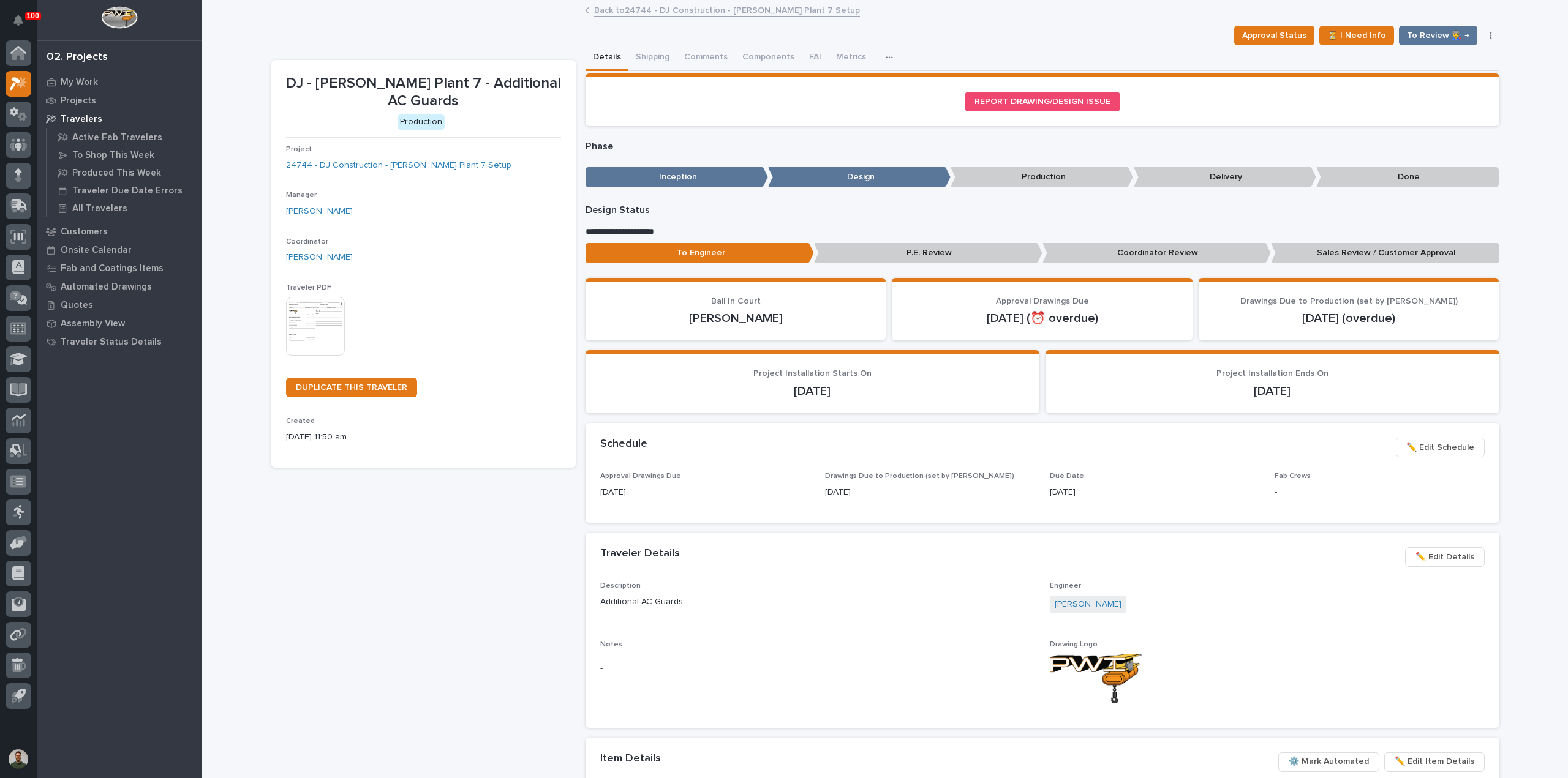
click at [486, 82] on p "DJ - [PERSON_NAME] Plant 7 - Additional AC Guards" at bounding box center [424, 92] width 275 height 36
drag, startPoint x: 486, startPoint y: 82, endPoint x: 486, endPoint y: 115, distance: 33.0
click at [486, 92] on p "DJ - [PERSON_NAME] Plant 7 - Additional AC Guards" at bounding box center [424, 92] width 275 height 36
click at [486, 115] on p "Production" at bounding box center [421, 122] width 270 height 15
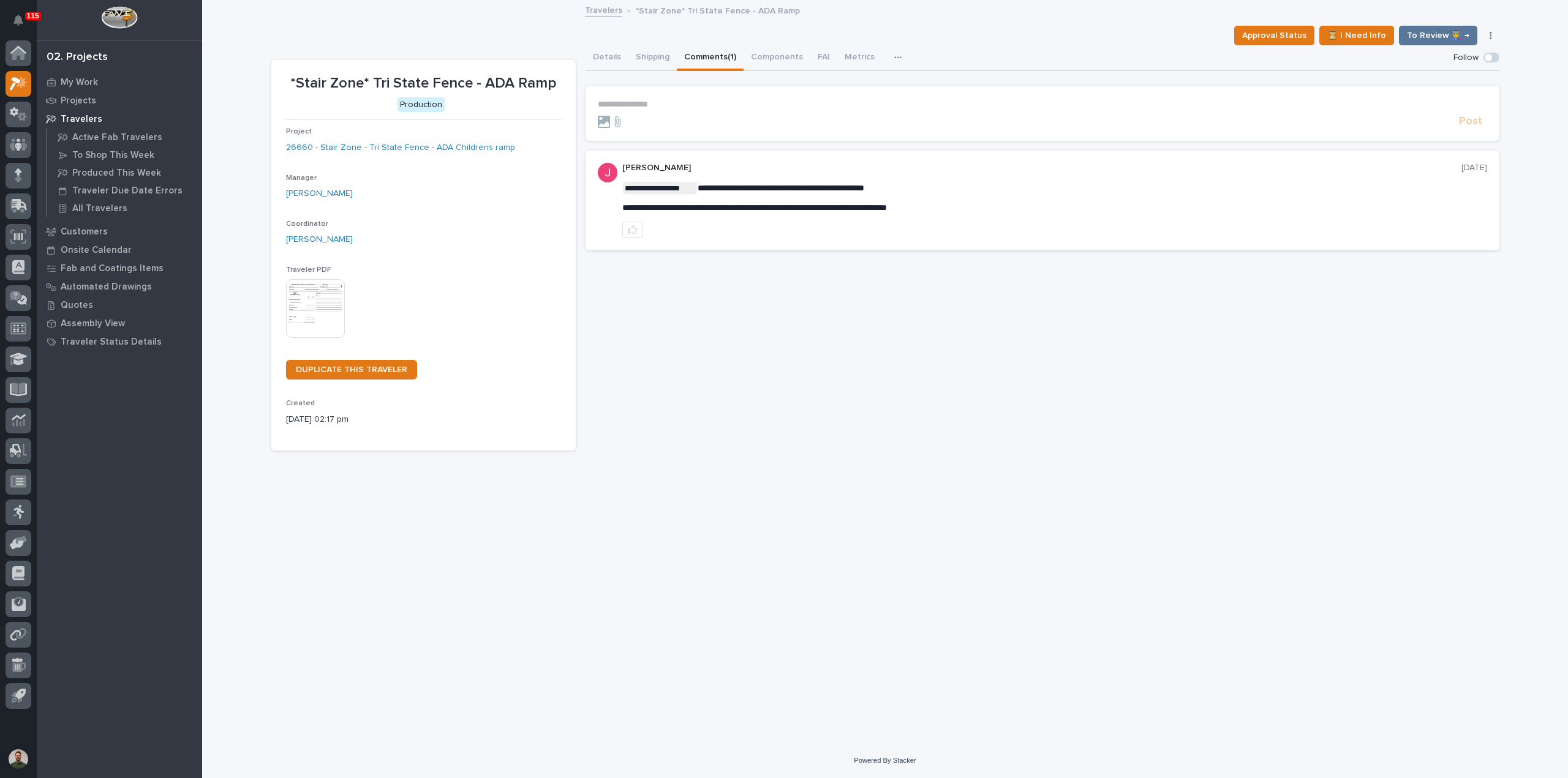
click at [502, 82] on p "*Stair Zone* Tri State Fence - ADA Ramp" at bounding box center [424, 83] width 275 height 17
click at [501, 61] on section "*Stair Zone* Tri State Fence - ADA Ramp Production Project 26660 - Stair Zone -…" at bounding box center [424, 255] width 305 height 391
drag, startPoint x: 550, startPoint y: 105, endPoint x: 558, endPoint y: 105, distance: 8.0
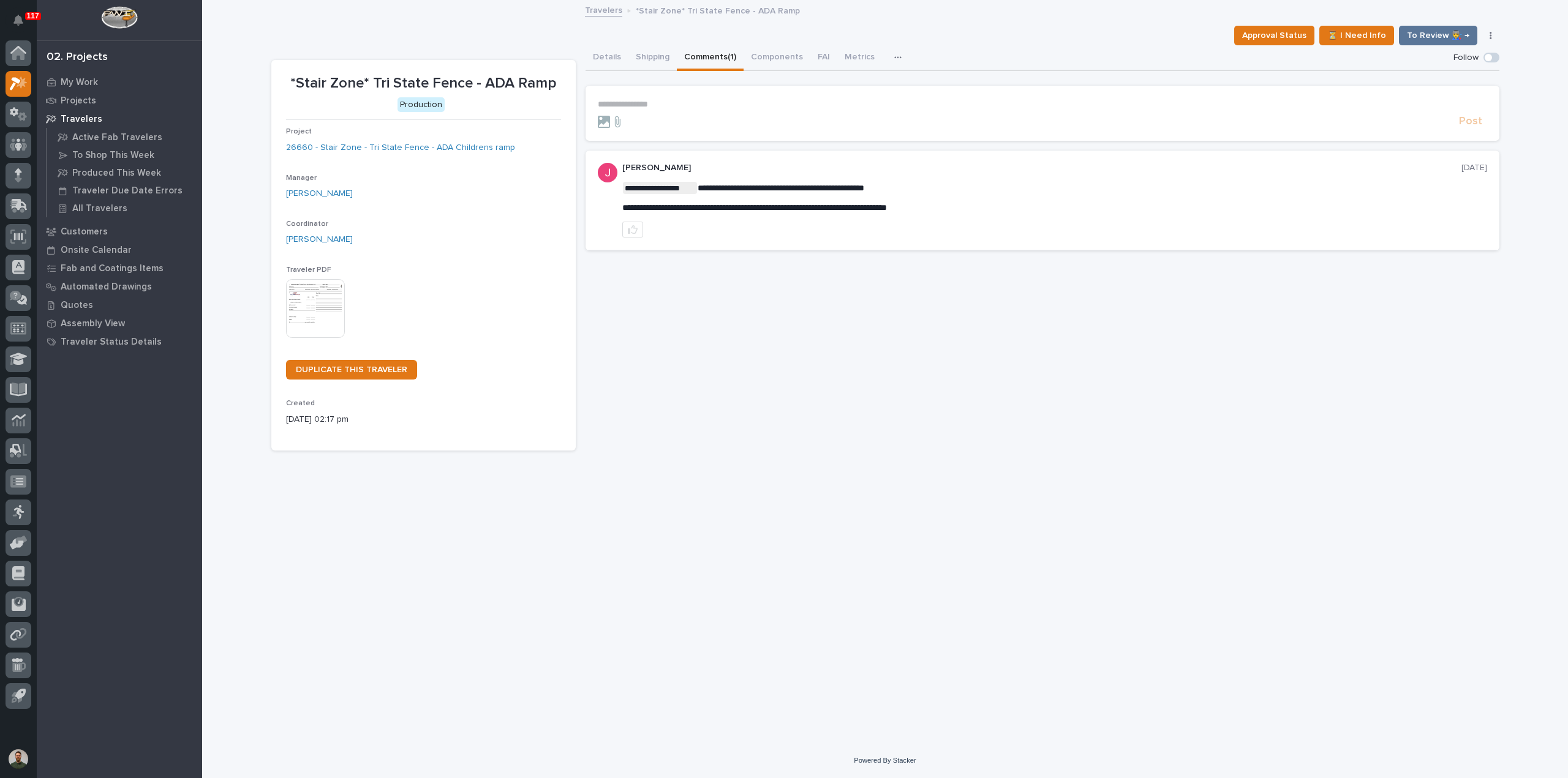
click at [644, 356] on div "**********" at bounding box center [1043, 247] width 914 height 405
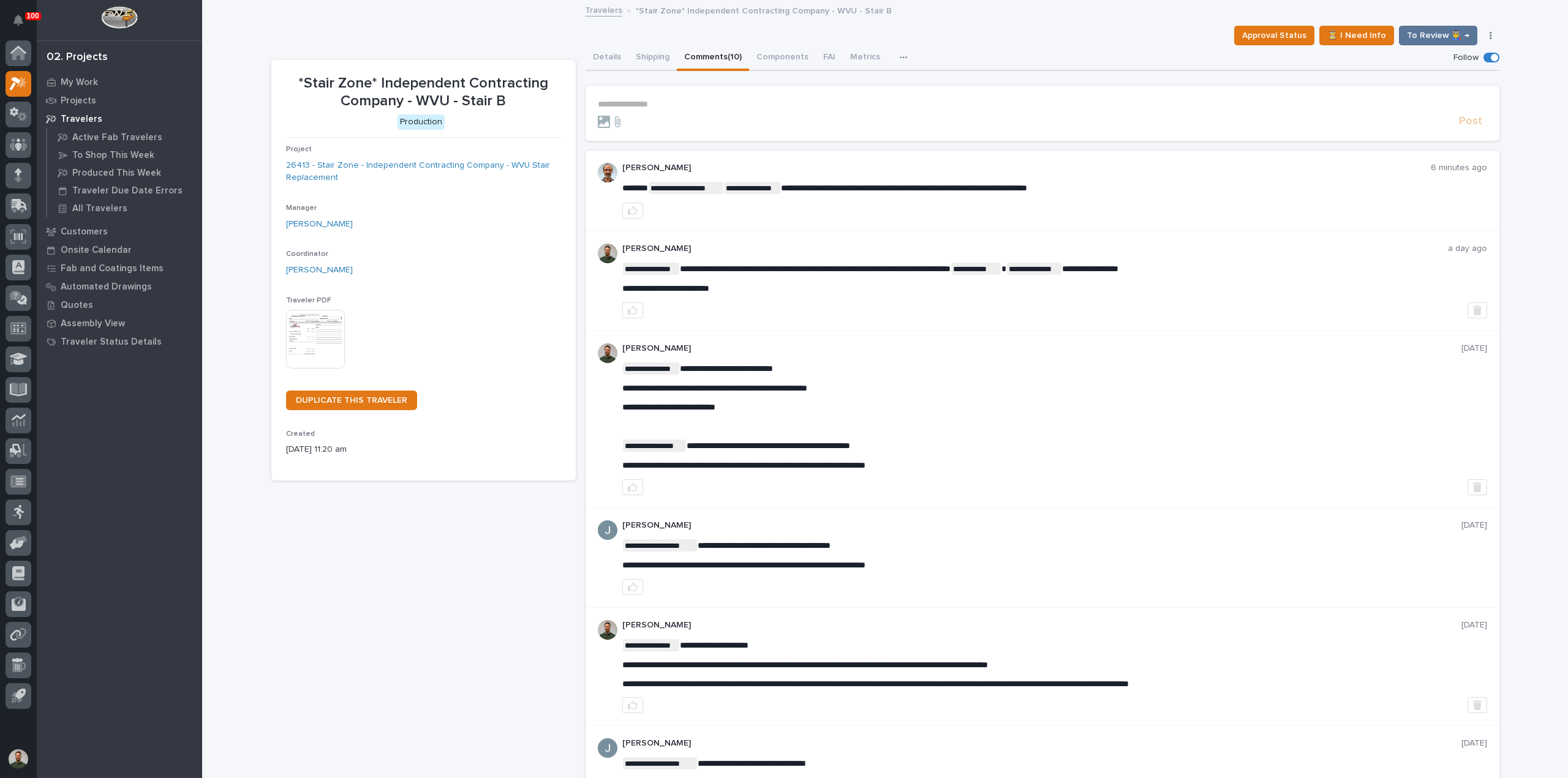
click at [647, 102] on p "**********" at bounding box center [1042, 104] width 890 height 11
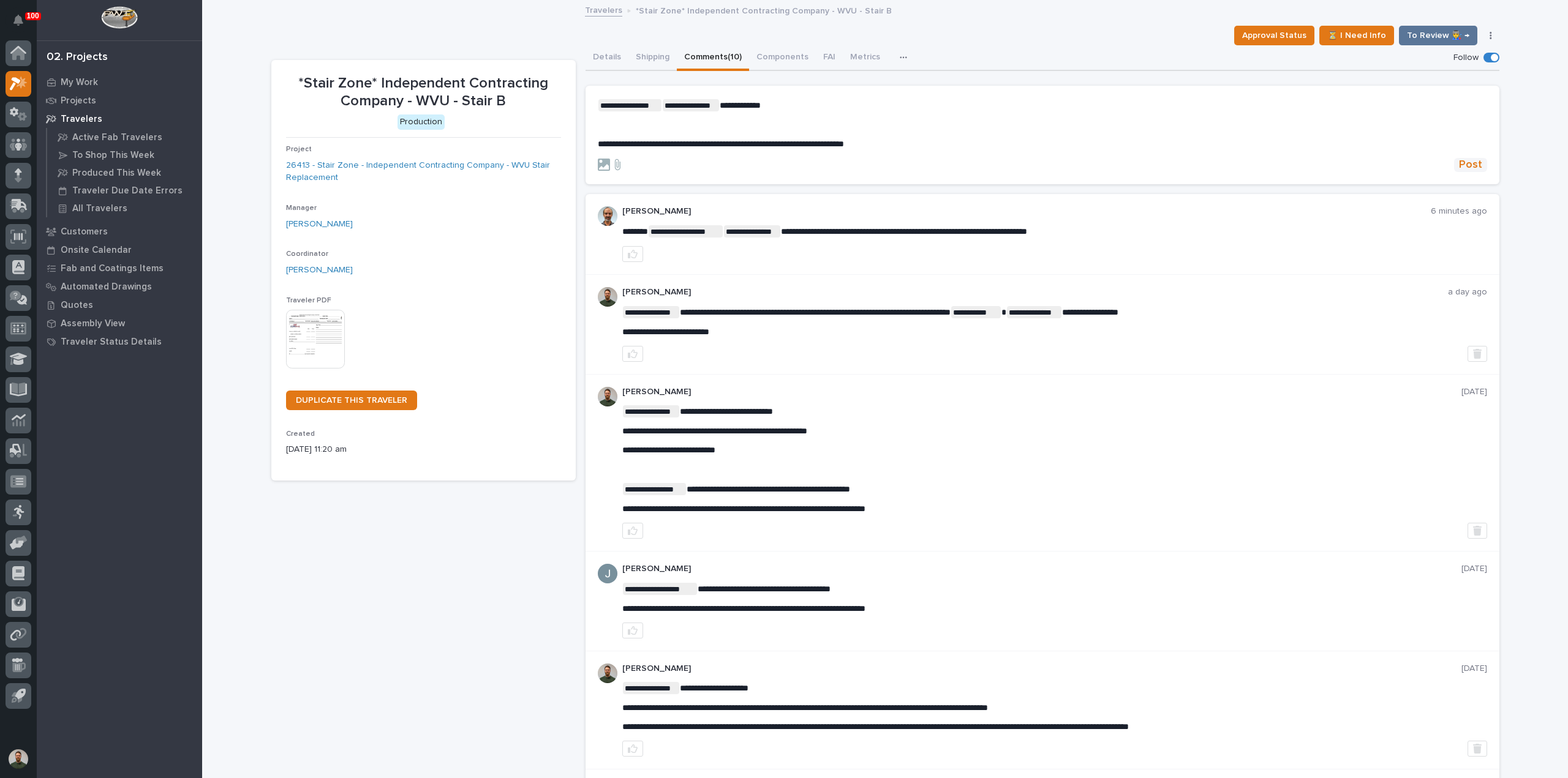
click at [1459, 165] on span "Post" at bounding box center [1471, 165] width 23 height 14
